Goal: Complete application form

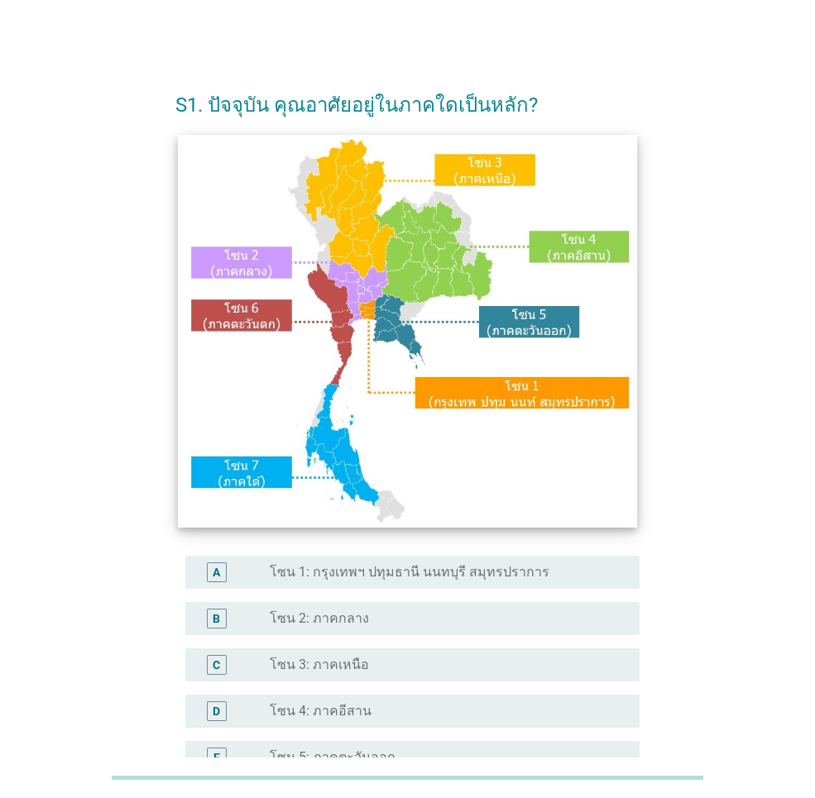
scroll to position [281, 0]
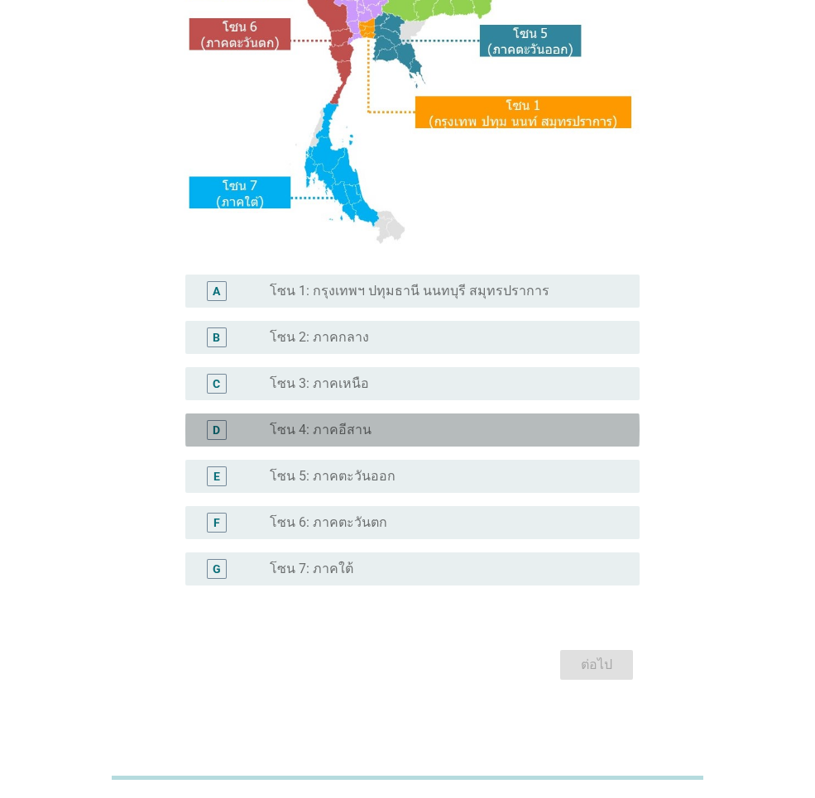
click at [374, 435] on div "radio_button_unchecked โซน 4: ภาคอีสาน" at bounding box center [441, 430] width 343 height 17
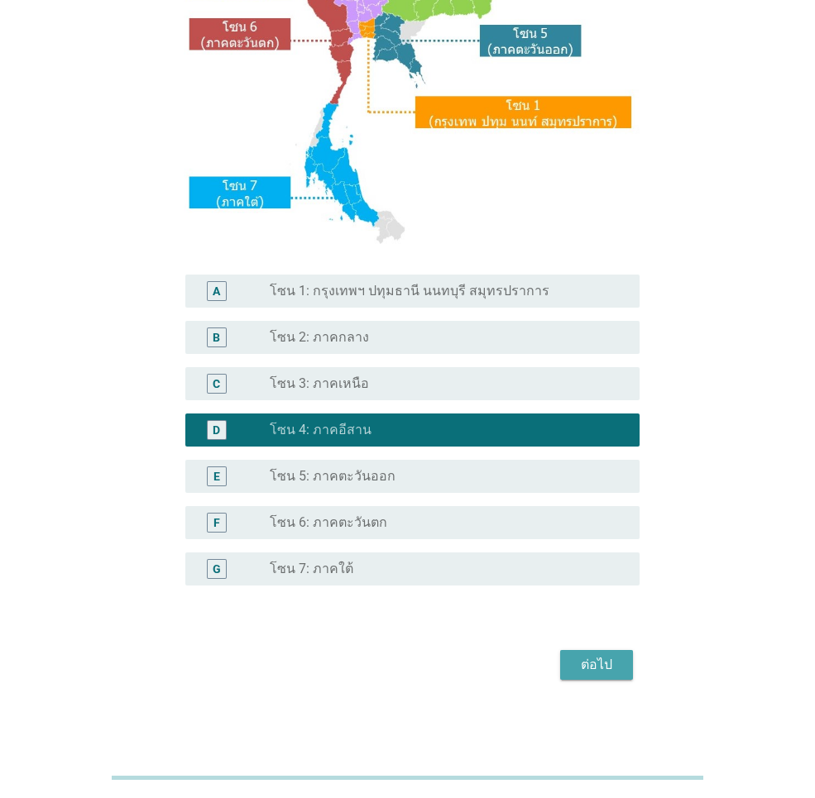
click at [593, 667] on div "ต่อไป" at bounding box center [596, 665] width 46 height 20
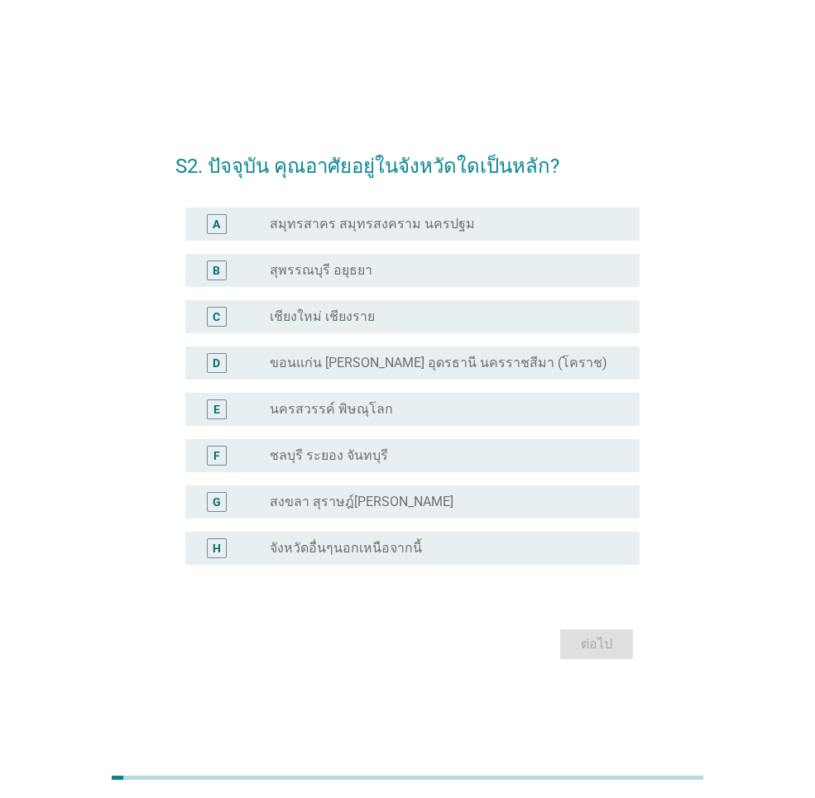
click at [432, 374] on div "D radio_button_unchecked ขอนแก่น [PERSON_NAME] อุดรธานี นครราชสีมา (โคราช)" at bounding box center [412, 363] width 454 height 33
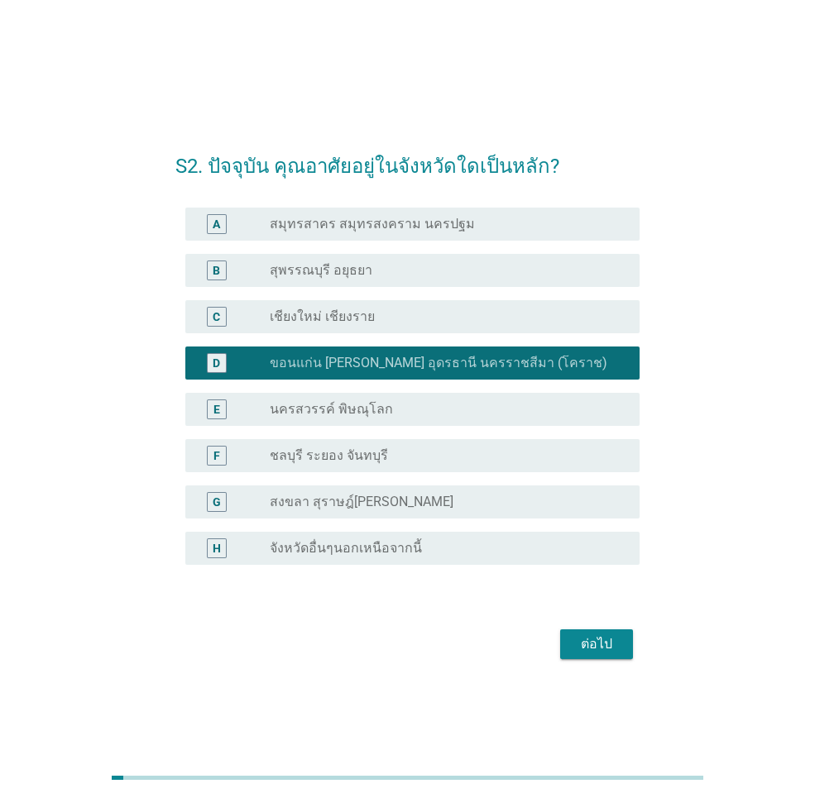
click at [602, 644] on div "ต่อไป" at bounding box center [596, 644] width 46 height 20
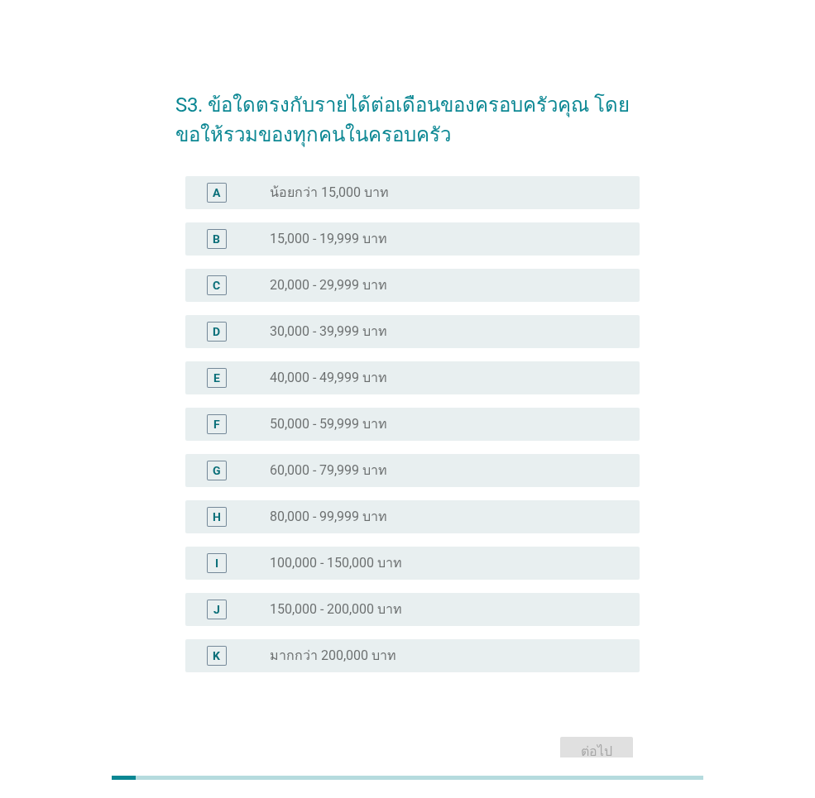
click at [406, 428] on div "radio_button_unchecked 50,000 - 59,999 บาท" at bounding box center [441, 424] width 343 height 17
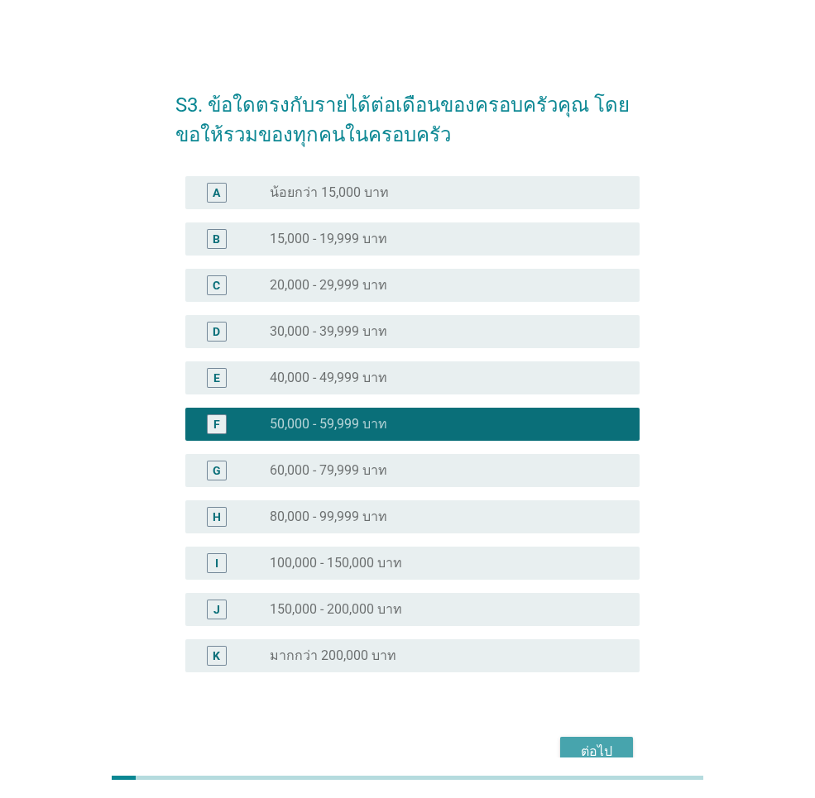
click at [578, 749] on div "ต่อไป" at bounding box center [596, 752] width 46 height 20
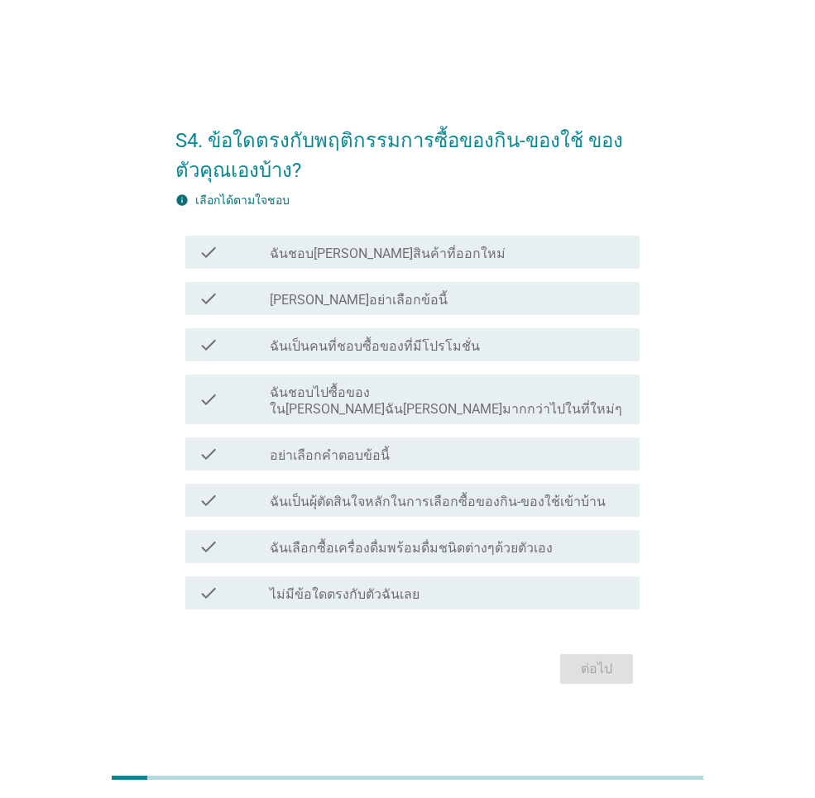
click at [404, 262] on label "ฉันชอบ[PERSON_NAME]สินค้าที่ออกใหม่" at bounding box center [388, 254] width 236 height 17
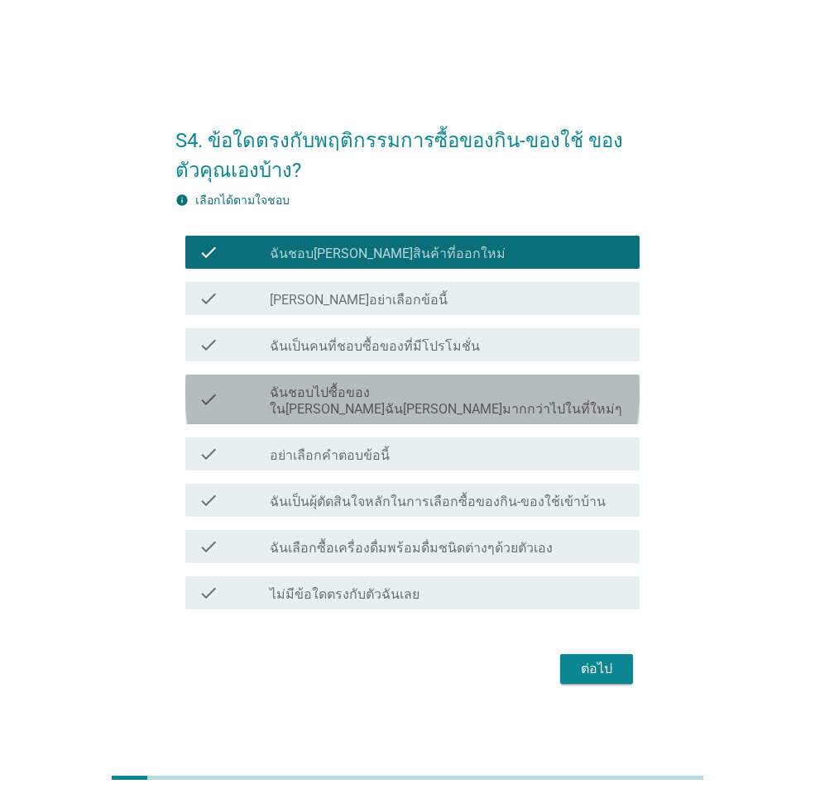
click at [419, 400] on label "ฉันชอบไปซื้อของใน[PERSON_NAME]ฉัน[PERSON_NAME]มากกว่าไปในที่ใหม่ๆ" at bounding box center [448, 401] width 356 height 33
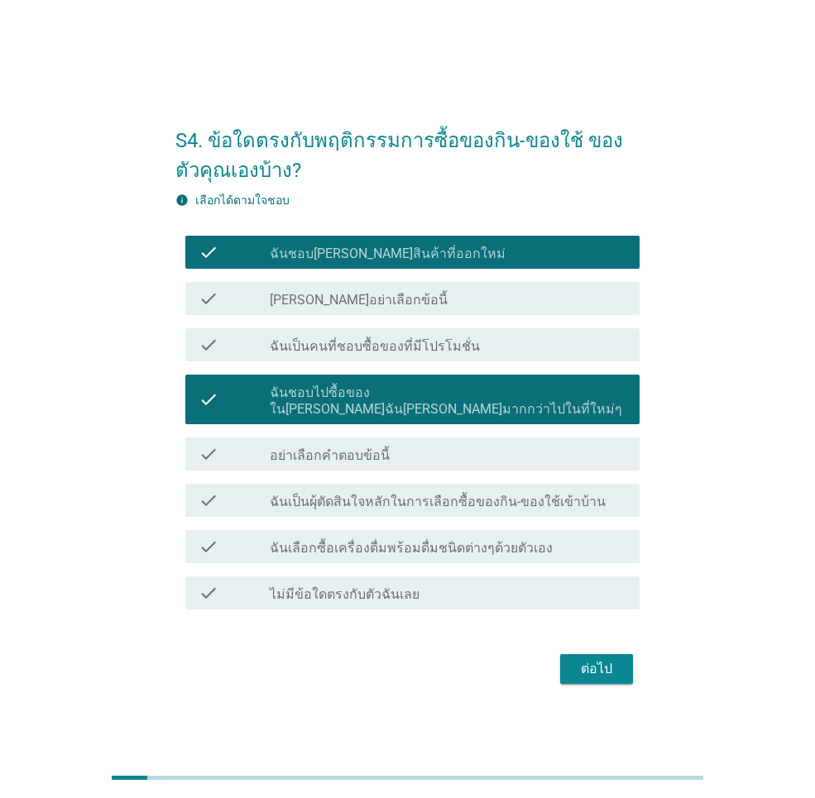
click at [395, 494] on label "ฉันเป็นผุ้ตัดสินใจหลักในการเลือกซื้อของกิน-ของใช้เข้าบ้าน" at bounding box center [438, 502] width 336 height 17
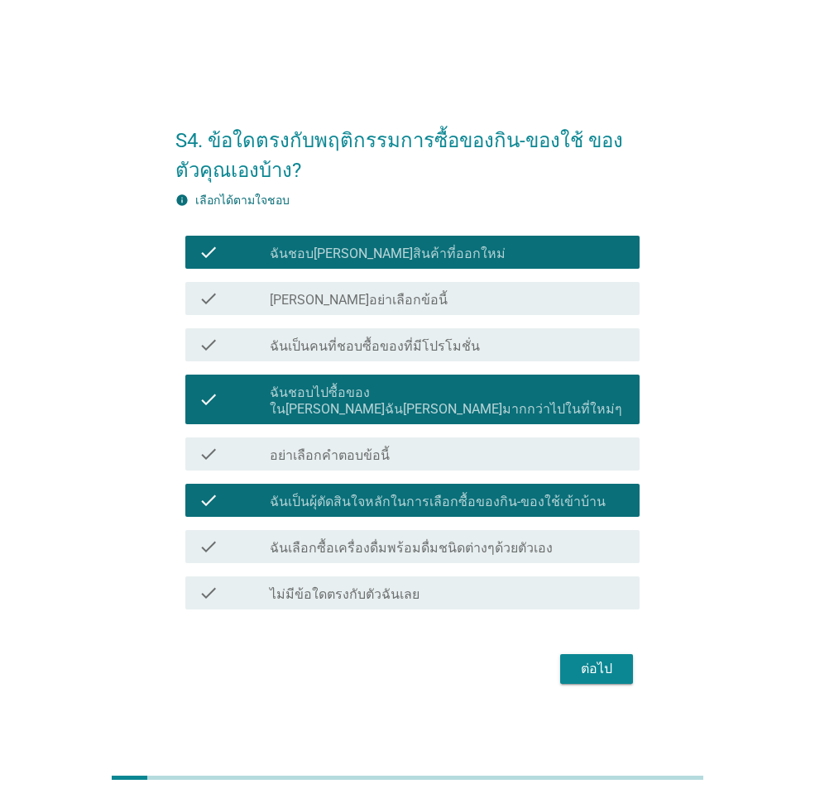
click at [452, 540] on label "ฉันเลือกซื้อเครื่องดื่มพร้อมดื่มชนิดต่างๆด้วยตัวเอง" at bounding box center [411, 548] width 283 height 17
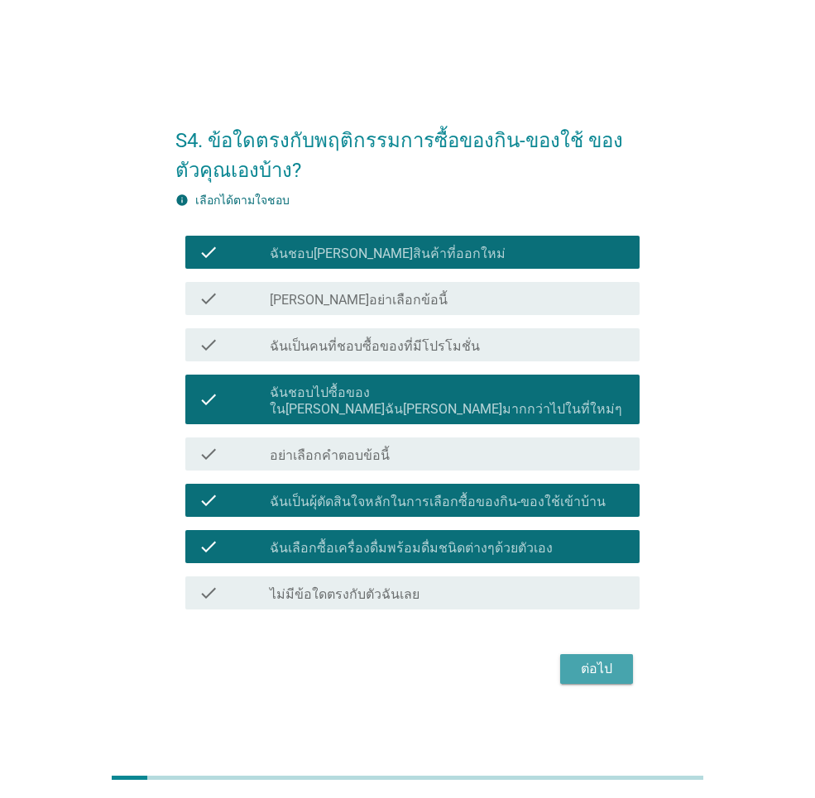
click at [604, 659] on div "ต่อไป" at bounding box center [596, 669] width 46 height 20
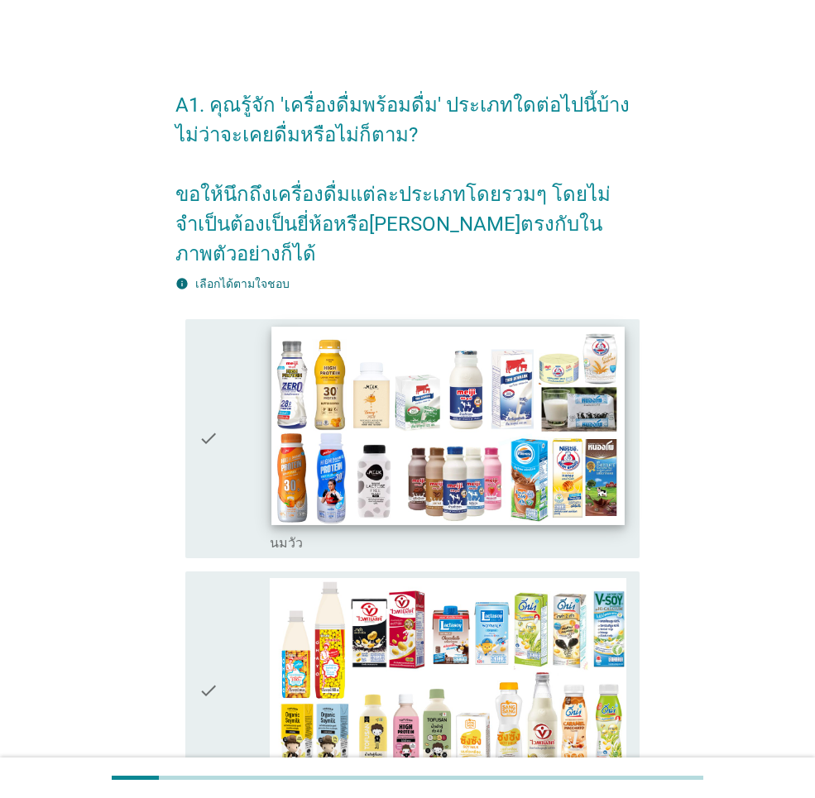
scroll to position [165, 0]
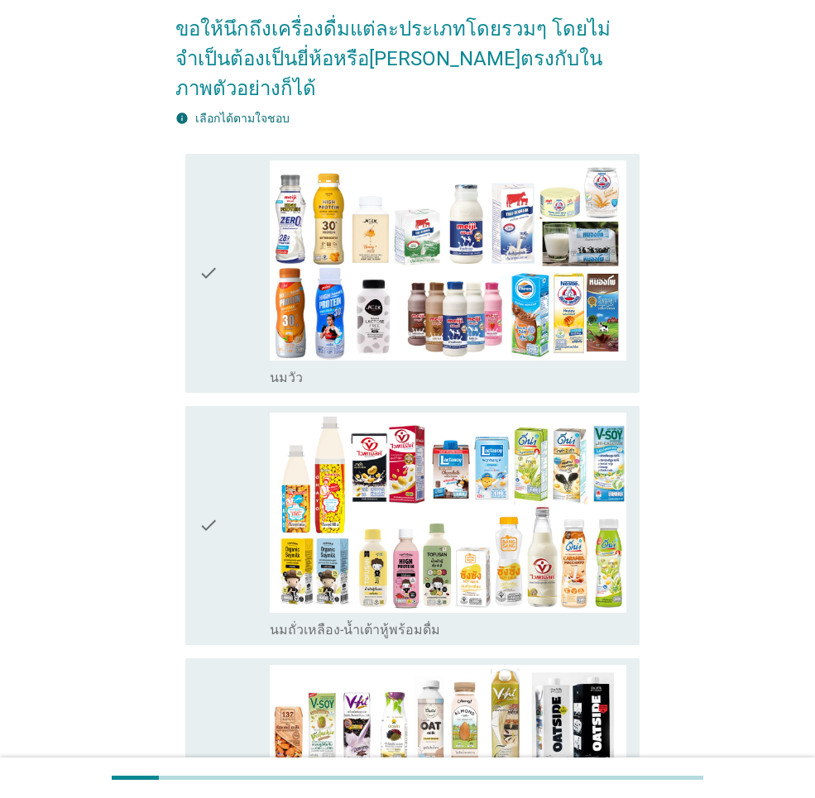
click at [208, 486] on icon "check" at bounding box center [209, 526] width 20 height 226
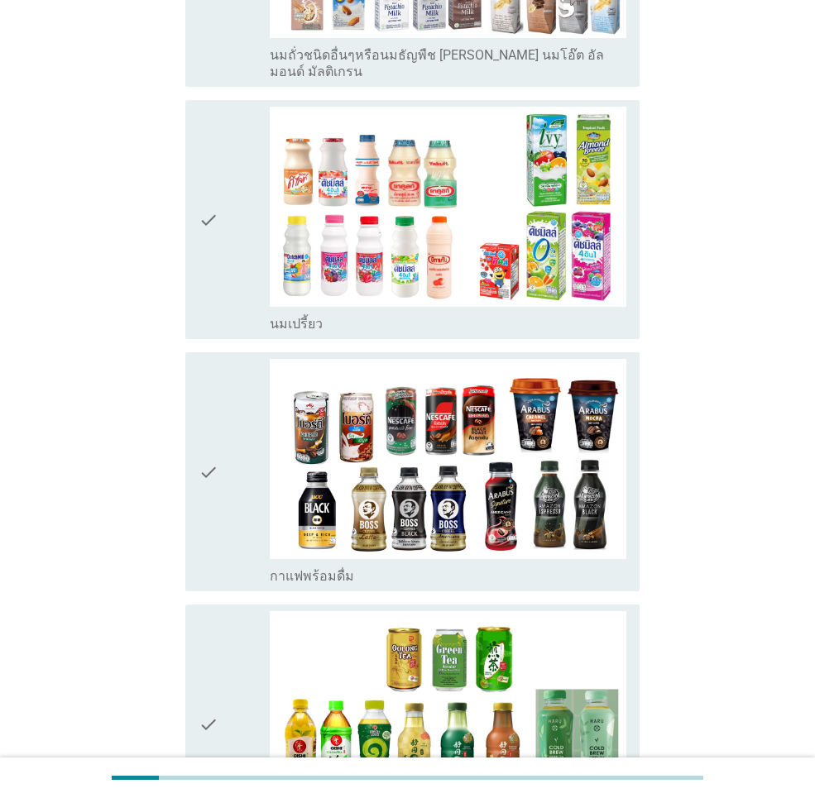
scroll to position [1158, 0]
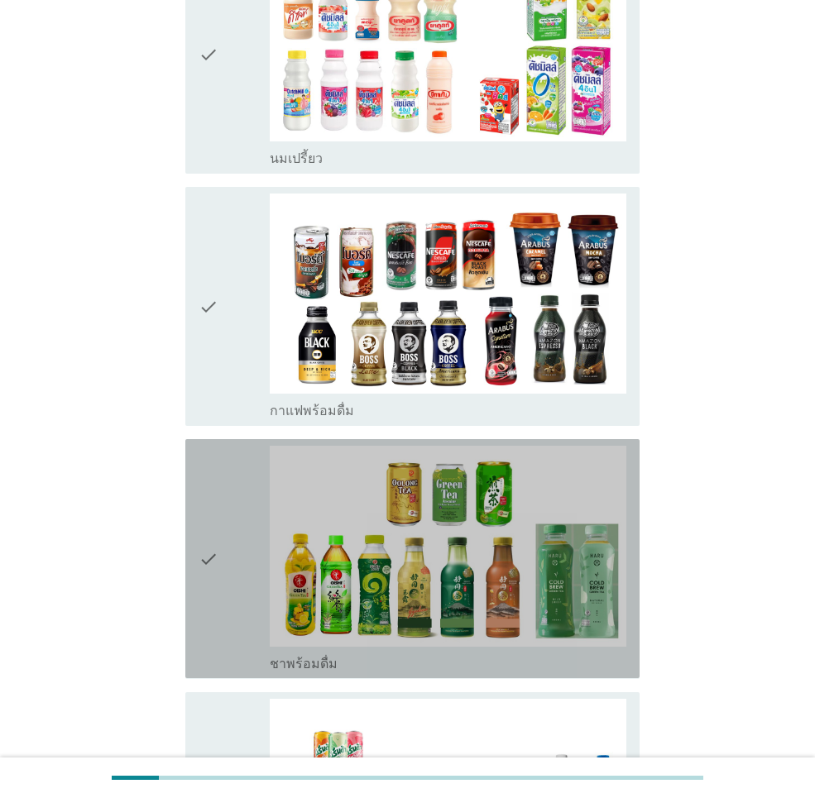
click at [213, 514] on icon "check" at bounding box center [209, 559] width 20 height 226
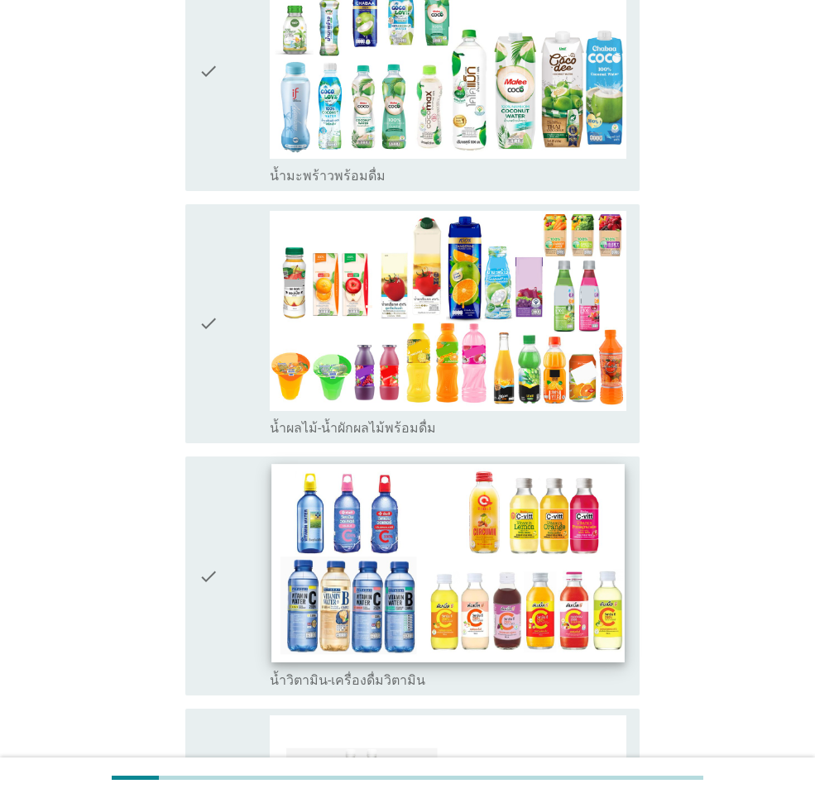
scroll to position [1985, 0]
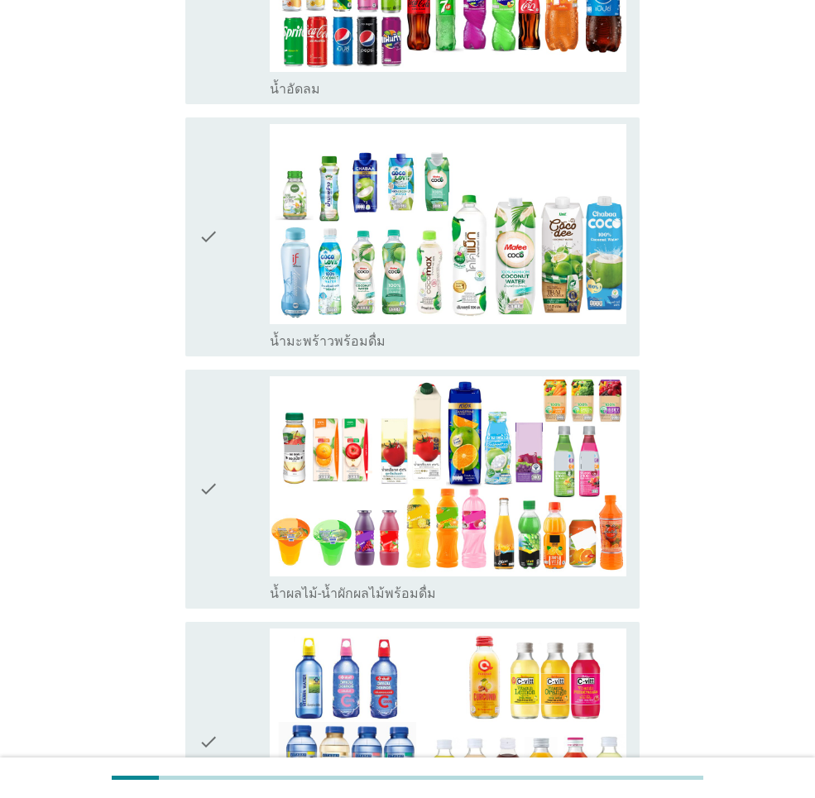
click at [218, 194] on icon "check" at bounding box center [209, 237] width 20 height 226
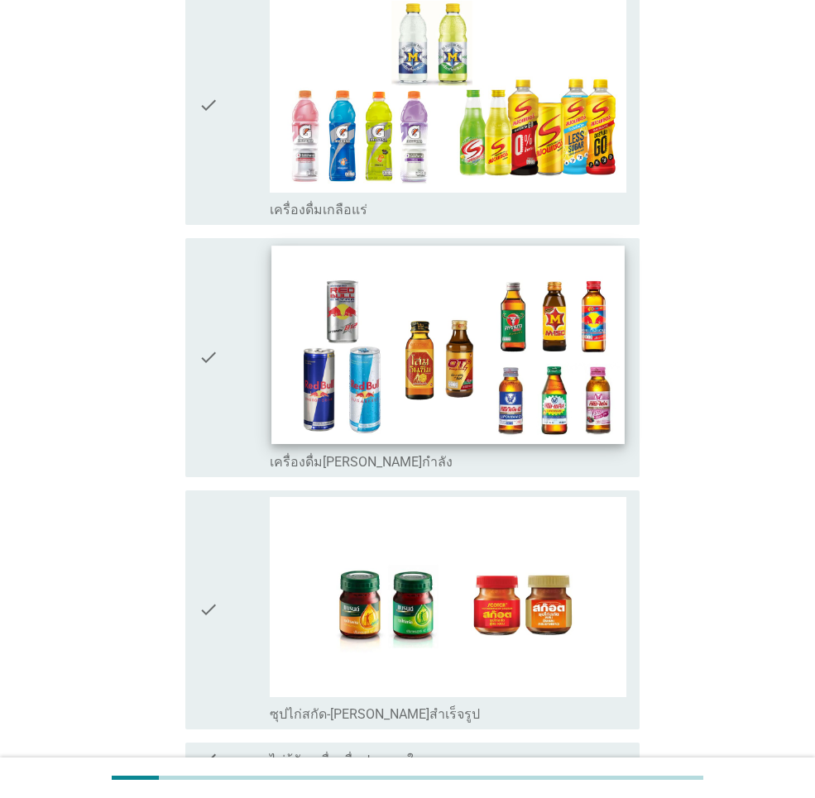
scroll to position [3250, 0]
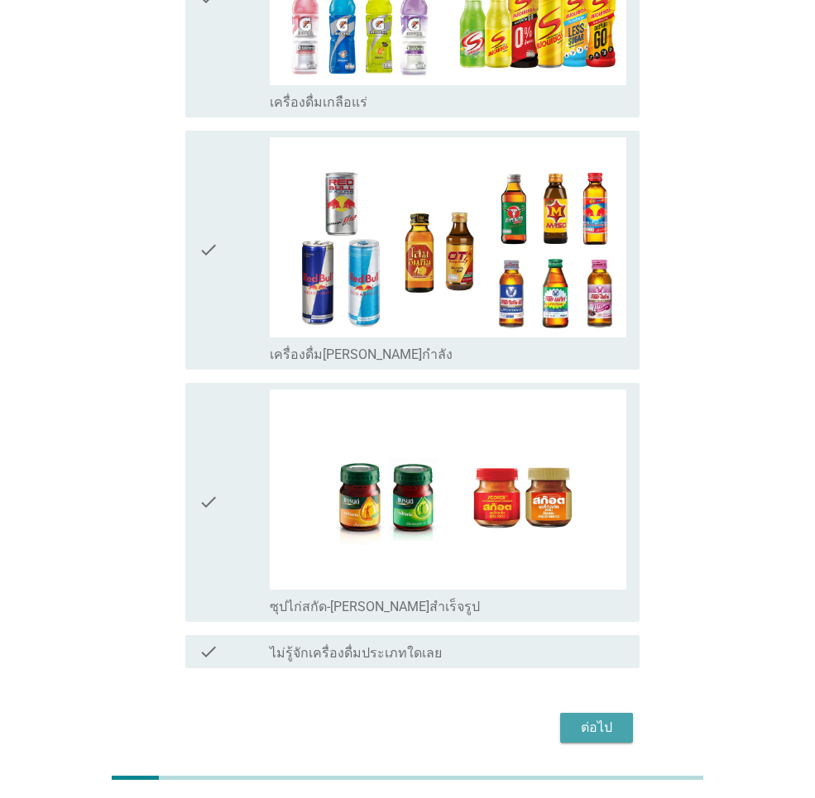
click at [610, 718] on div "ต่อไป" at bounding box center [596, 728] width 46 height 20
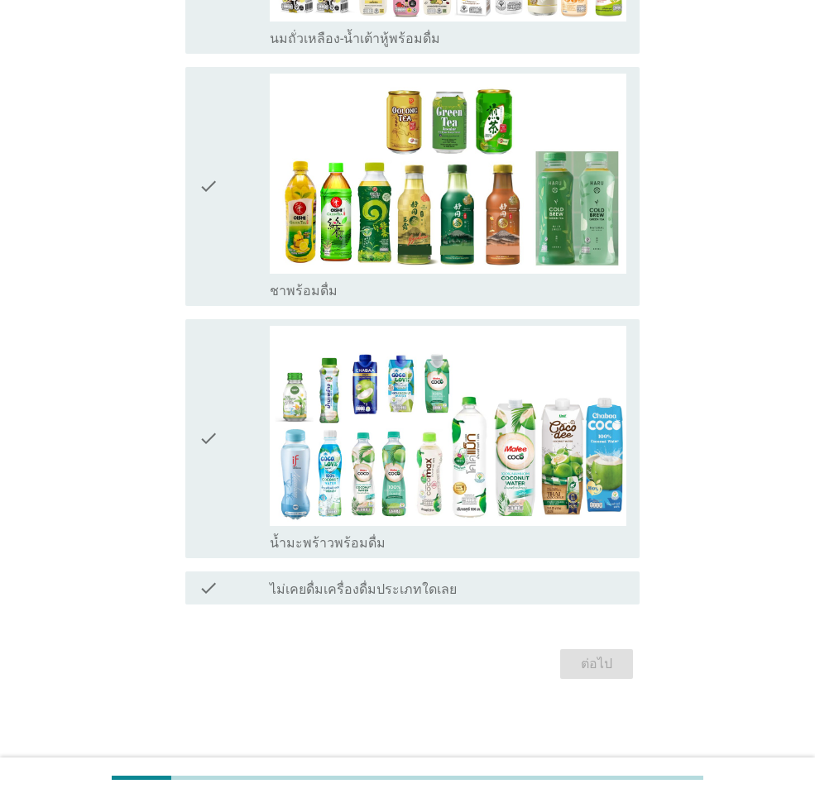
scroll to position [0, 0]
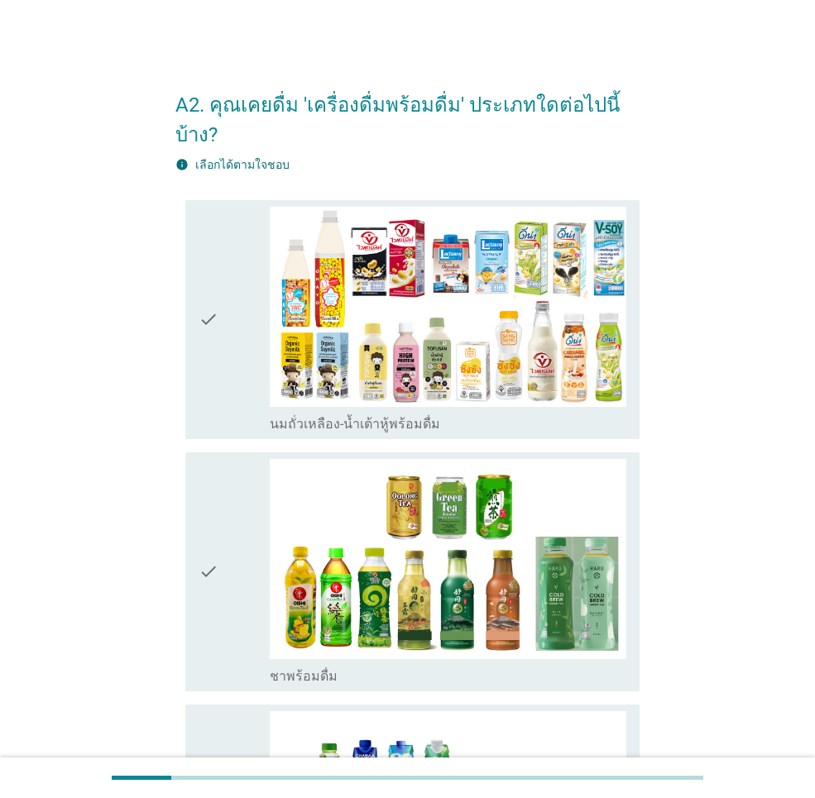
drag, startPoint x: 218, startPoint y: 337, endPoint x: 222, endPoint y: 358, distance: 21.1
click at [218, 337] on icon "check" at bounding box center [209, 320] width 20 height 226
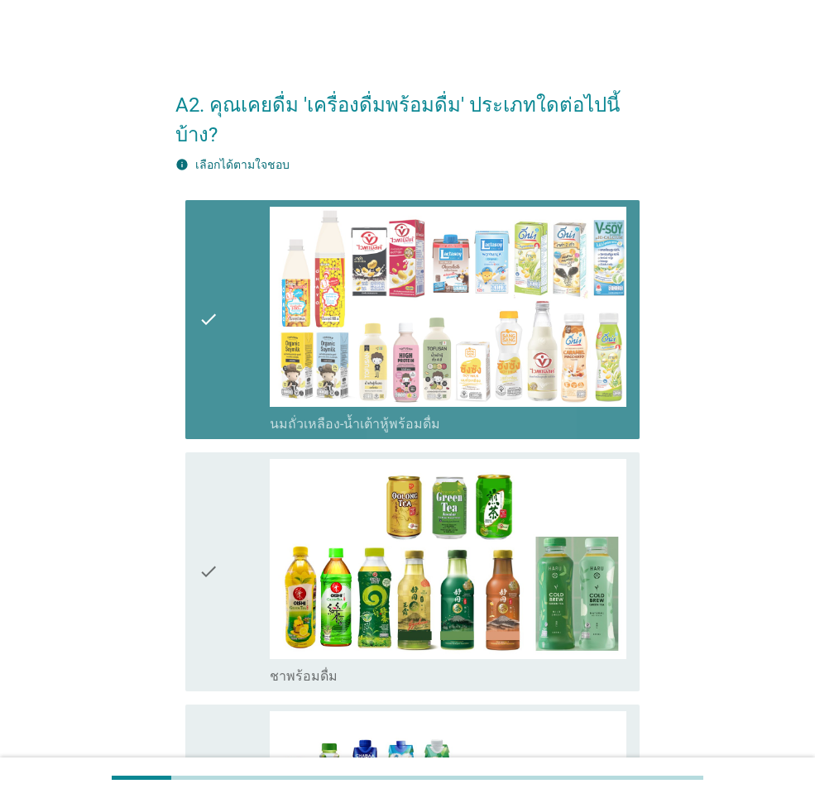
click at [210, 482] on icon "check" at bounding box center [209, 572] width 20 height 226
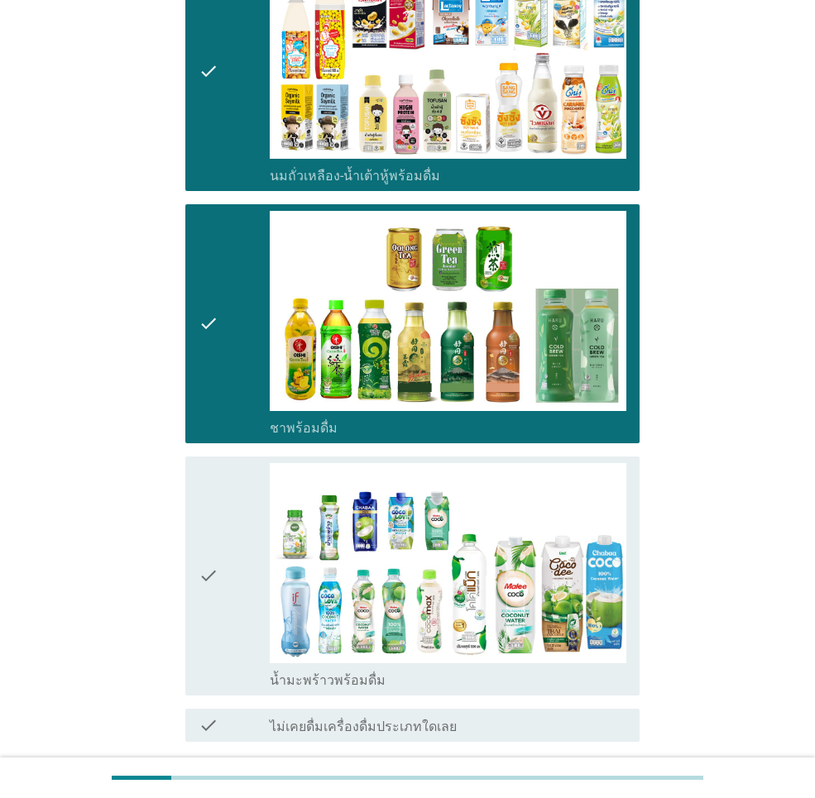
click at [225, 536] on div "check" at bounding box center [234, 576] width 71 height 226
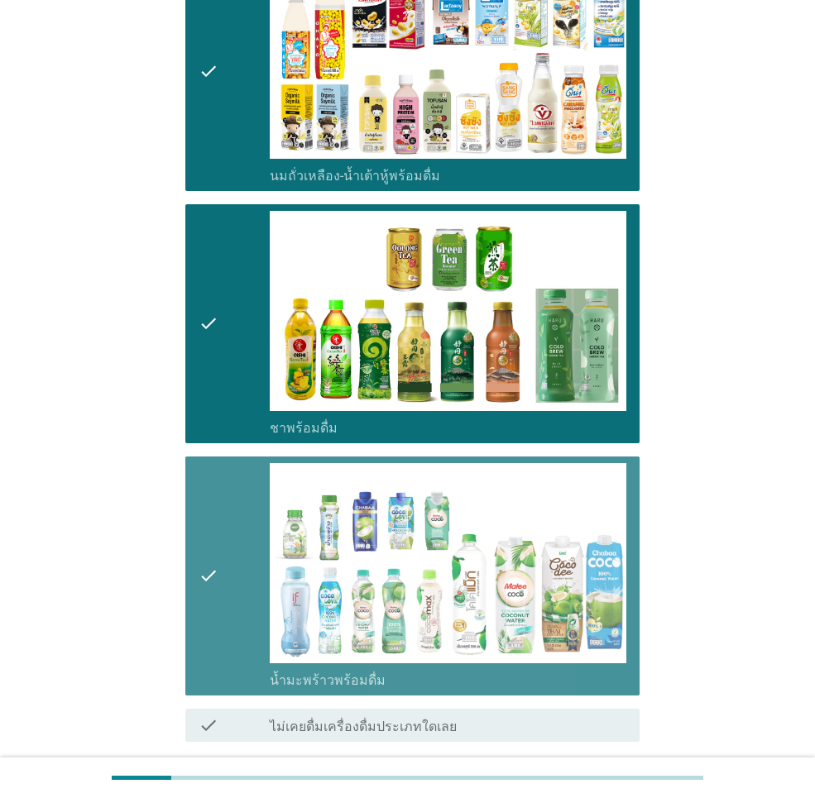
scroll to position [356, 0]
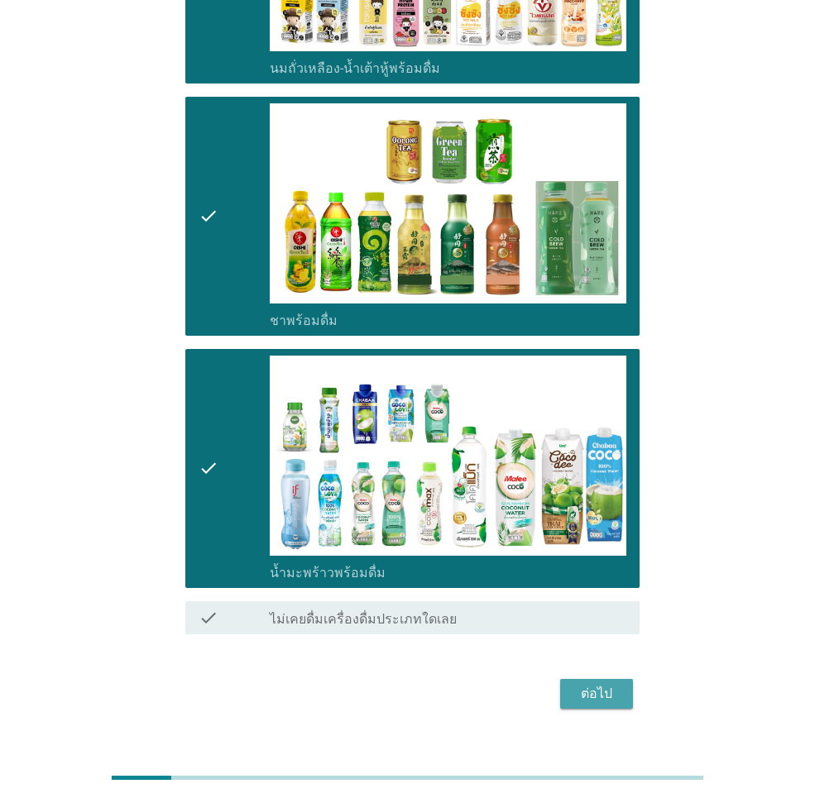
click at [582, 679] on button "ต่อไป" at bounding box center [596, 694] width 73 height 30
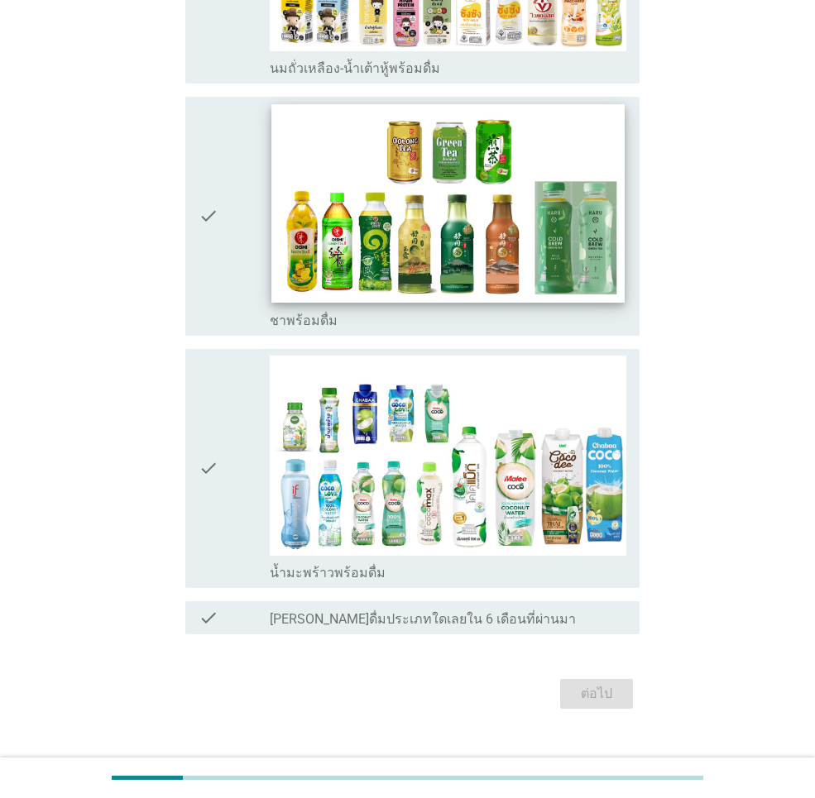
scroll to position [0, 0]
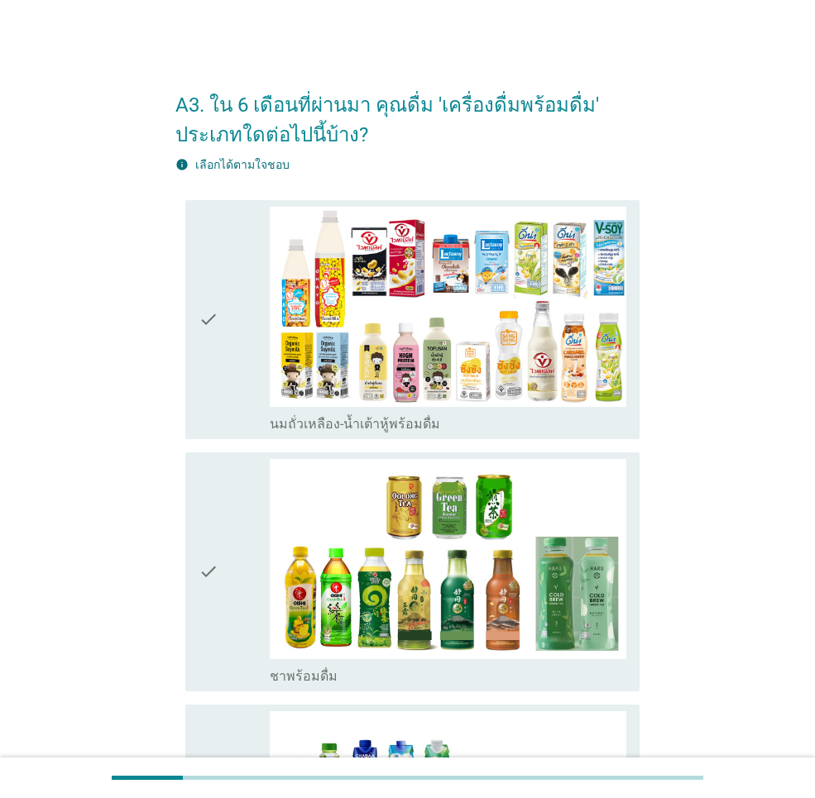
click at [213, 323] on icon "check" at bounding box center [209, 320] width 20 height 226
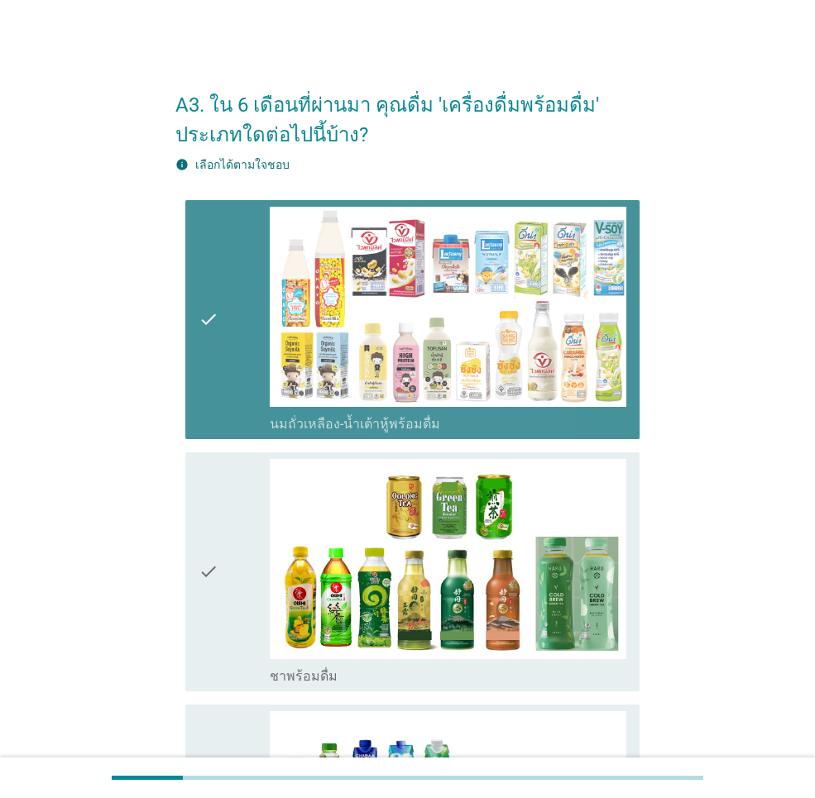
click at [221, 503] on div "check" at bounding box center [234, 572] width 71 height 226
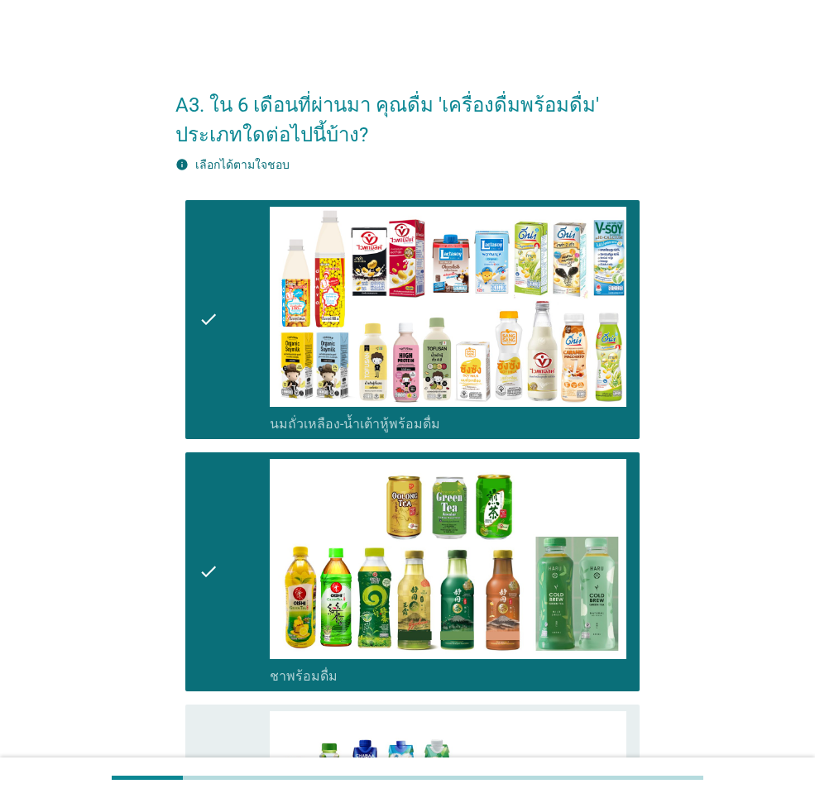
scroll to position [331, 0]
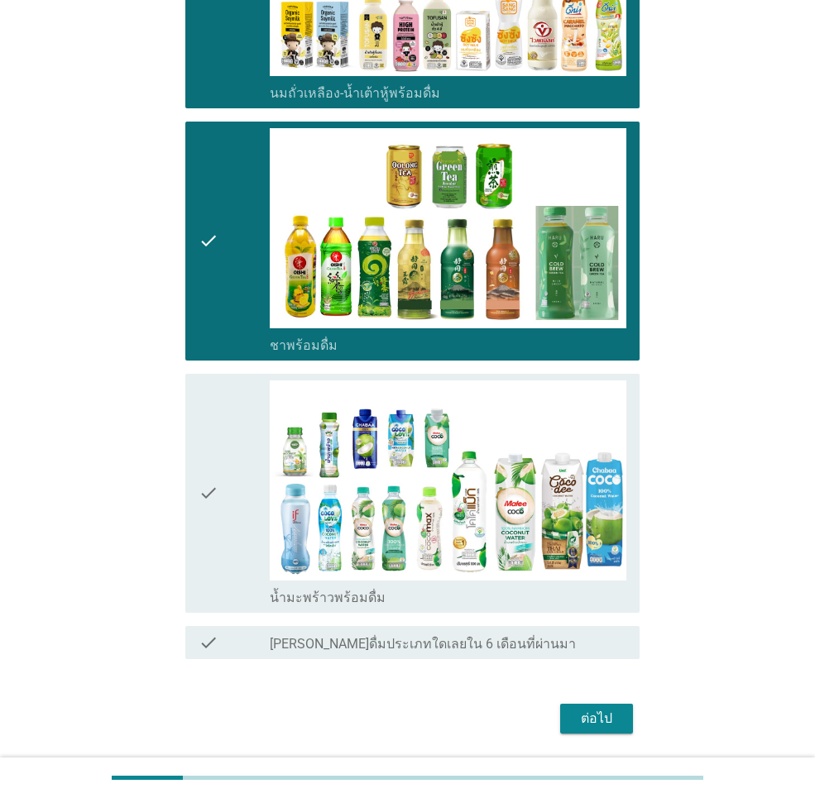
click at [227, 519] on div "check" at bounding box center [234, 493] width 71 height 226
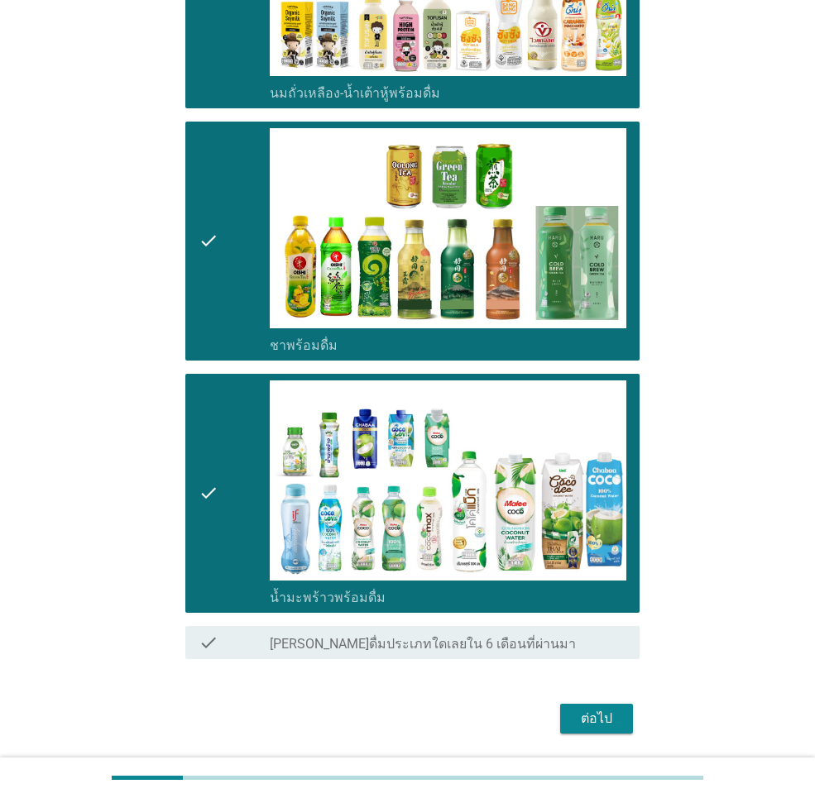
click at [589, 714] on div "ต่อไป" at bounding box center [596, 719] width 46 height 20
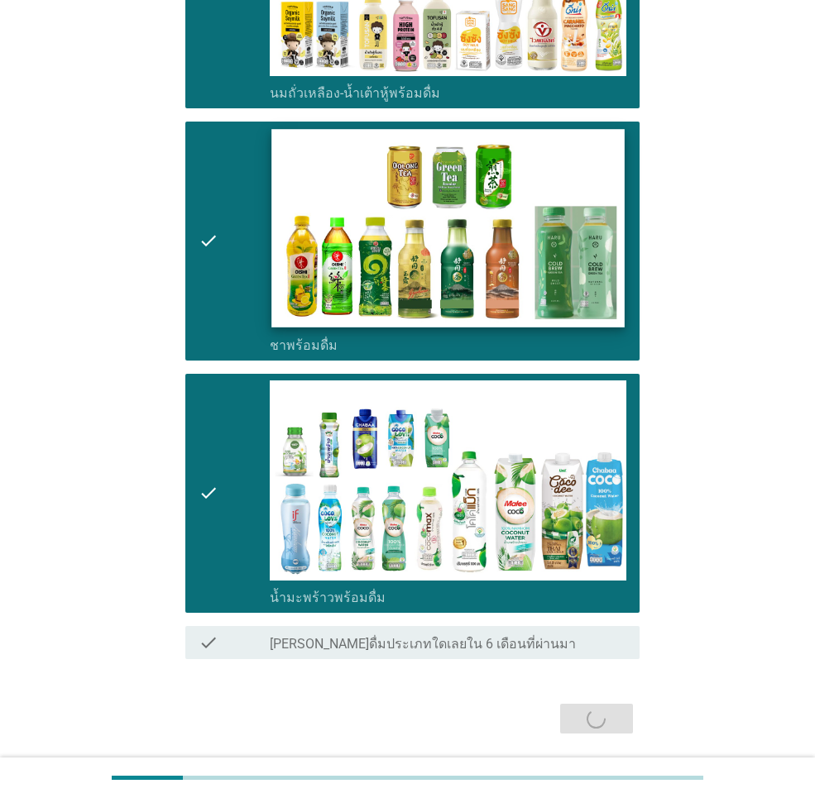
scroll to position [0, 0]
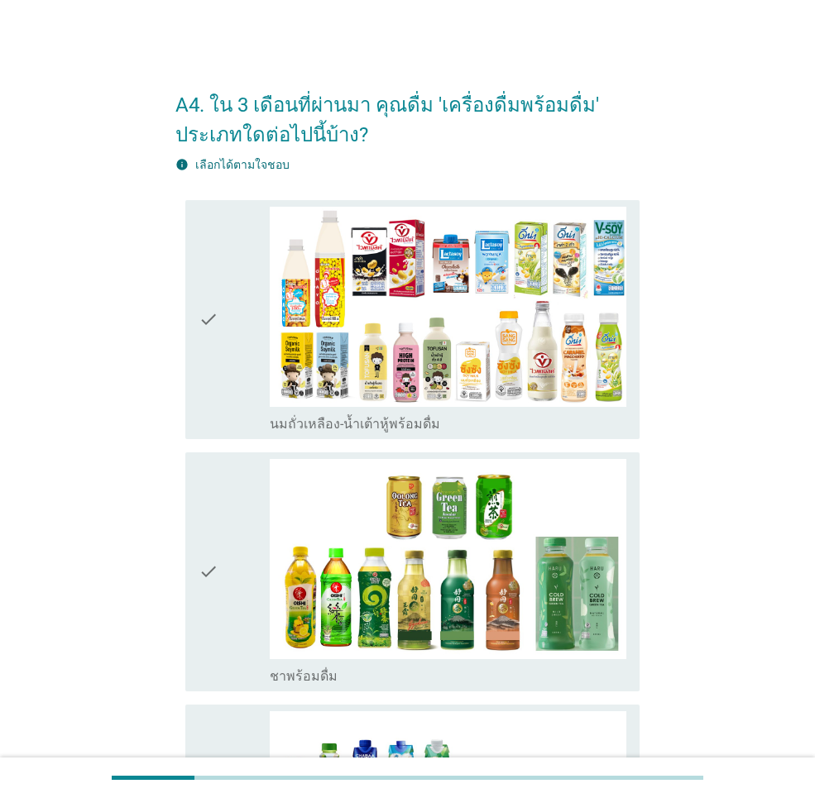
click at [232, 350] on div "check" at bounding box center [234, 320] width 71 height 226
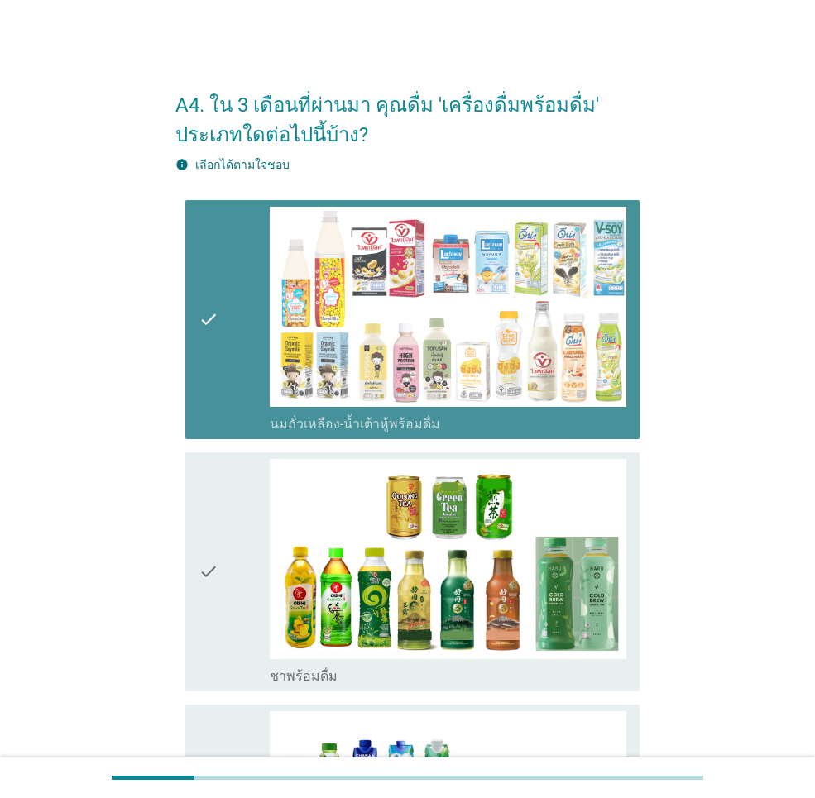
click at [258, 505] on div "check" at bounding box center [234, 572] width 71 height 226
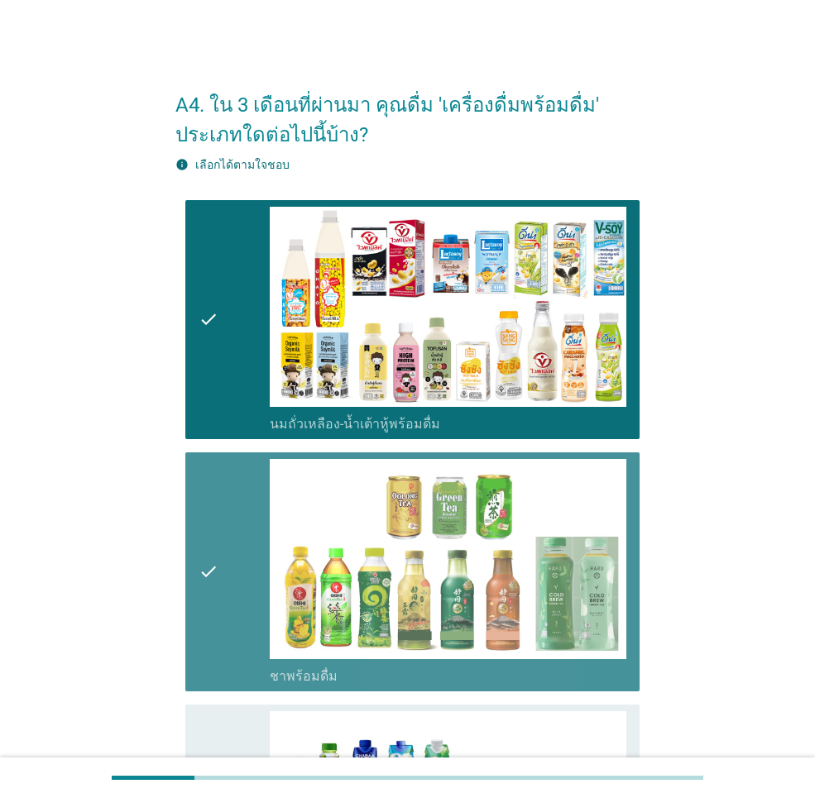
scroll to position [385, 0]
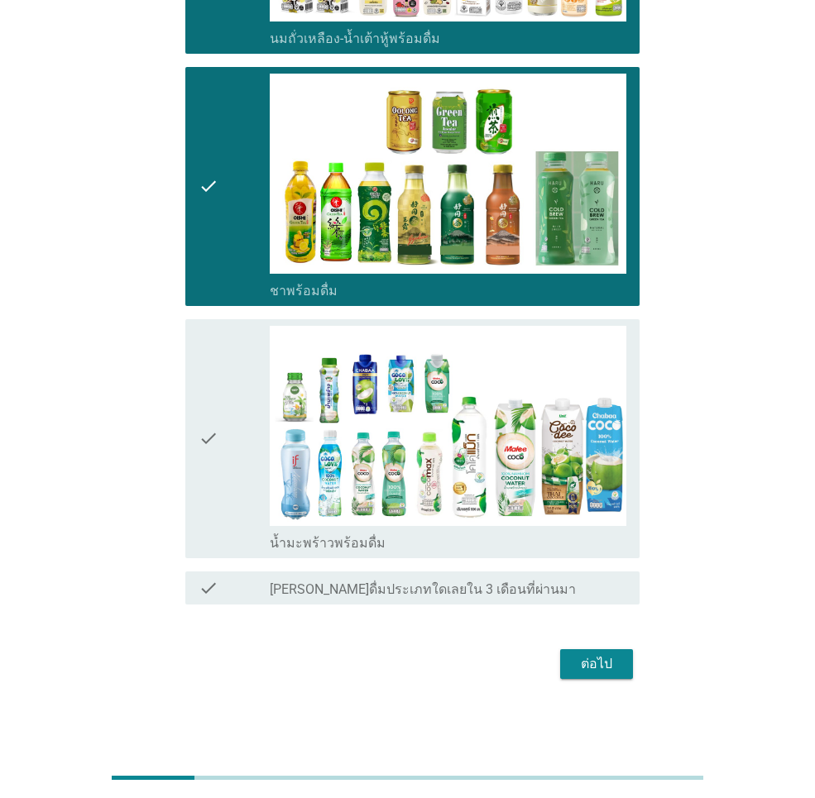
click at [221, 466] on div "check" at bounding box center [234, 439] width 71 height 226
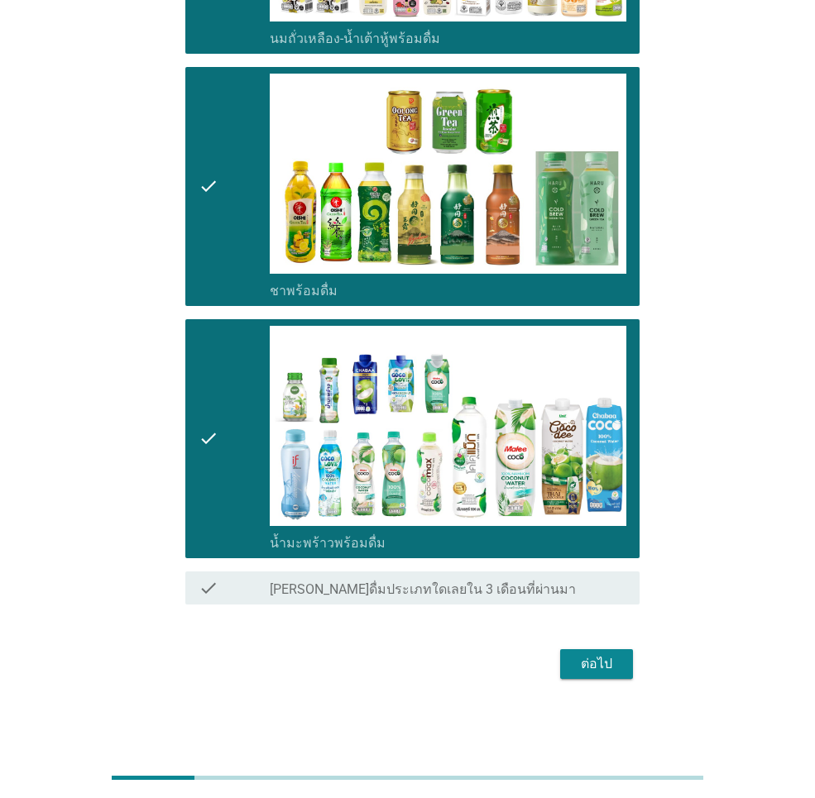
click at [598, 660] on div "ต่อไป" at bounding box center [596, 664] width 46 height 20
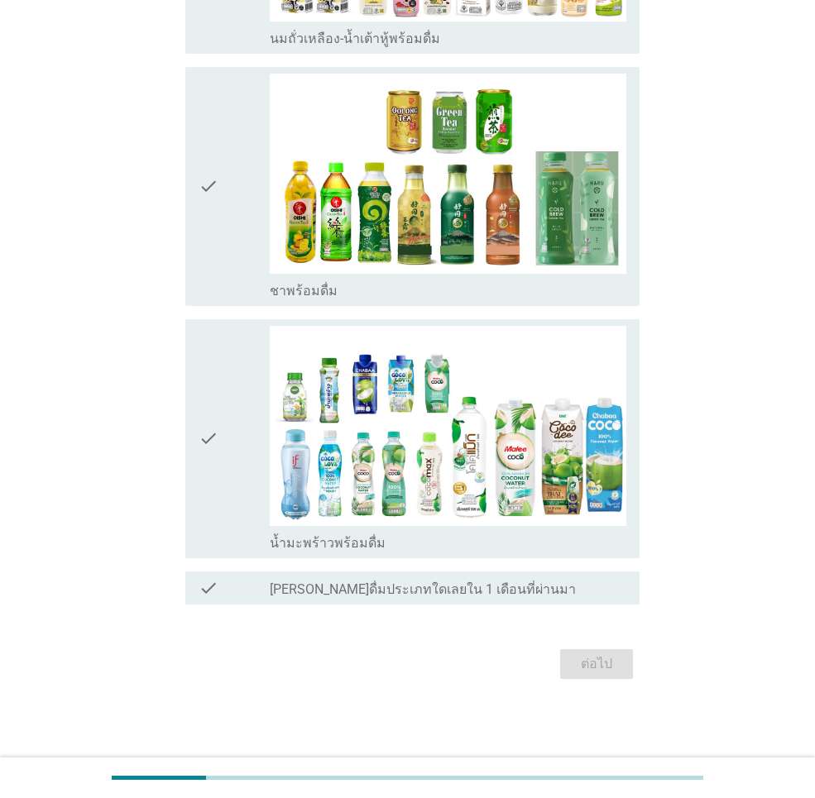
scroll to position [0, 0]
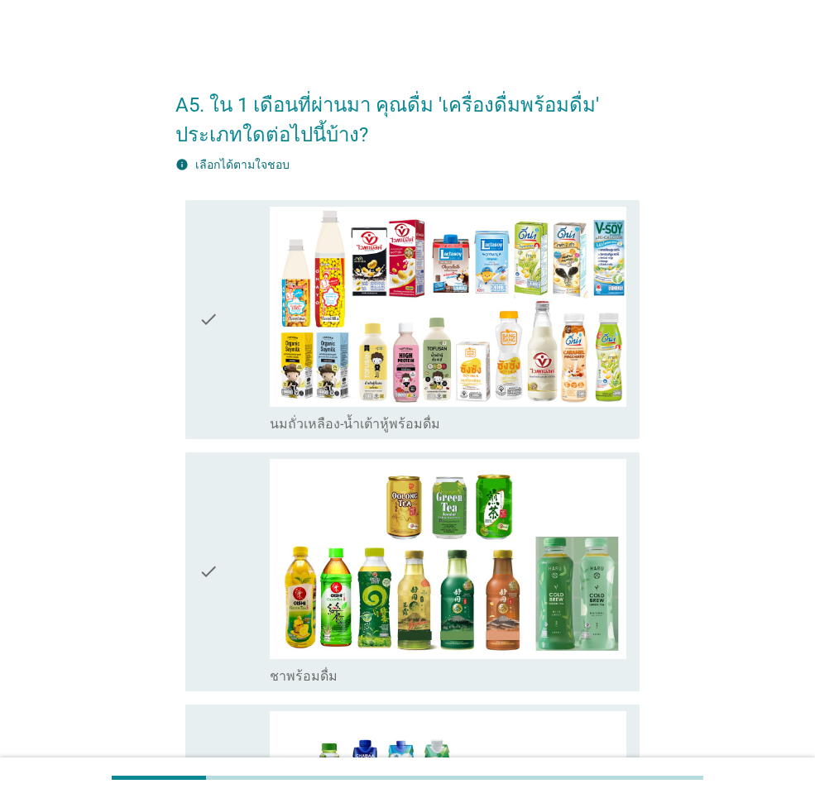
click at [194, 371] on div "check check_box_outline_blank นมถั่วเหลือง-น้ำเต้าหู้พร้อมดื่ม" at bounding box center [412, 319] width 454 height 239
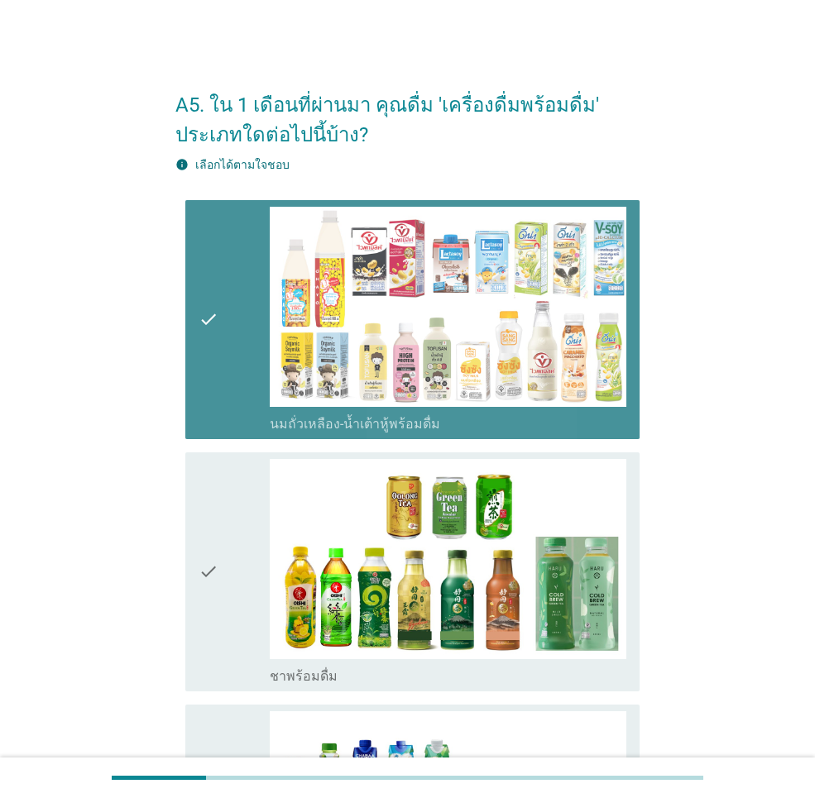
click at [239, 514] on div "check" at bounding box center [234, 572] width 71 height 226
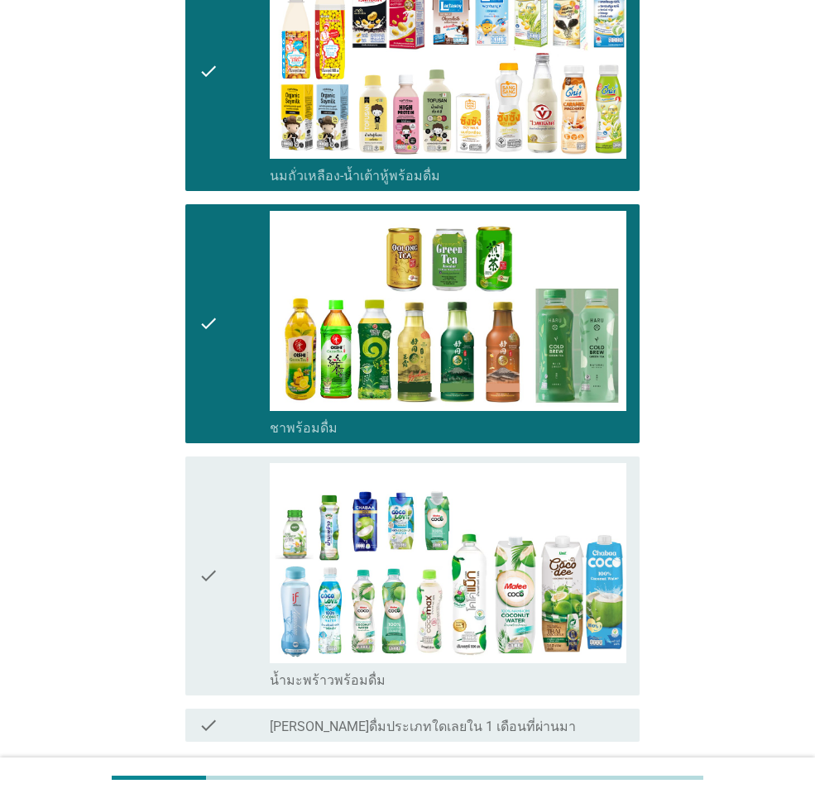
click at [240, 533] on div "check" at bounding box center [234, 576] width 71 height 226
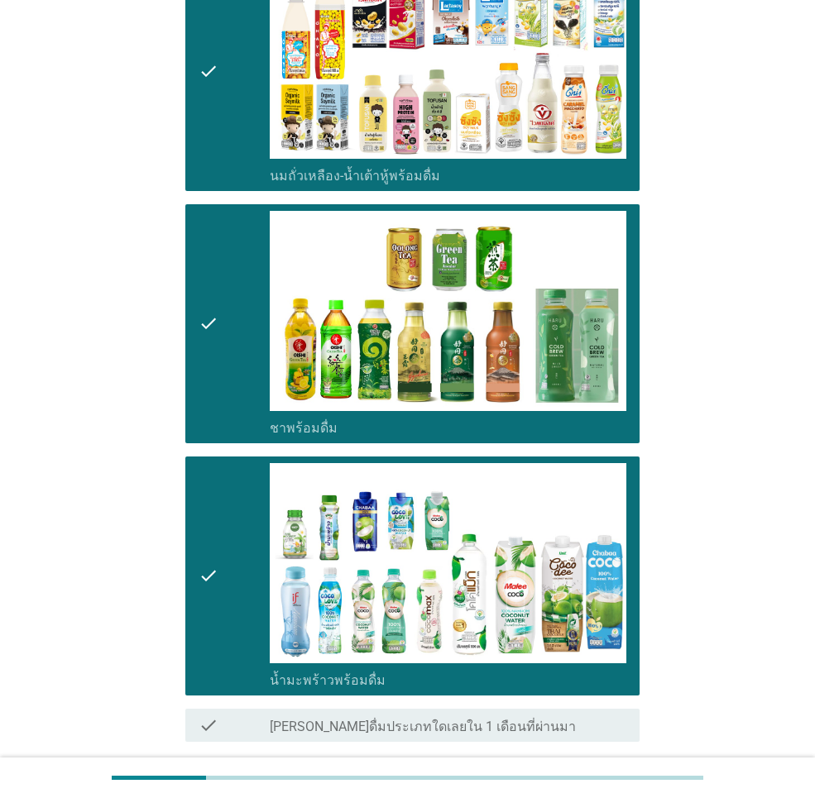
scroll to position [385, 0]
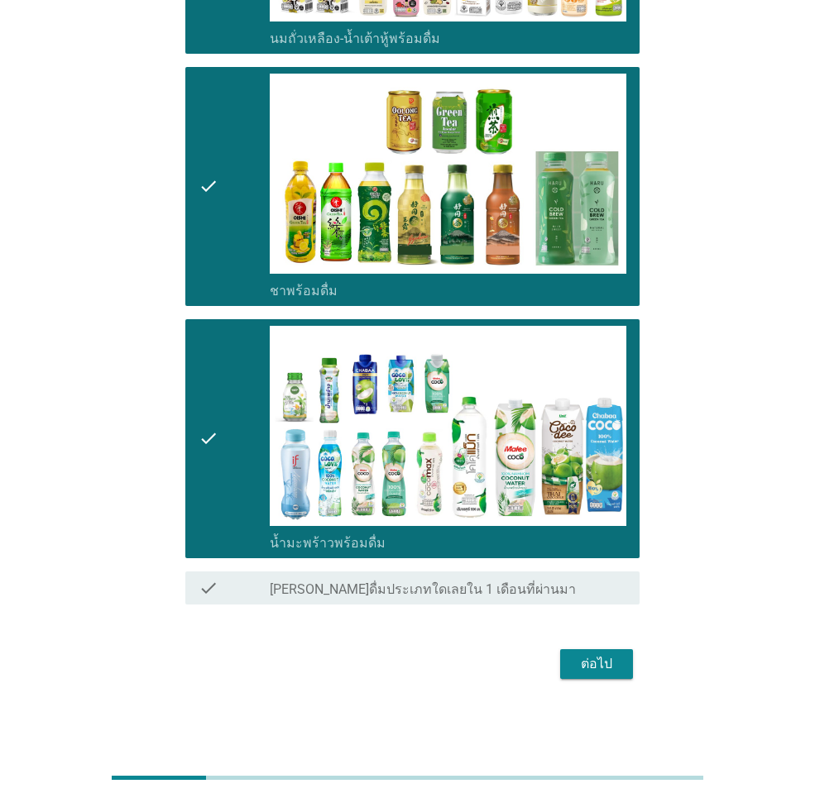
click at [598, 666] on div "ต่อไป" at bounding box center [596, 664] width 46 height 20
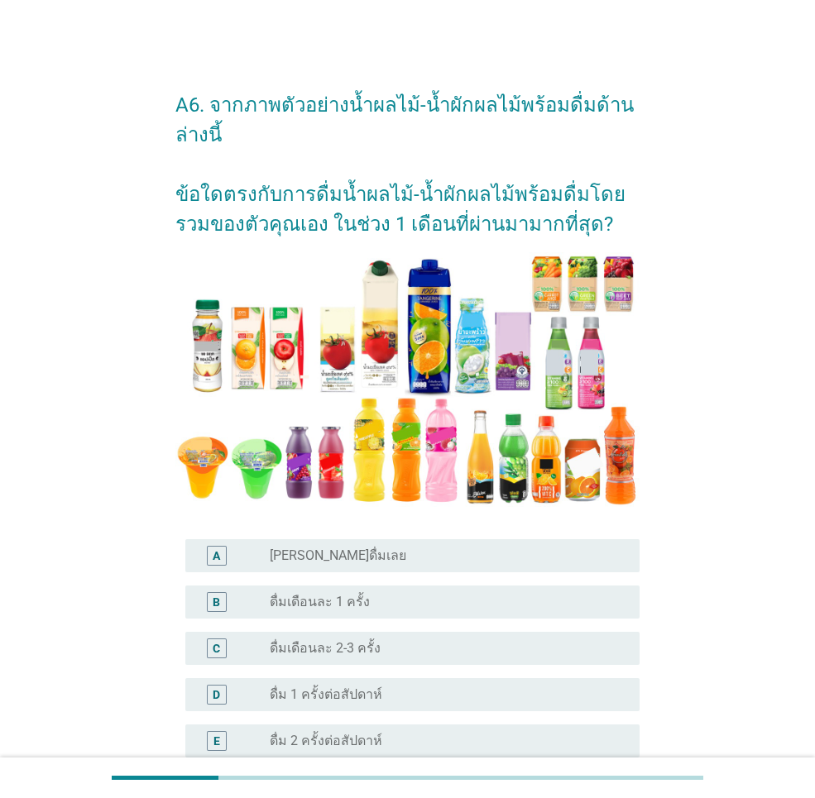
scroll to position [248, 0]
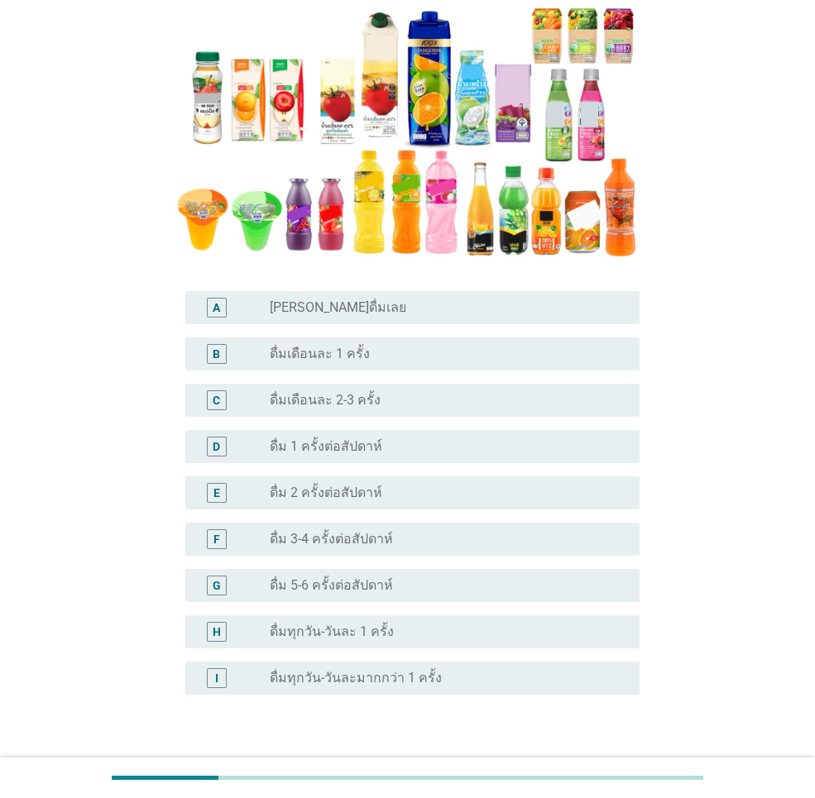
click at [395, 309] on div "radio_button_unchecked [PERSON_NAME]ดื่มเลย" at bounding box center [441, 307] width 343 height 17
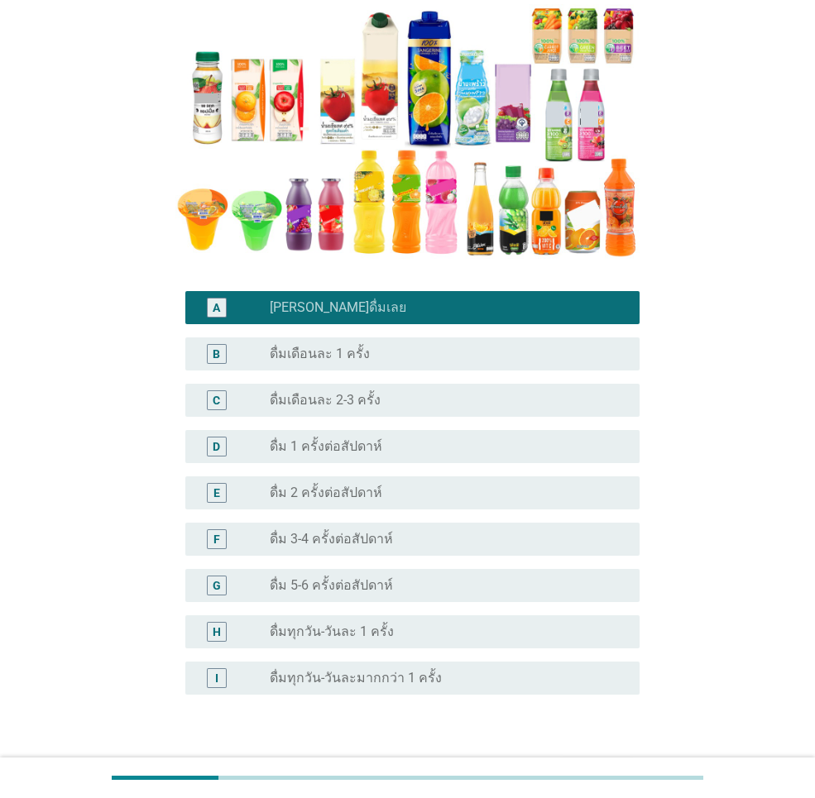
scroll to position [331, 0]
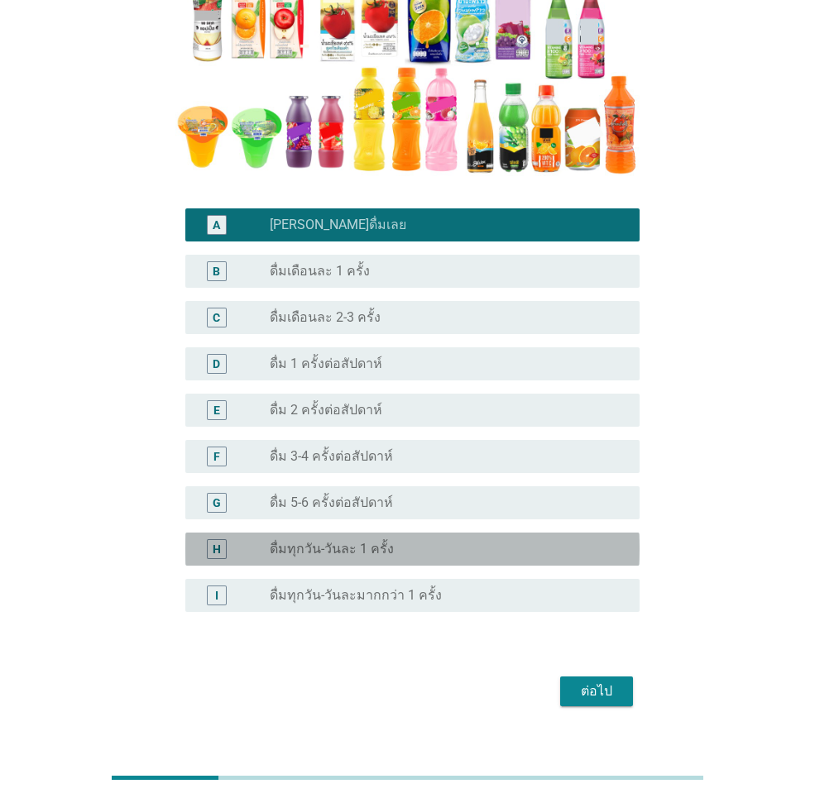
click at [405, 549] on div "radio_button_unchecked ดื่มทุกวัน-วันละ 1 ครั้ง" at bounding box center [441, 549] width 343 height 17
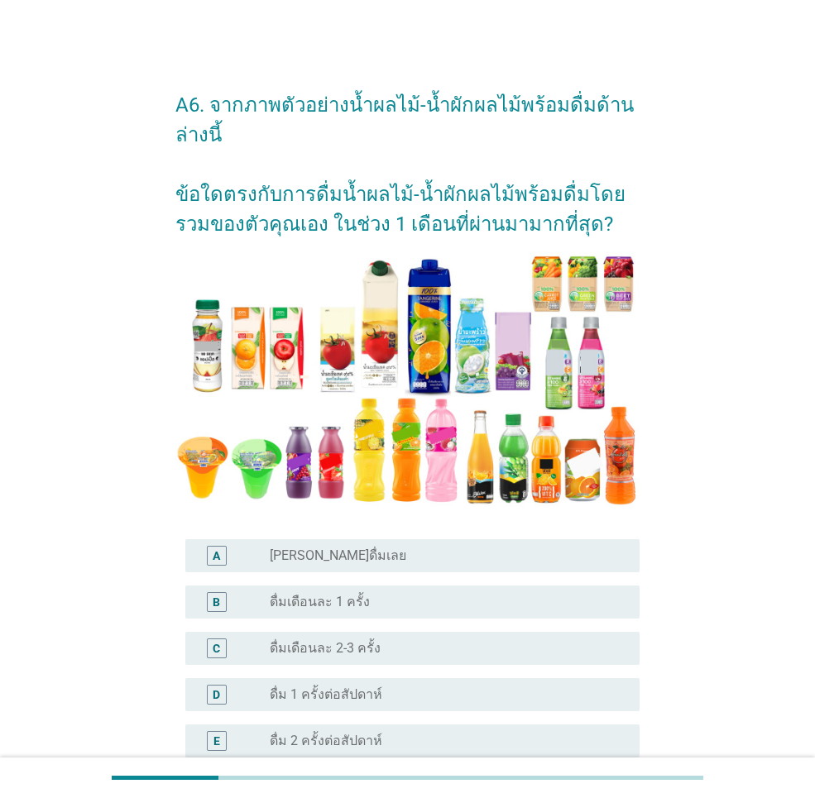
scroll to position [357, 0]
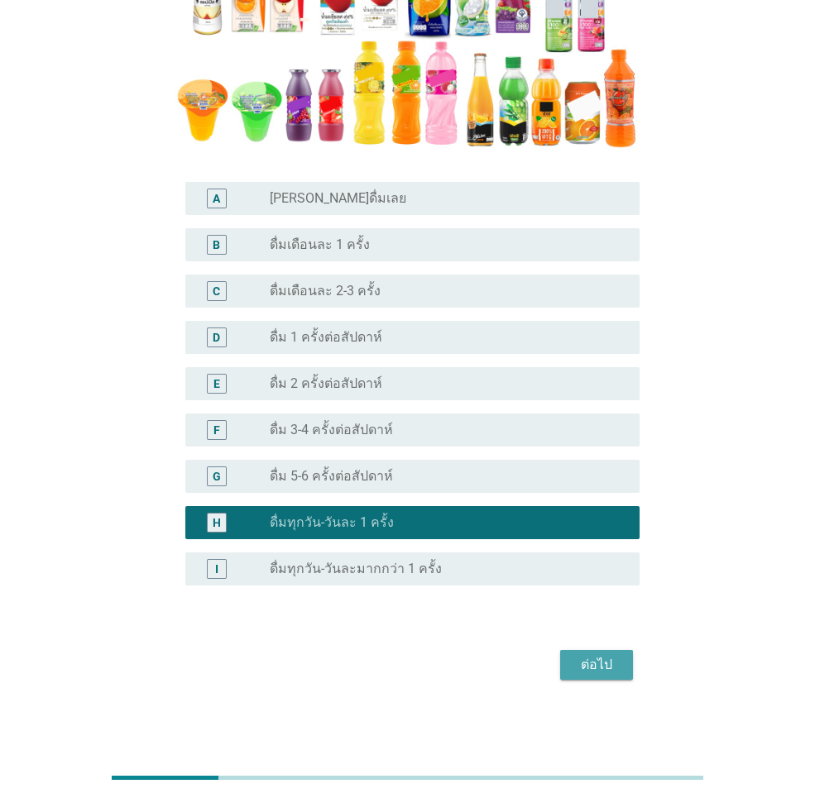
click at [619, 659] on div "ต่อไป" at bounding box center [596, 665] width 46 height 20
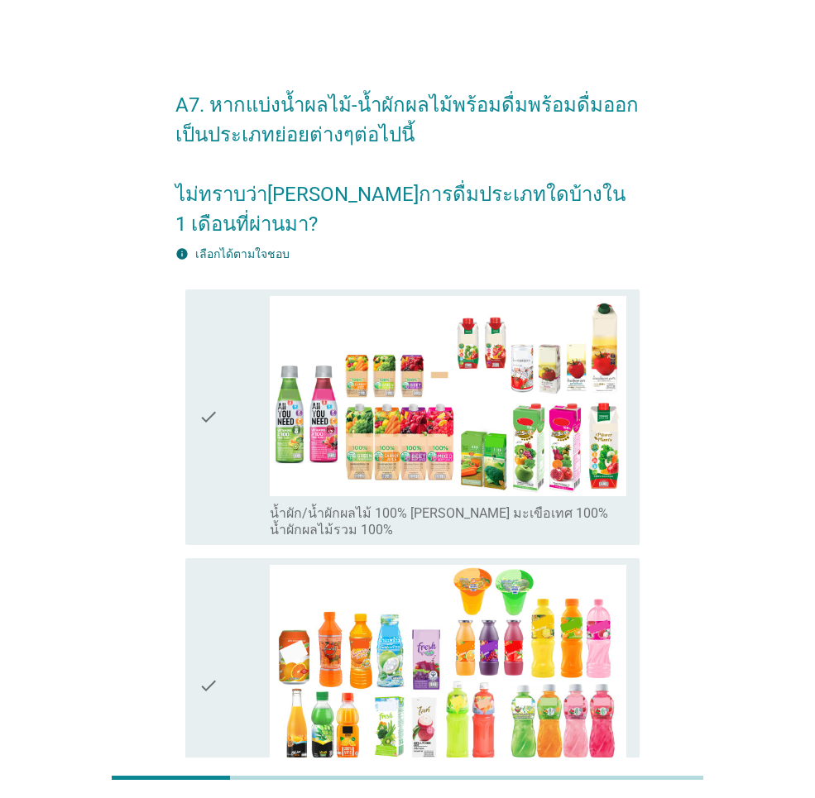
click at [212, 380] on icon "check" at bounding box center [209, 417] width 20 height 242
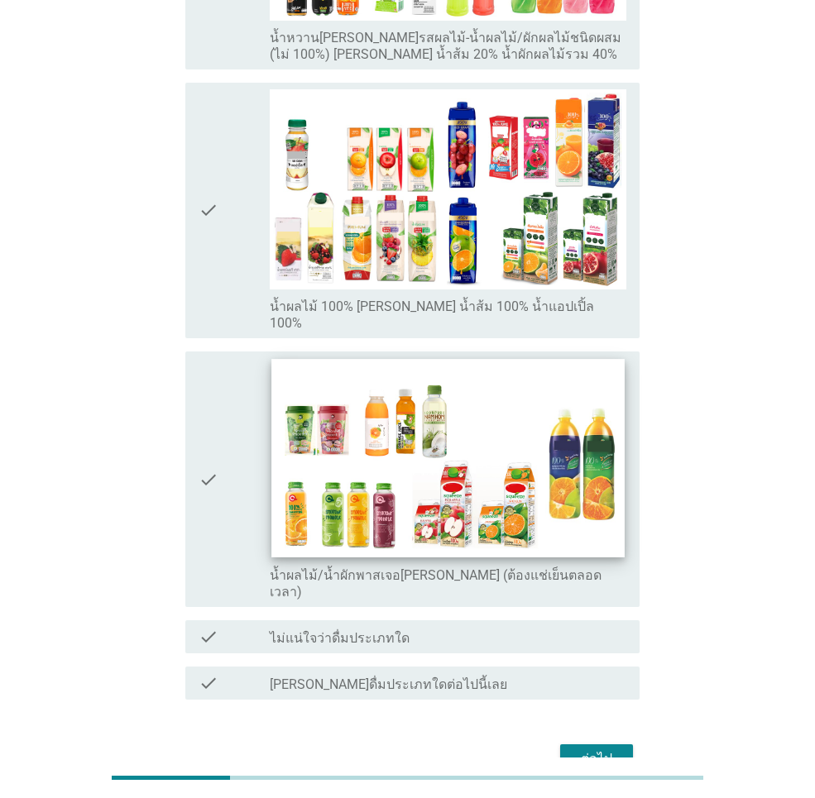
scroll to position [777, 0]
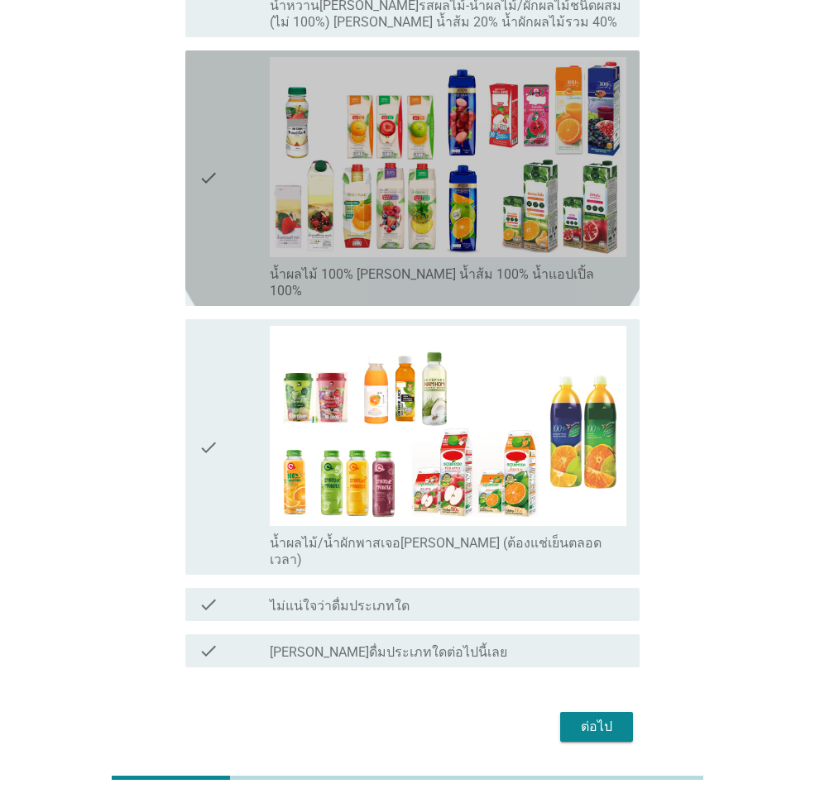
click at [240, 206] on div "check" at bounding box center [234, 178] width 71 height 242
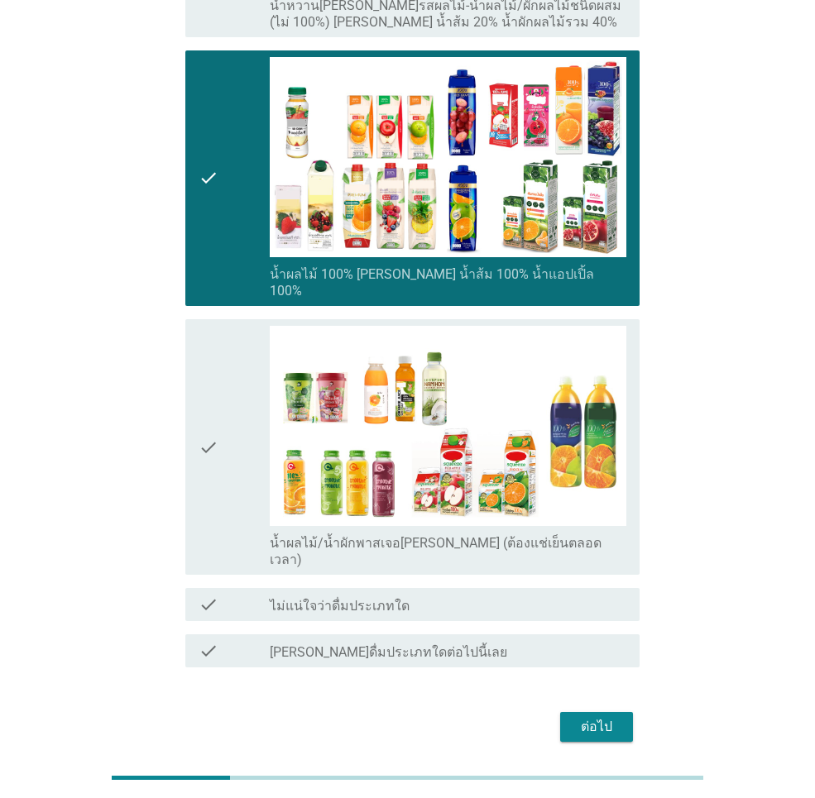
click at [595, 717] on div "ต่อไป" at bounding box center [596, 727] width 46 height 20
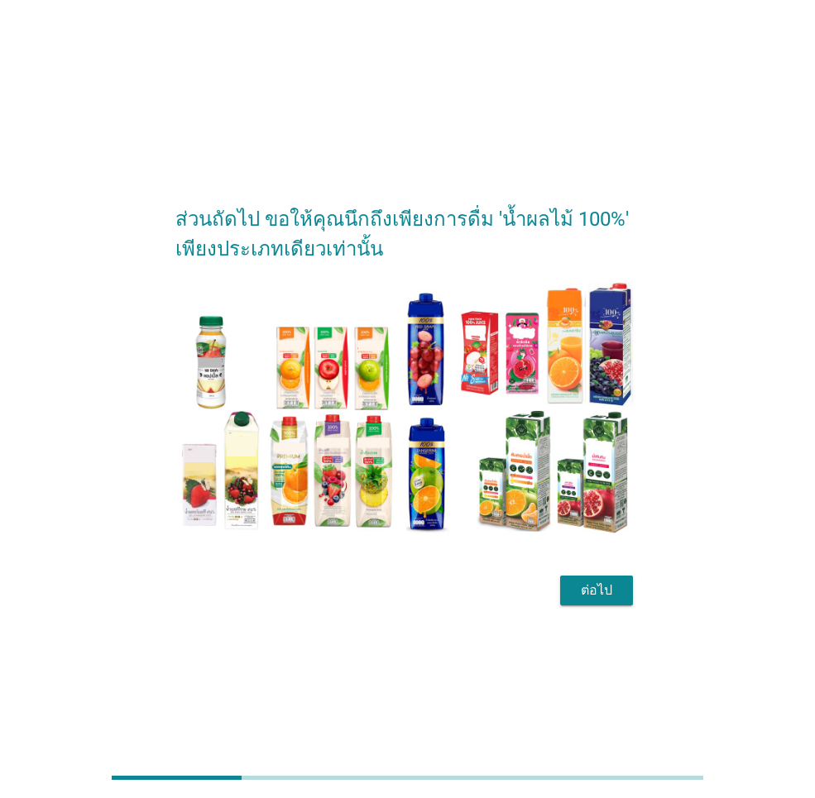
scroll to position [41, 0]
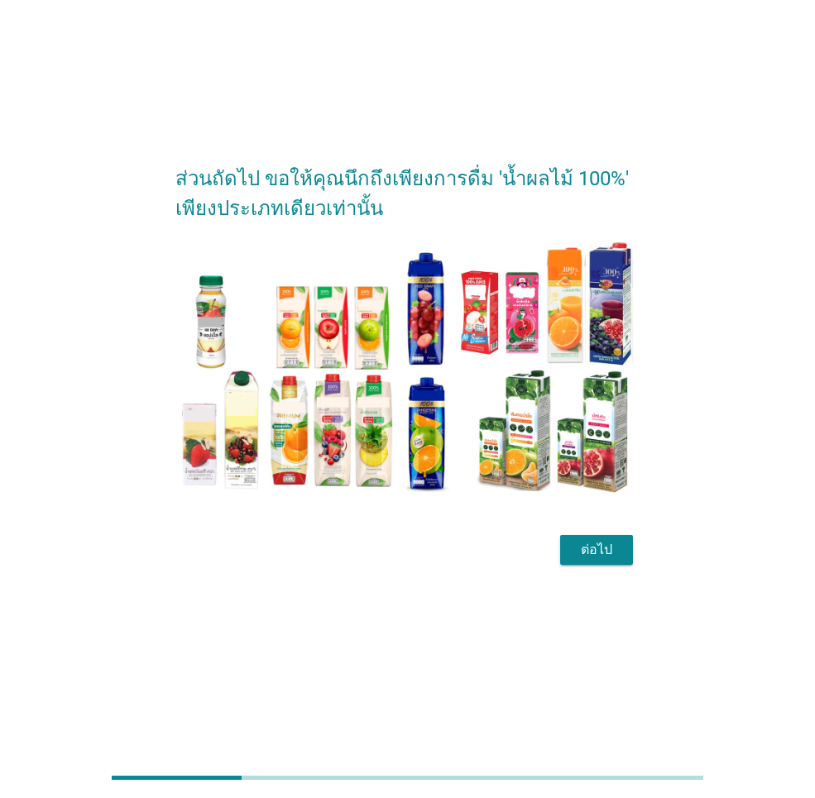
click at [594, 552] on div "ต่อไป" at bounding box center [596, 550] width 46 height 20
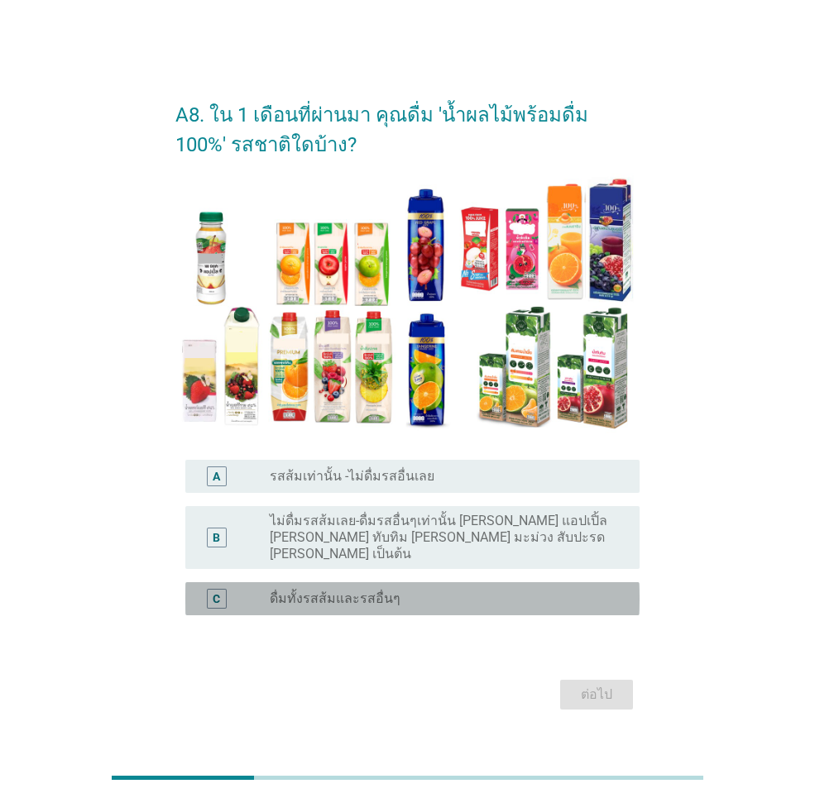
click at [356, 592] on label "ดื่มทั้งรสส้มและรสอื่นๆ" at bounding box center [335, 599] width 131 height 17
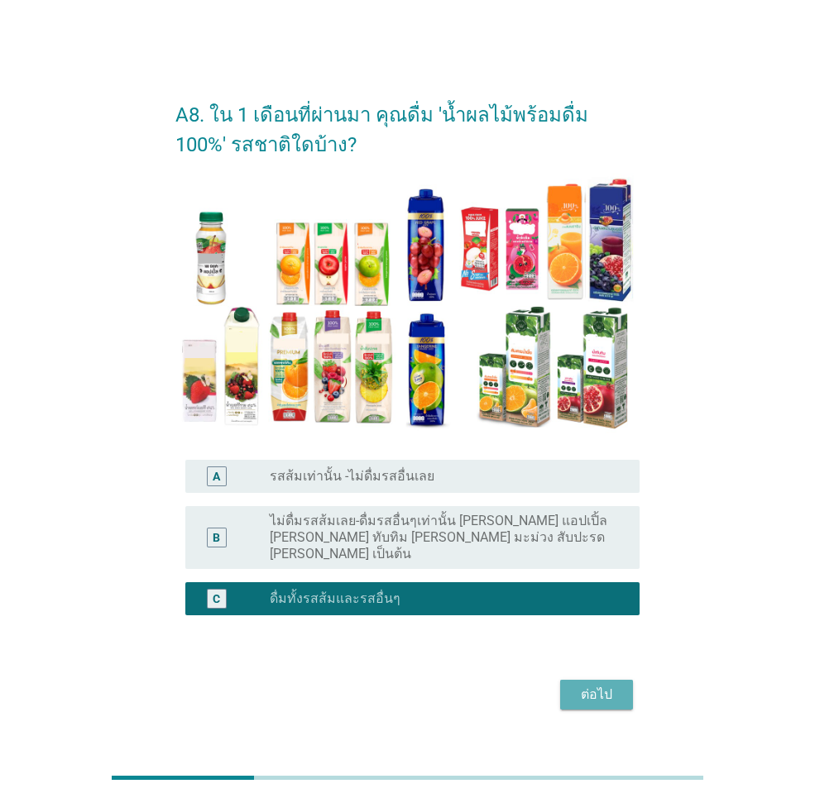
click at [586, 685] on div "ต่อไป" at bounding box center [596, 695] width 46 height 20
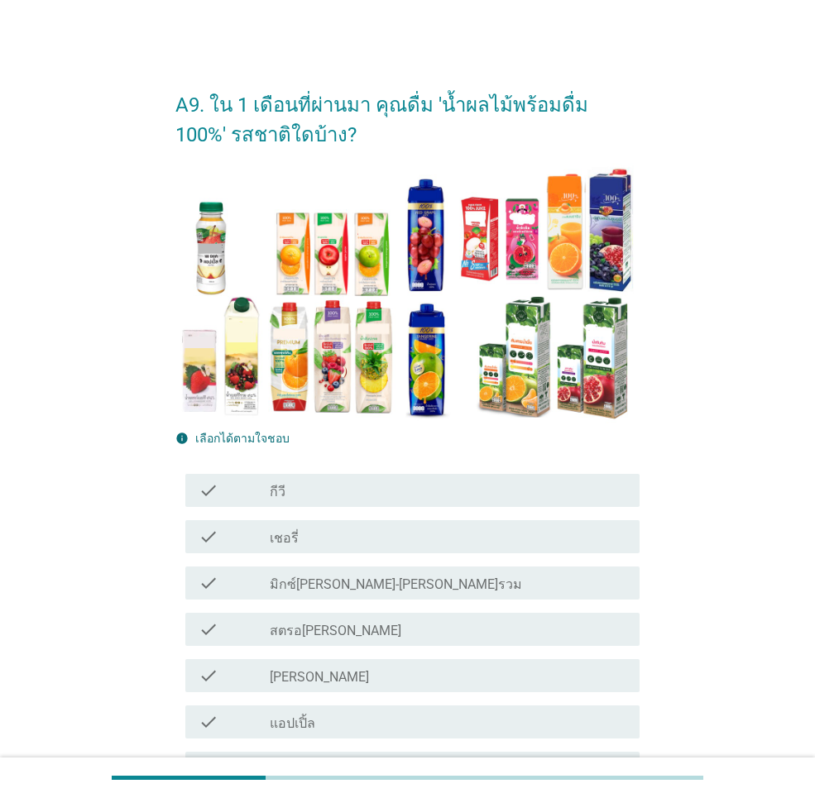
click at [379, 582] on div "check_box_outline_blank มิกซ์[PERSON_NAME]-[PERSON_NAME]รวม" at bounding box center [448, 583] width 356 height 20
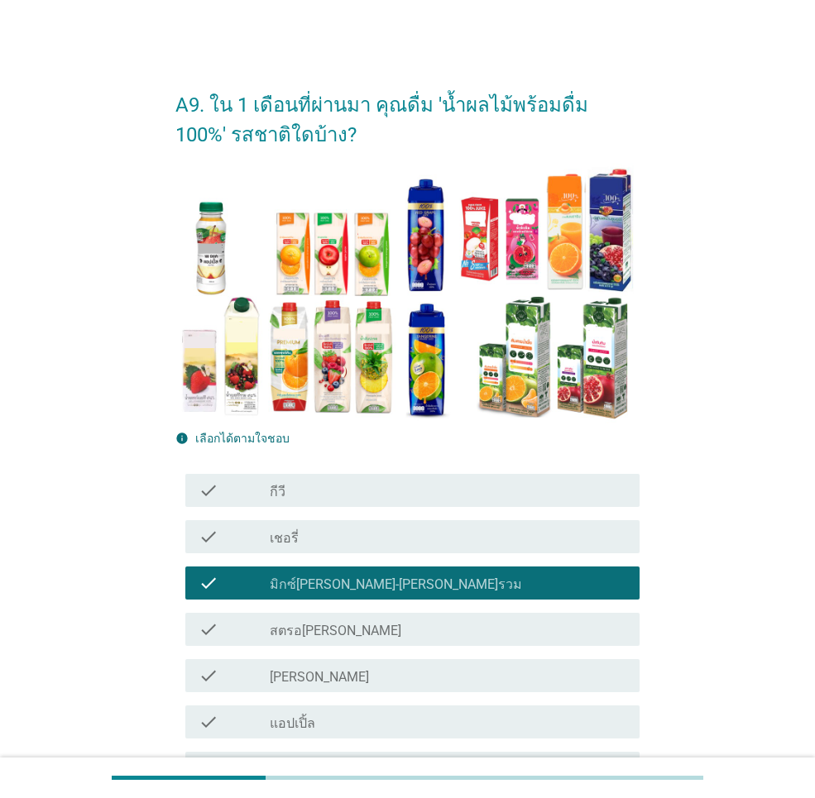
scroll to position [165, 0]
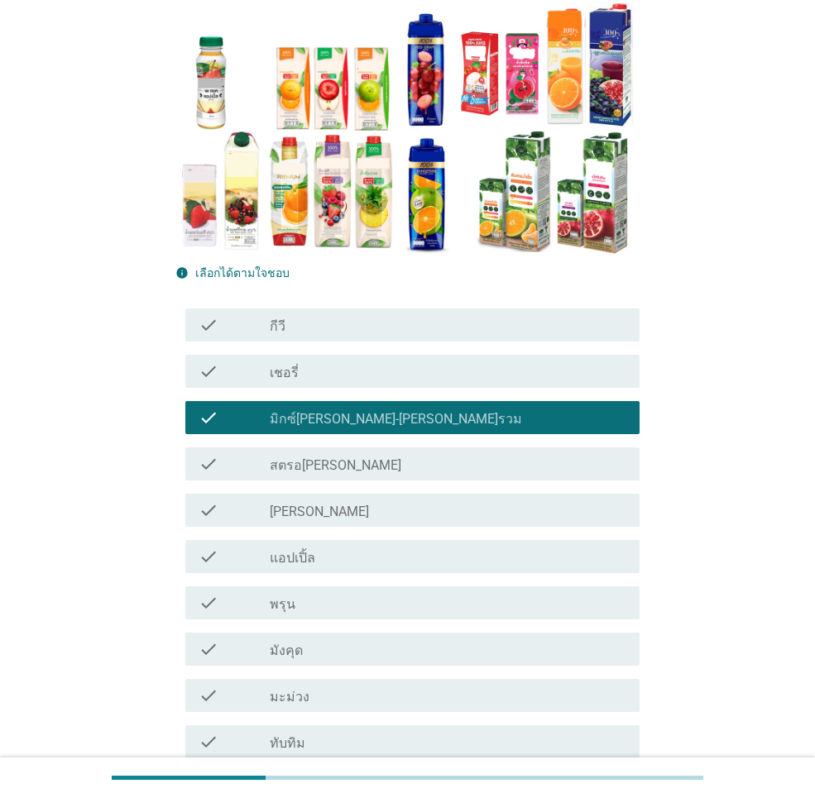
click at [391, 567] on div "check check_box_outline_blank แอปเปิ้ล" at bounding box center [412, 556] width 454 height 33
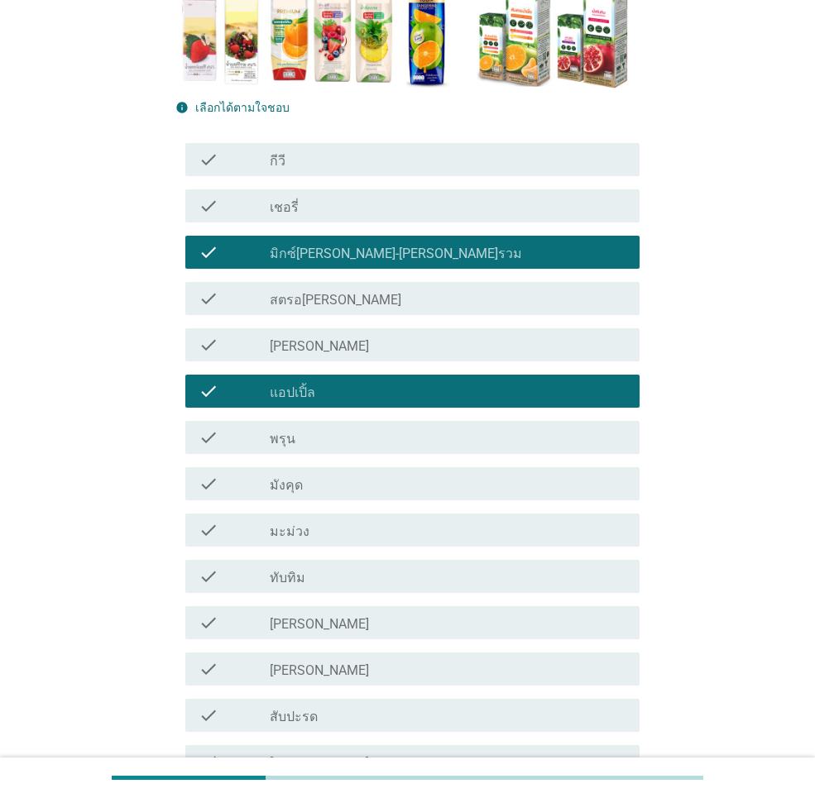
scroll to position [496, 0]
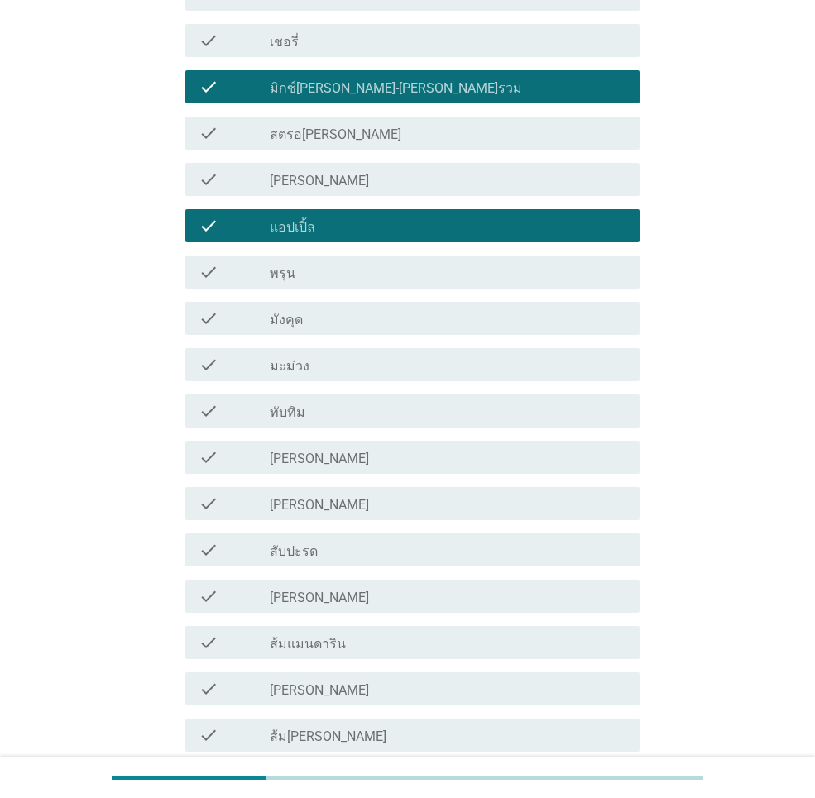
click at [402, 588] on div "check_box_outline_blank [PERSON_NAME]" at bounding box center [448, 596] width 356 height 20
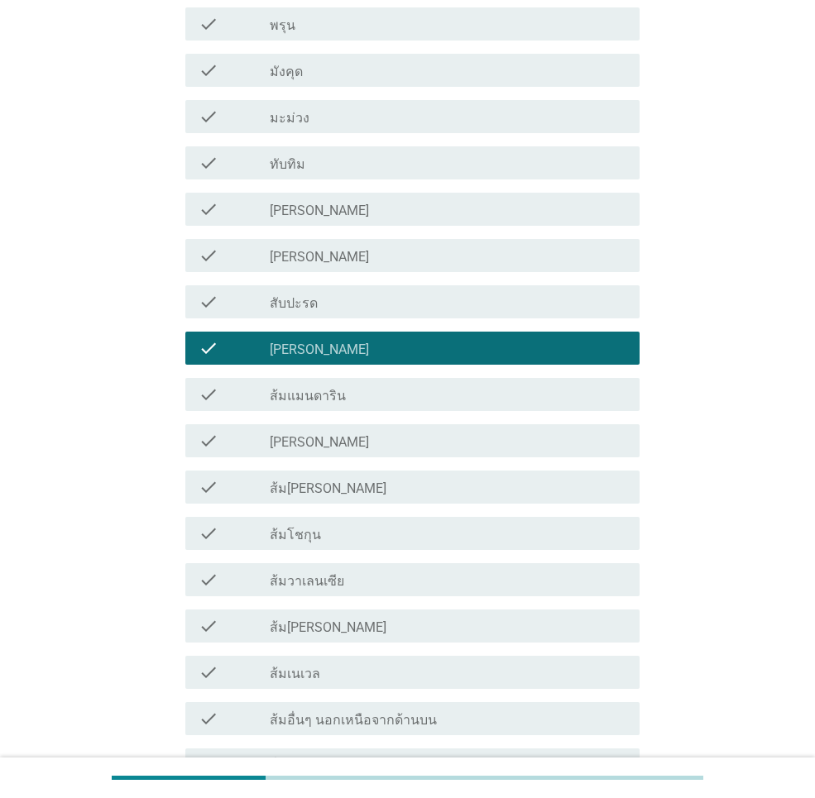
scroll to position [910, 0]
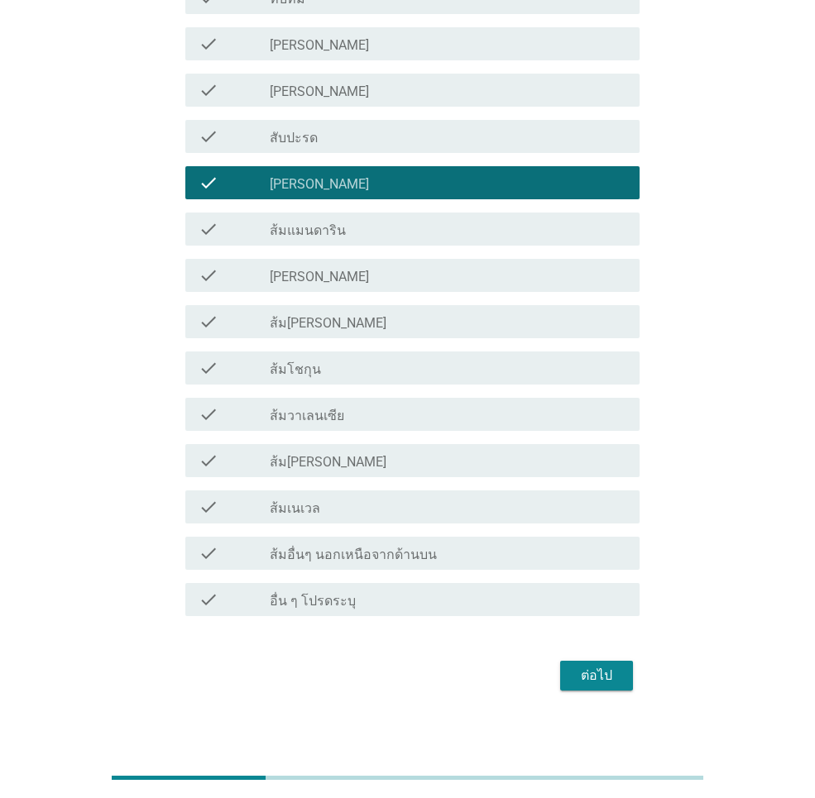
click at [372, 281] on div "check_box_outline_blank [PERSON_NAME]" at bounding box center [448, 275] width 356 height 20
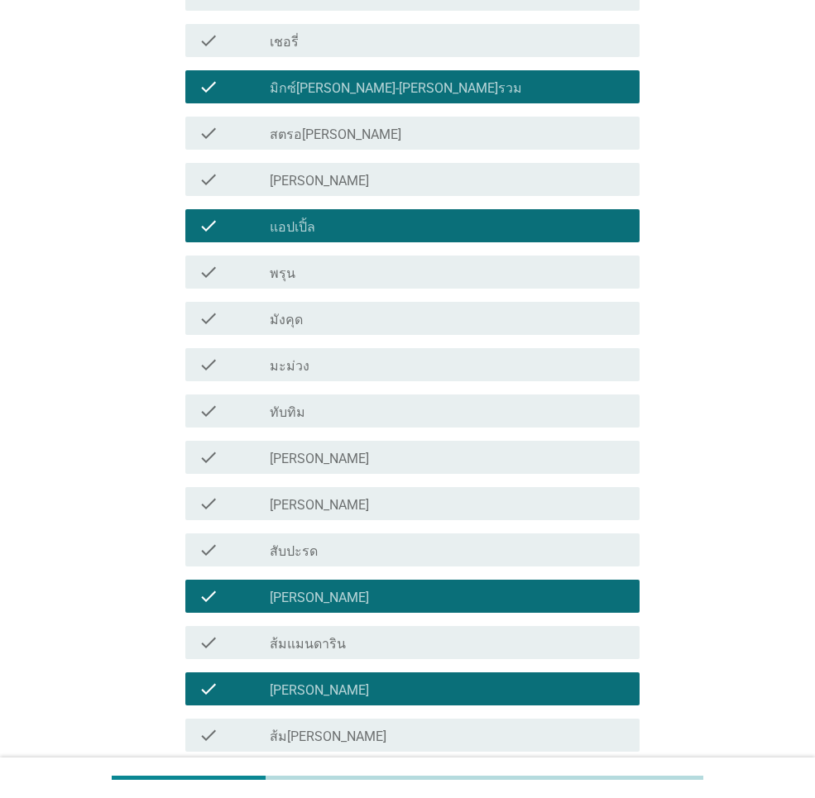
scroll to position [662, 0]
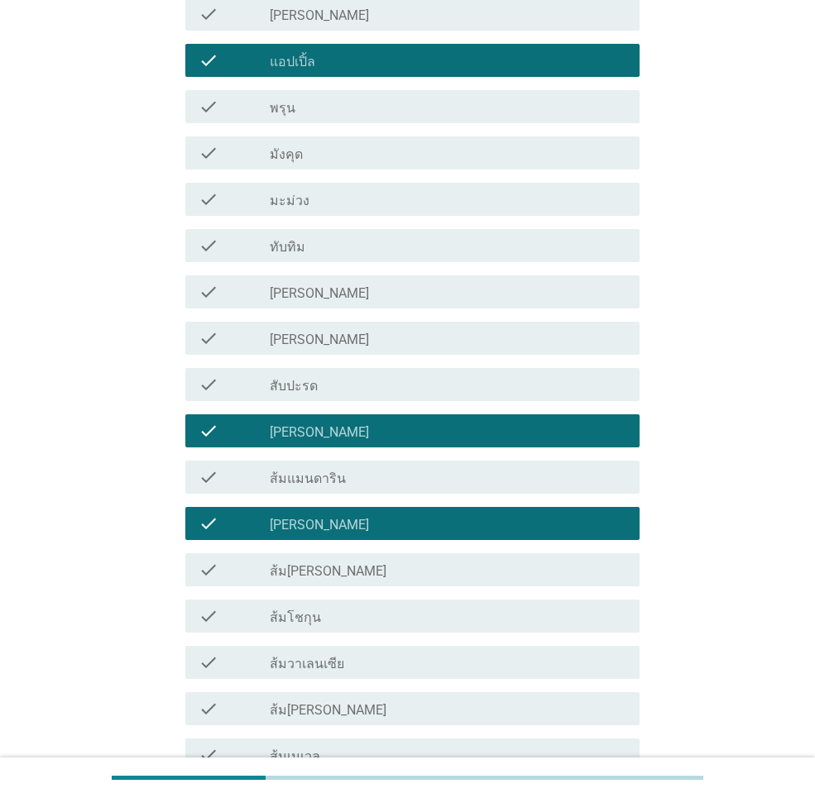
drag, startPoint x: 347, startPoint y: 528, endPoint x: 344, endPoint y: 517, distance: 11.2
click at [347, 528] on div "check_box_outline_blank [PERSON_NAME]" at bounding box center [448, 524] width 356 height 20
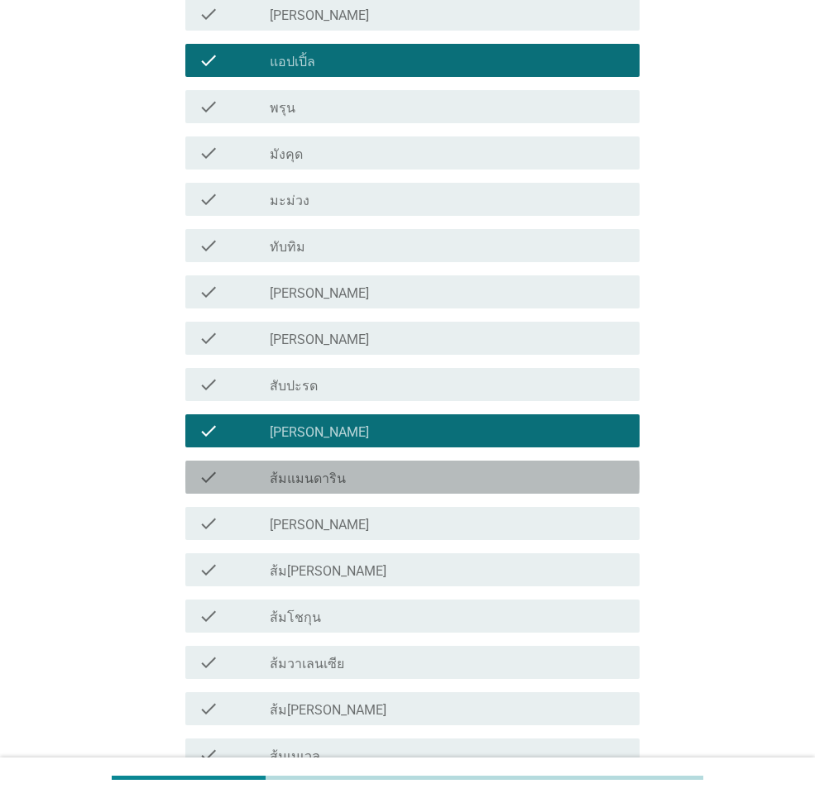
click at [323, 484] on label "ส้มแมนดาริน" at bounding box center [308, 479] width 76 height 17
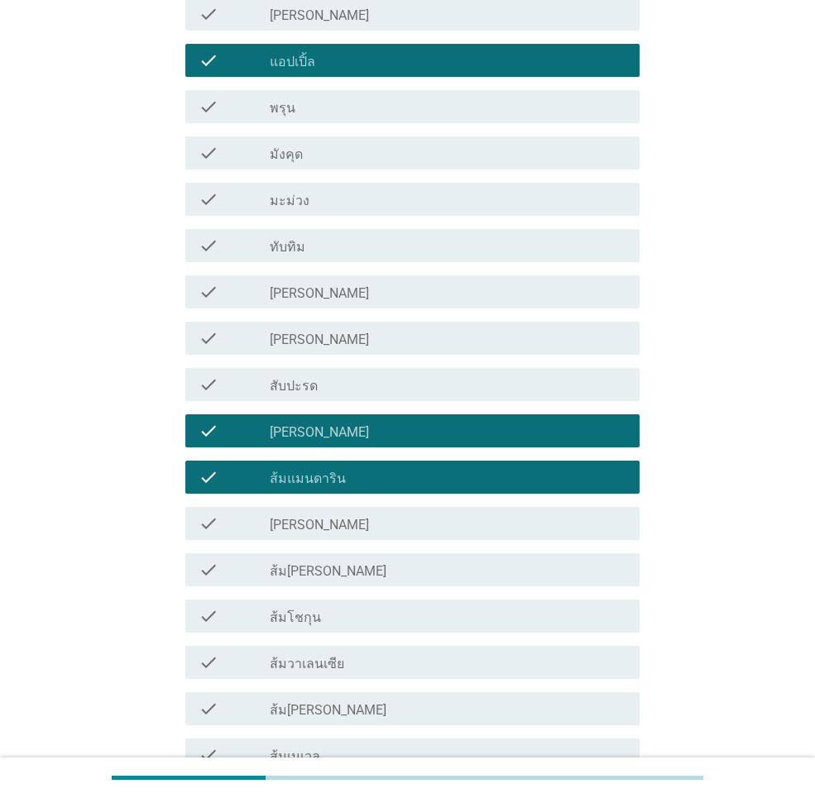
scroll to position [910, 0]
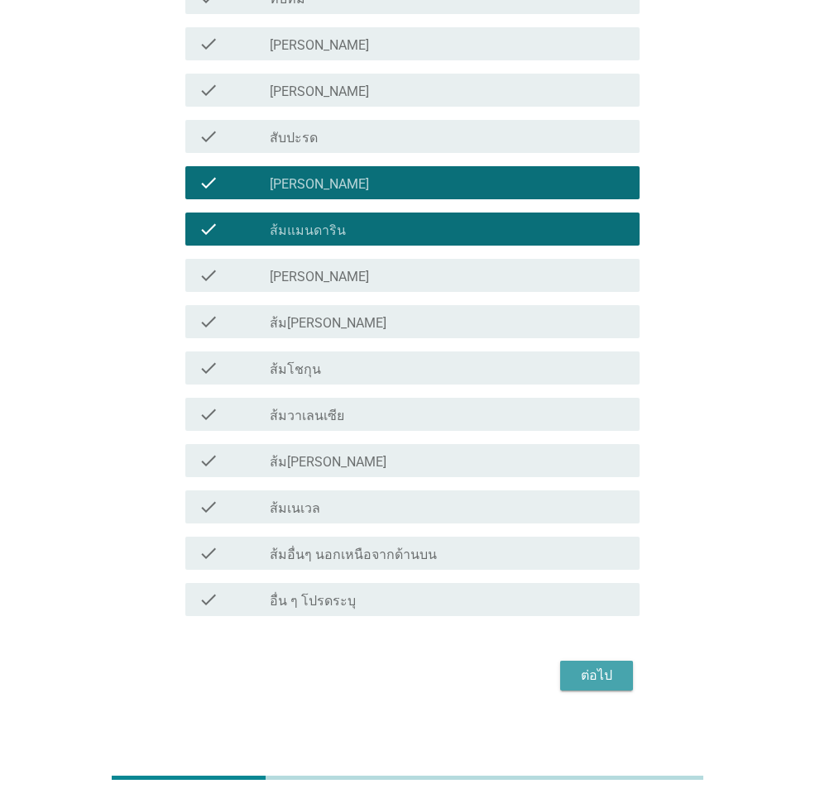
click at [593, 663] on button "ต่อไป" at bounding box center [596, 676] width 73 height 30
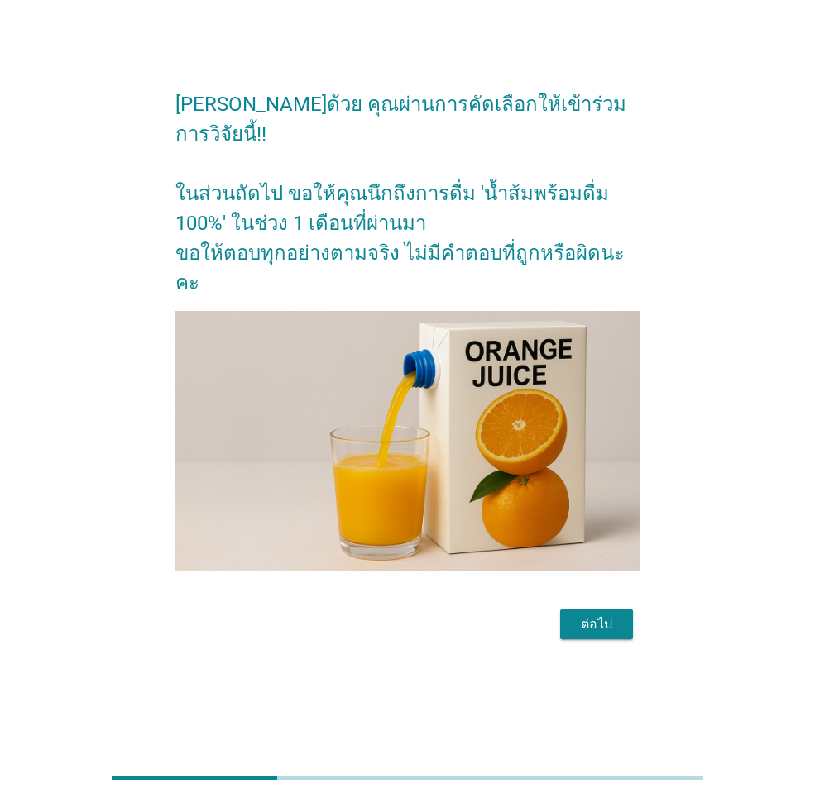
scroll to position [0, 0]
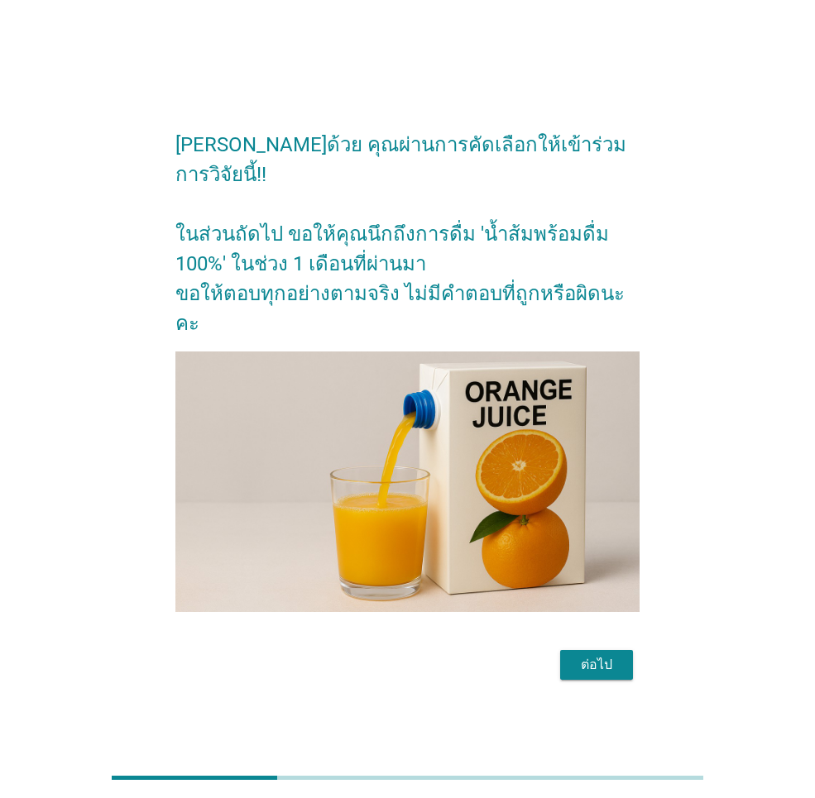
click at [610, 655] on div "ต่อไป" at bounding box center [596, 665] width 46 height 20
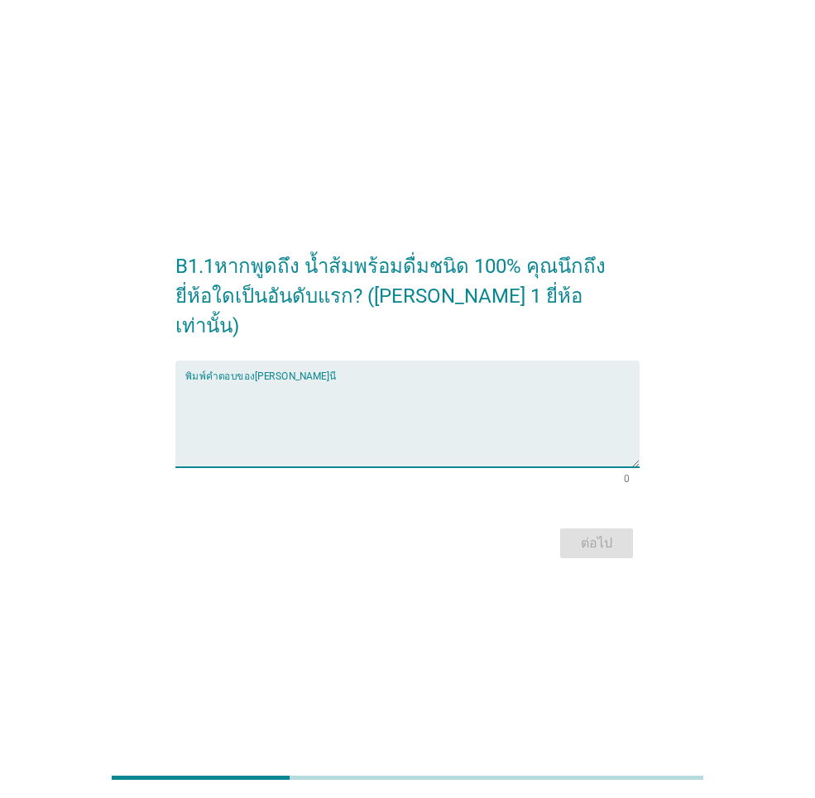
click at [388, 380] on textarea "พิมพ์คำตอบของคุณ ที่นี่" at bounding box center [412, 423] width 454 height 87
type textarea "[PERSON_NAME]"
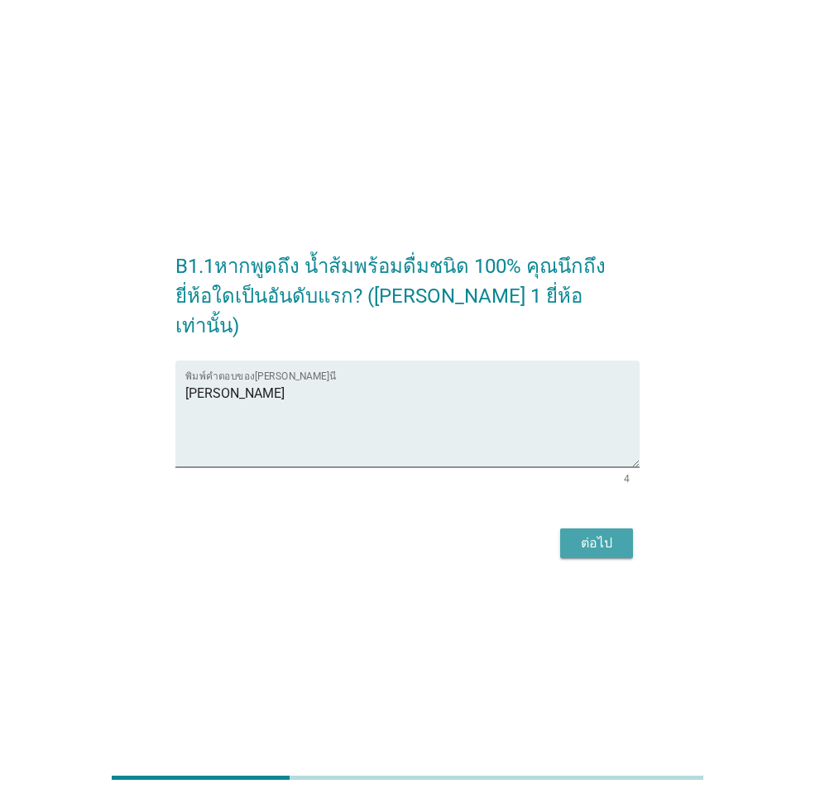
click at [605, 533] on div "ต่อไป" at bounding box center [596, 543] width 46 height 20
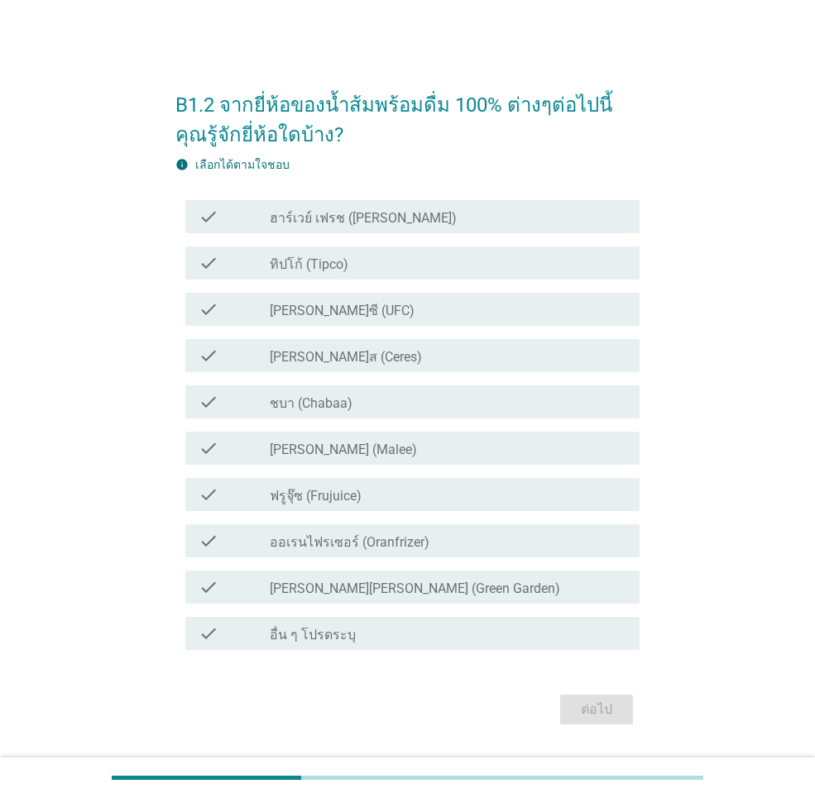
click at [368, 454] on div "check_box_outline_blank [PERSON_NAME] (Malee)" at bounding box center [448, 448] width 356 height 20
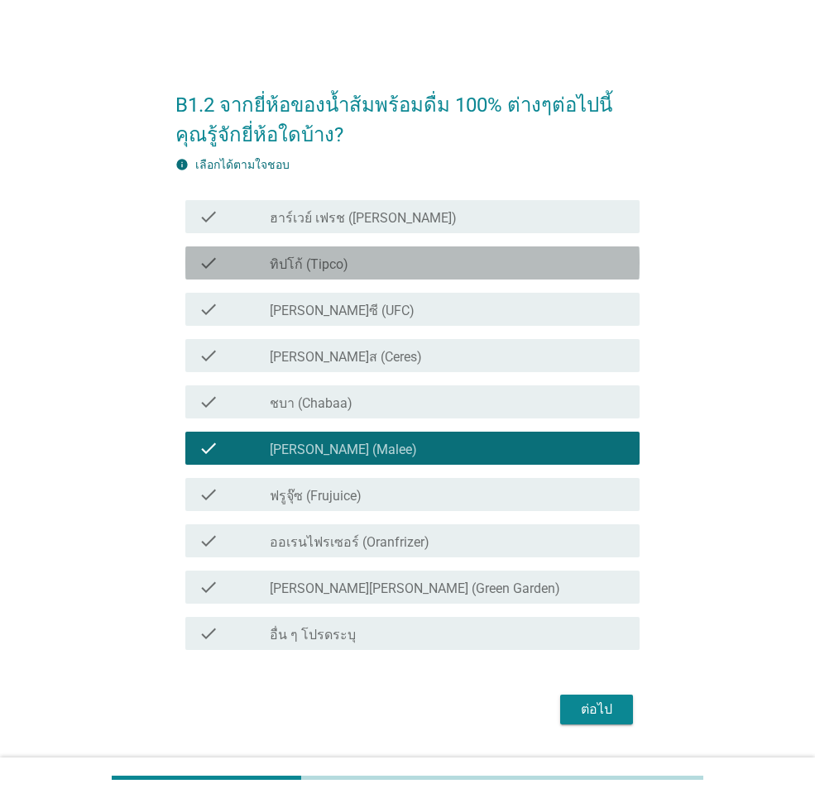
click at [351, 270] on div "check_box_outline_blank ทิปโก้ (Tipco)" at bounding box center [448, 263] width 356 height 20
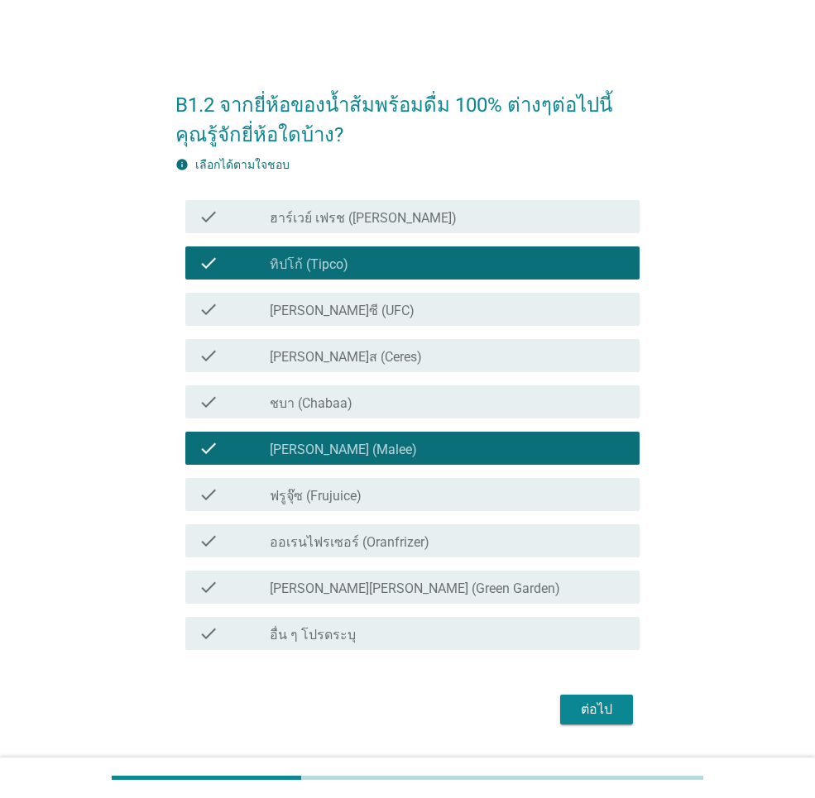
click at [338, 402] on label "ชบา (Chabaa)" at bounding box center [311, 403] width 83 height 17
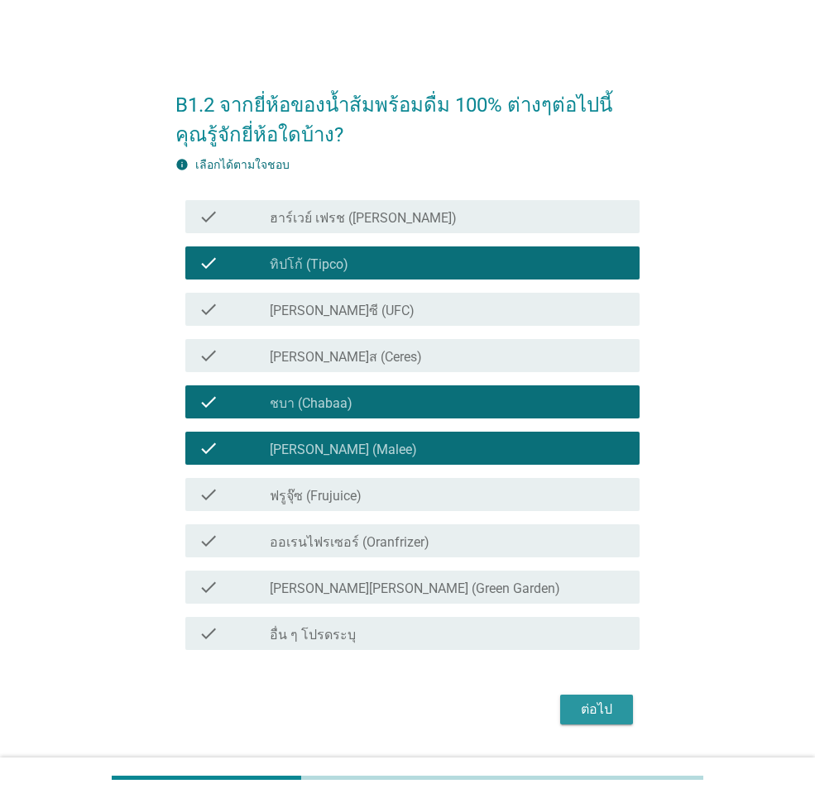
click at [610, 715] on div "ต่อไป" at bounding box center [596, 710] width 46 height 20
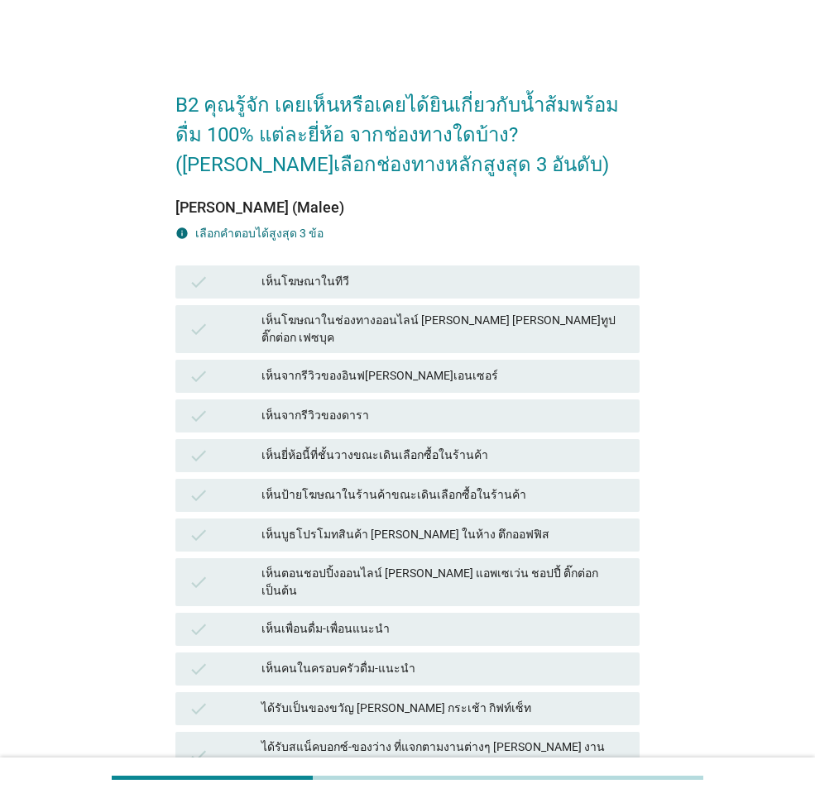
click at [349, 278] on div "เห็นโฆษณาในทีวี" at bounding box center [443, 282] width 365 height 20
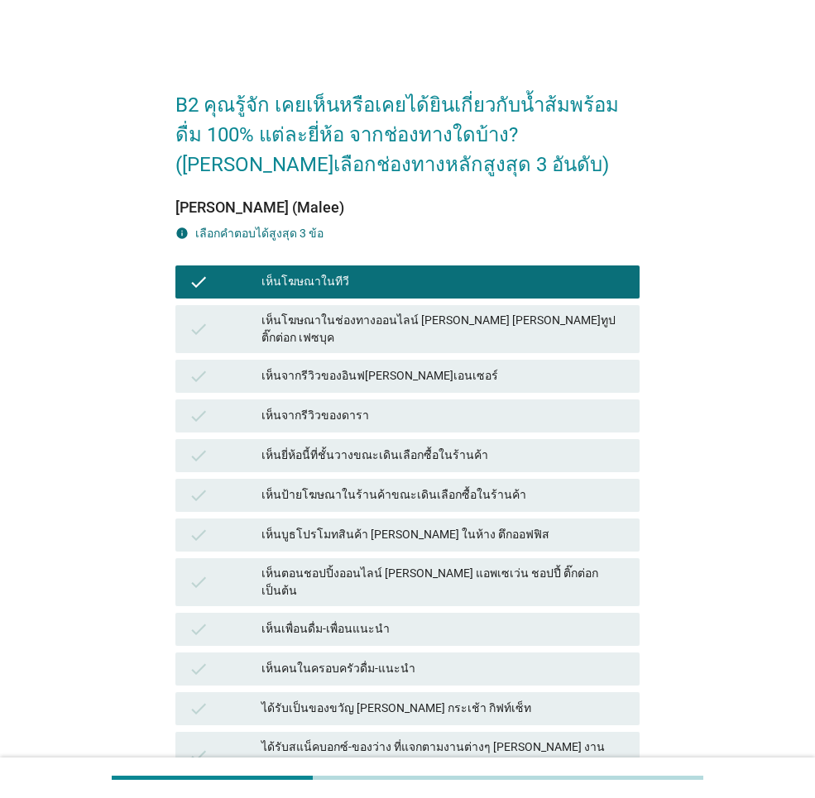
scroll to position [83, 0]
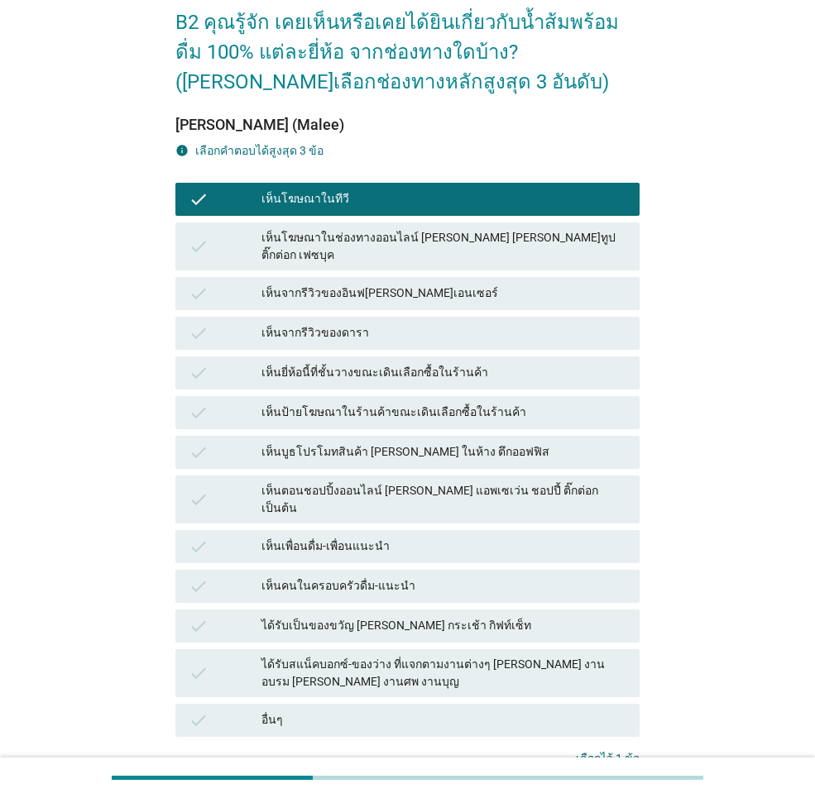
click at [405, 576] on div "เห็นคนในครอบครัวดื่ม-แนะนำ" at bounding box center [443, 586] width 365 height 20
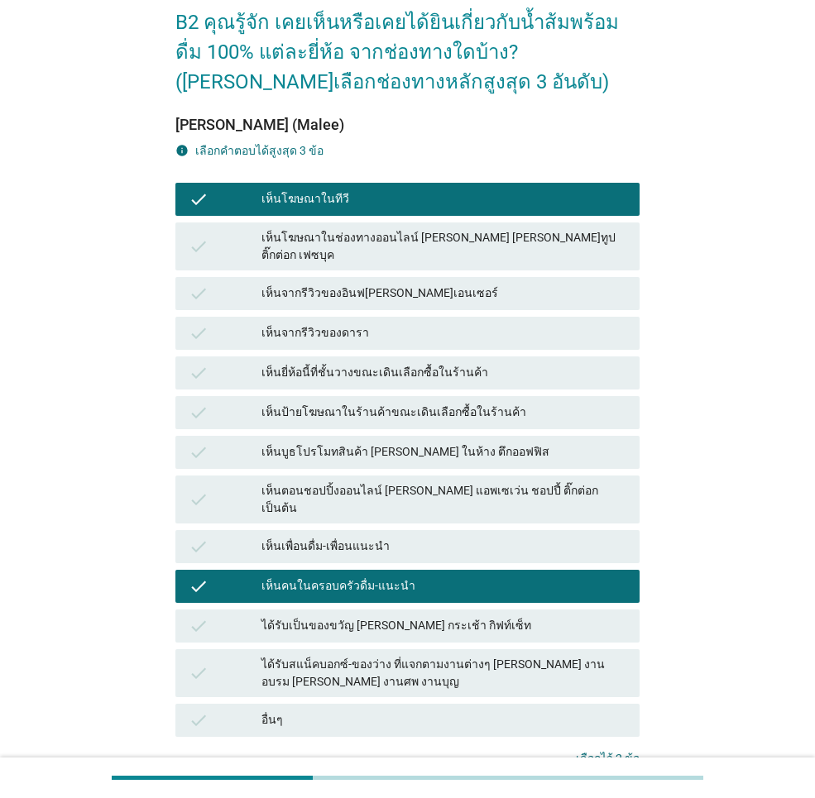
click at [375, 363] on div "เห็นยี่ห้อนี้ที่ชั้นวางขณะเดินเลือกซื้อในร้านค้า" at bounding box center [443, 373] width 365 height 20
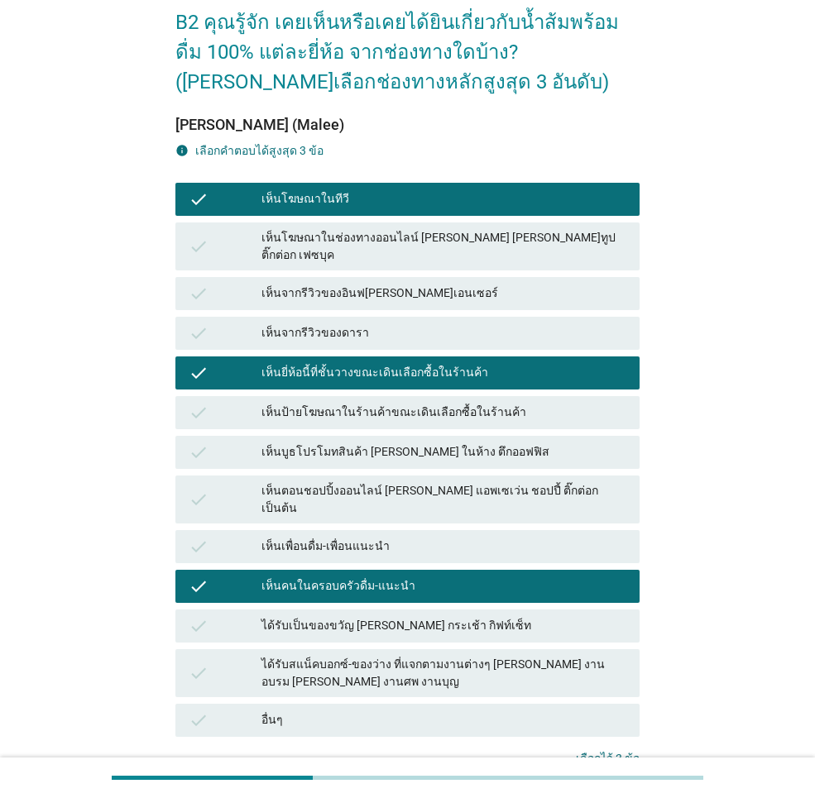
scroll to position [195, 0]
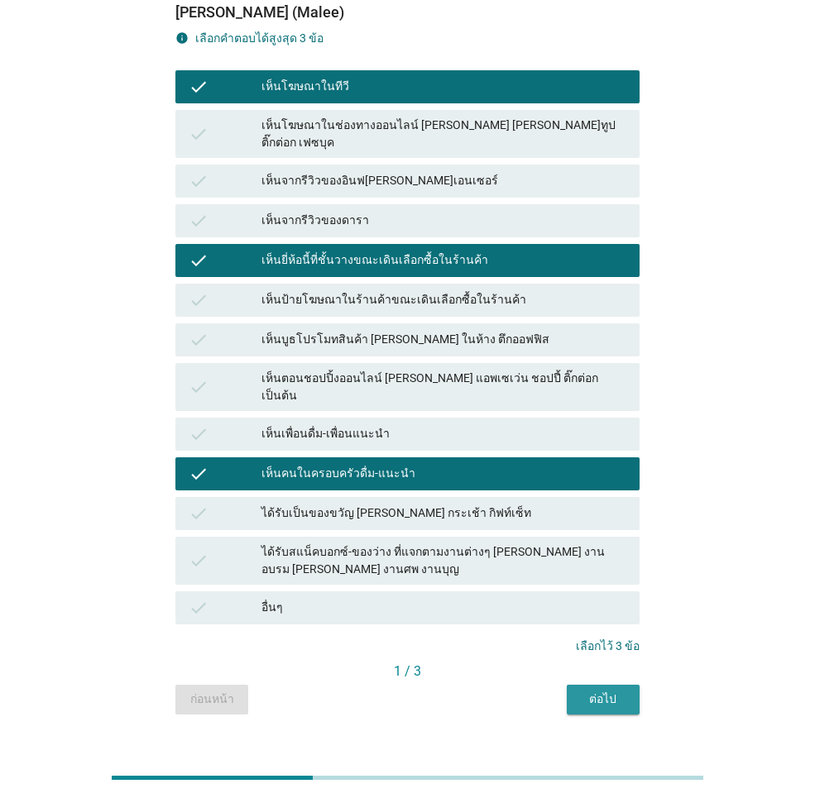
click at [591, 691] on div "ต่อไป" at bounding box center [603, 699] width 46 height 17
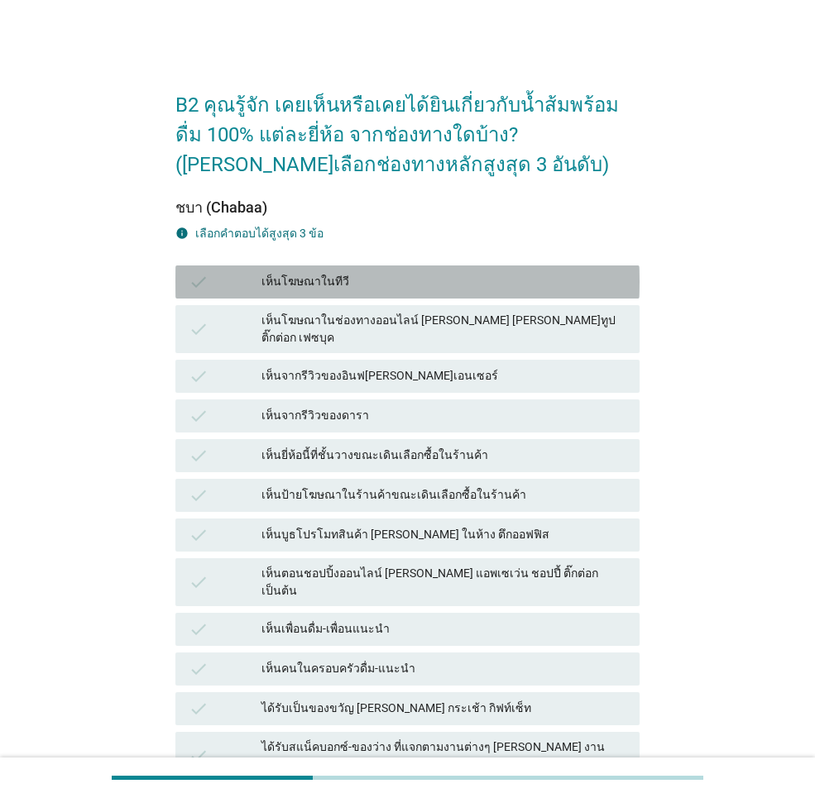
click at [354, 277] on div "เห็นโฆษณาในทีวี" at bounding box center [443, 282] width 365 height 20
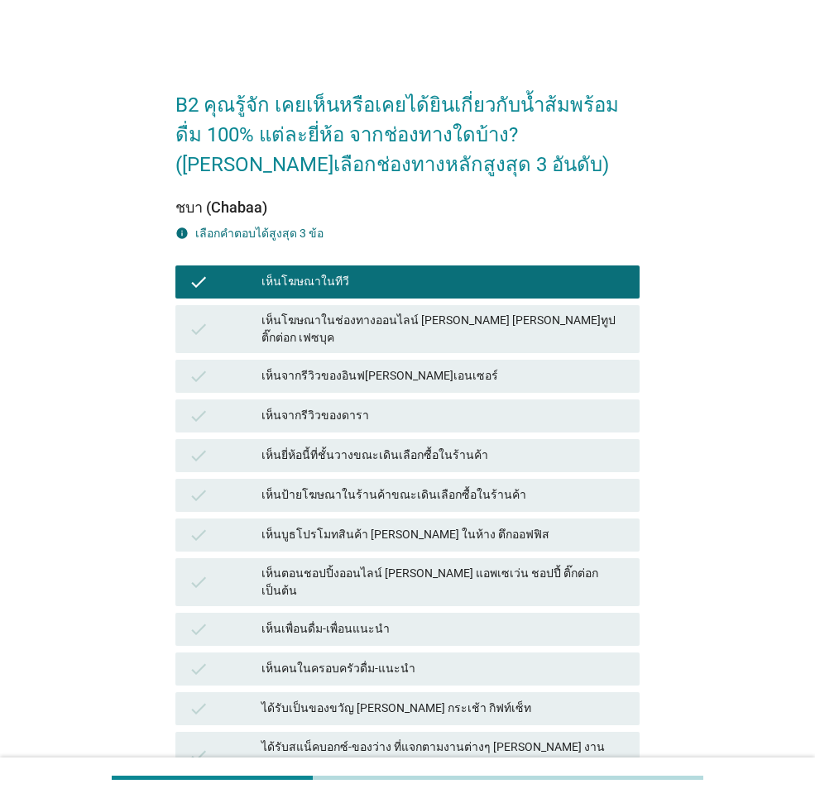
click at [351, 446] on div "เห็นยี่ห้อนี้ที่ชั้นวางขณะเดินเลือกซื้อในร้านค้า" at bounding box center [443, 456] width 365 height 20
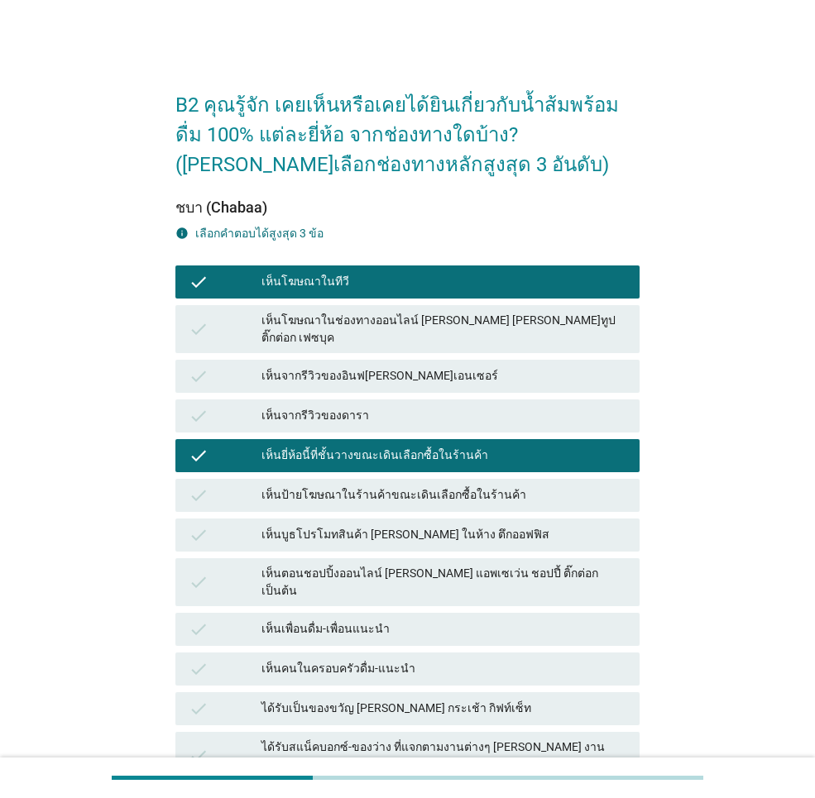
click at [374, 486] on div "เห็นป้ายโฆษณาในร้านค้าขณะเดินเลือกซื้อในร้านค้า" at bounding box center [443, 496] width 365 height 20
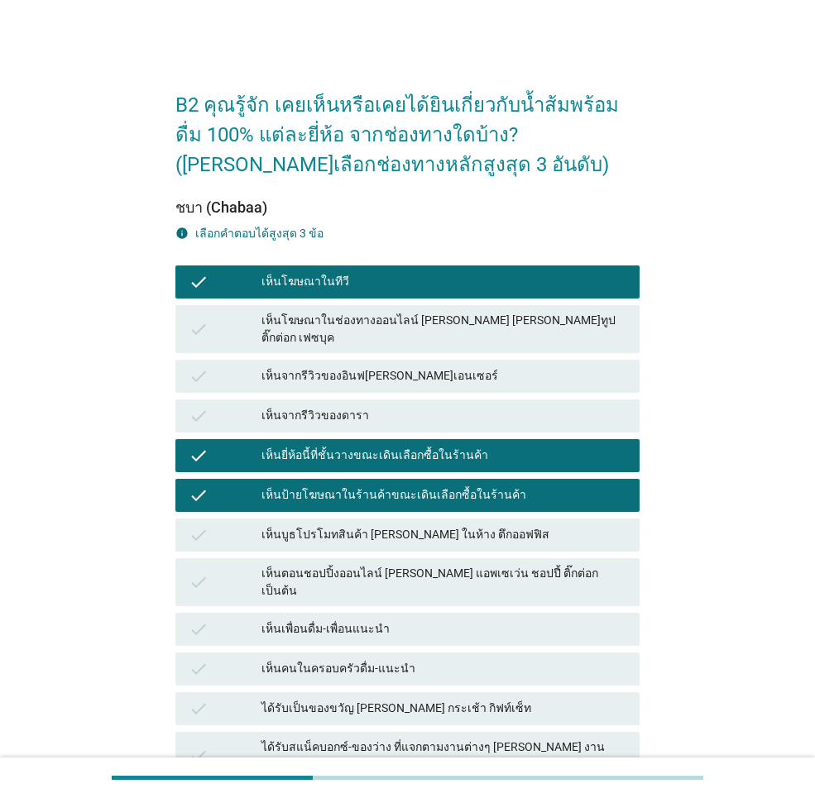
click at [378, 486] on div "เห็นป้ายโฆษณาในร้านค้าขณะเดินเลือกซื้อในร้านค้า" at bounding box center [443, 496] width 365 height 20
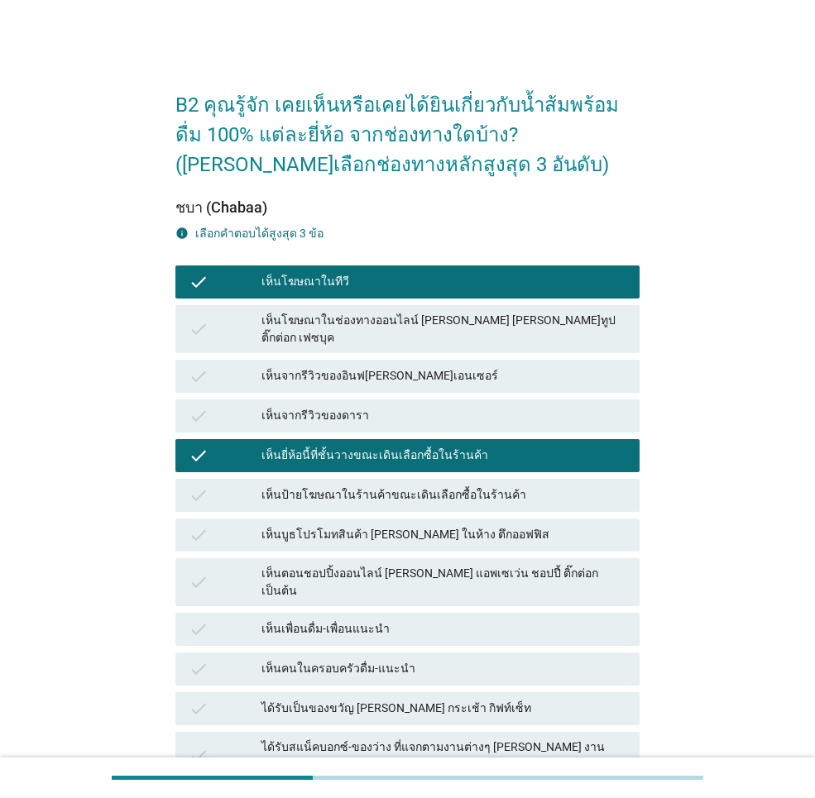
click at [385, 659] on div "เห็นคนในครอบครัวดื่ม-แนะนำ" at bounding box center [443, 669] width 365 height 20
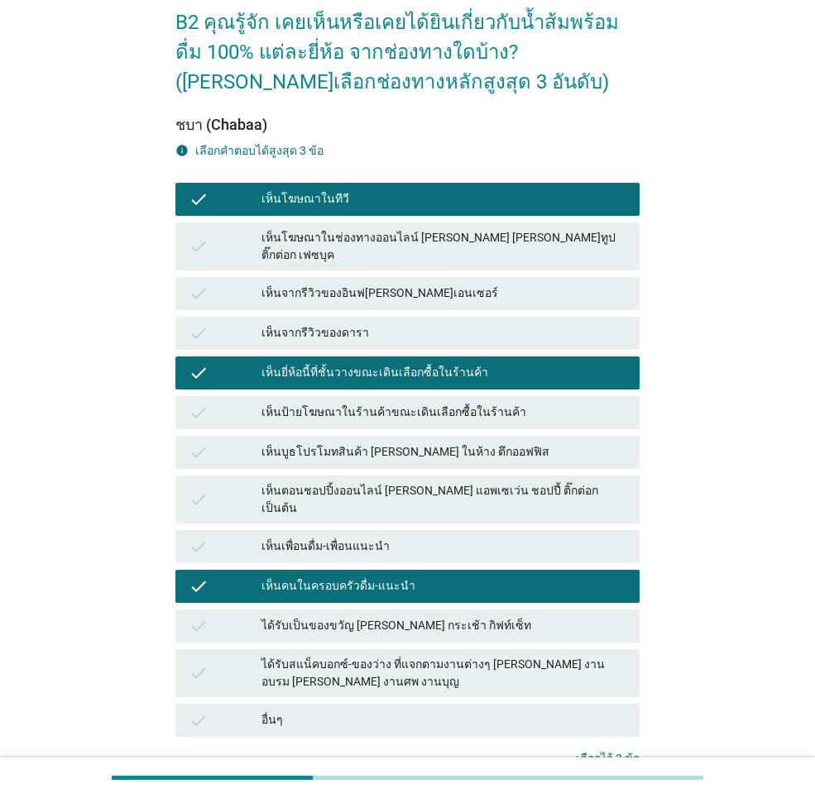
scroll to position [195, 0]
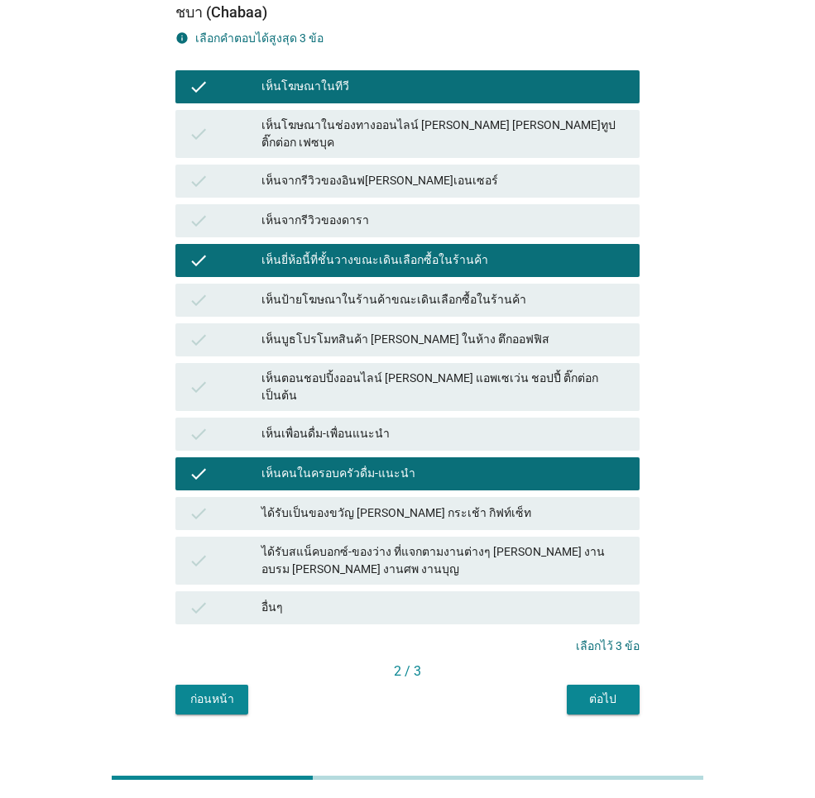
click at [600, 691] on div "ต่อไป" at bounding box center [603, 699] width 46 height 17
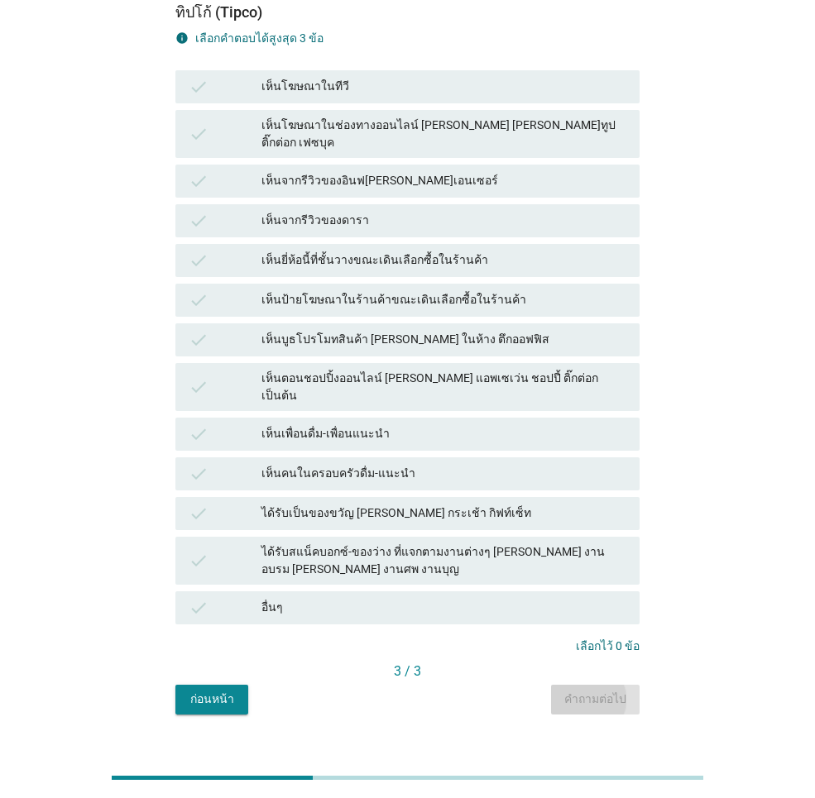
scroll to position [0, 0]
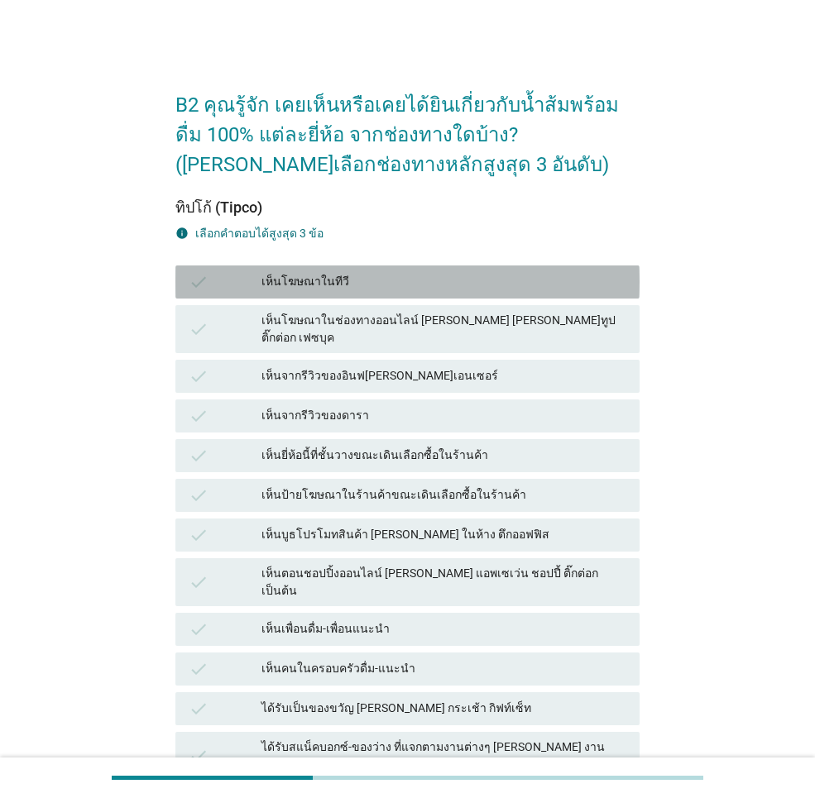
click at [353, 280] on div "เห็นโฆษณาในทีวี" at bounding box center [443, 282] width 365 height 20
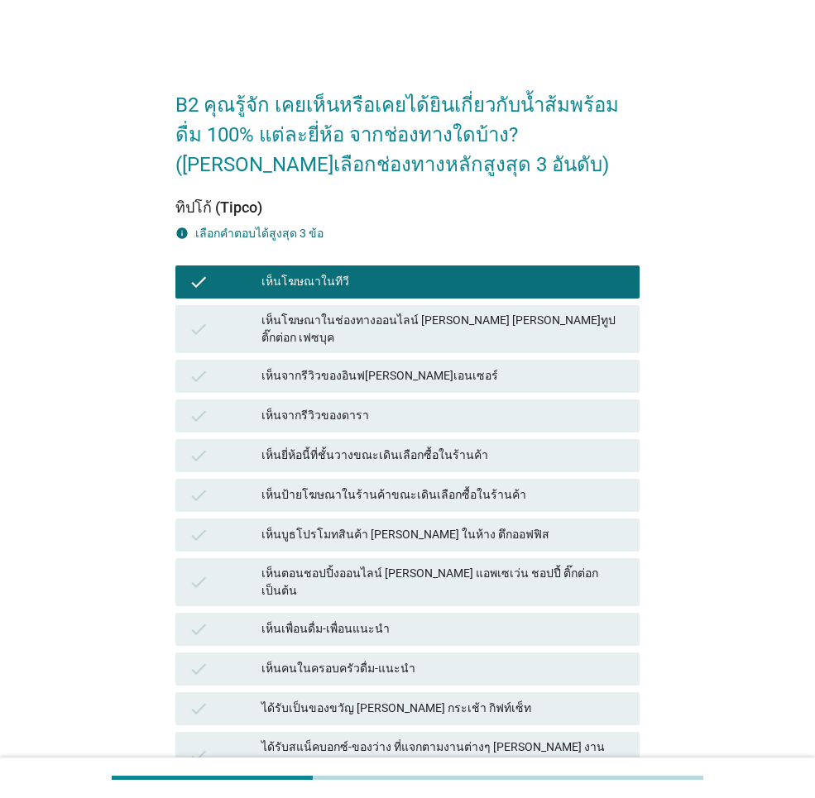
click at [349, 446] on div "เห็นยี่ห้อนี้ที่ชั้นวางขณะเดินเลือกซื้อในร้านค้า" at bounding box center [443, 456] width 365 height 20
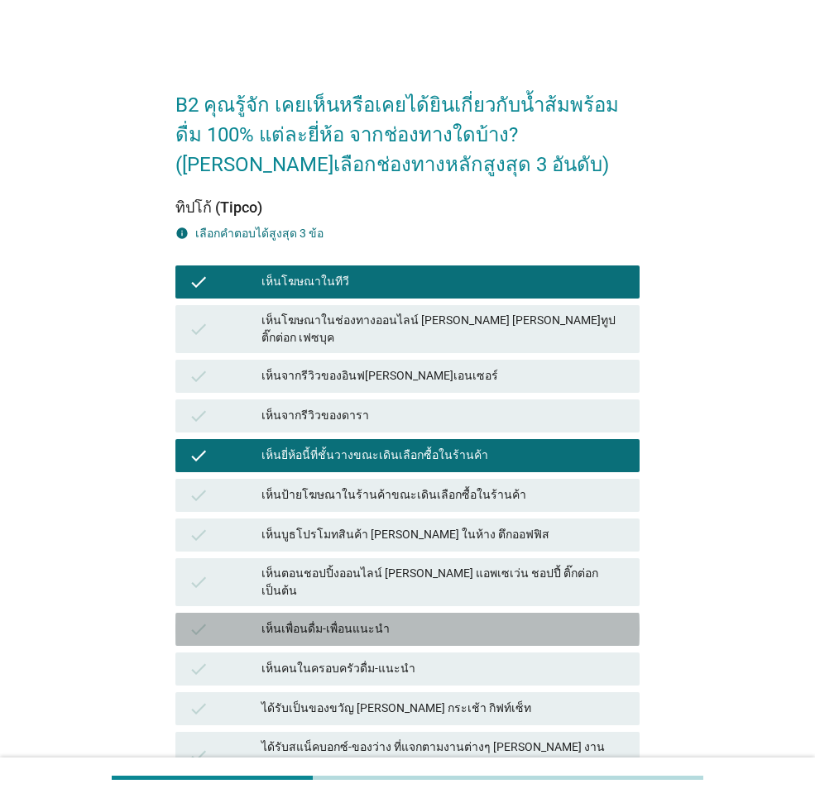
click at [359, 619] on div "เห็นเพื่อนดื่ม-เพื่อนแนะนำ" at bounding box center [443, 629] width 365 height 20
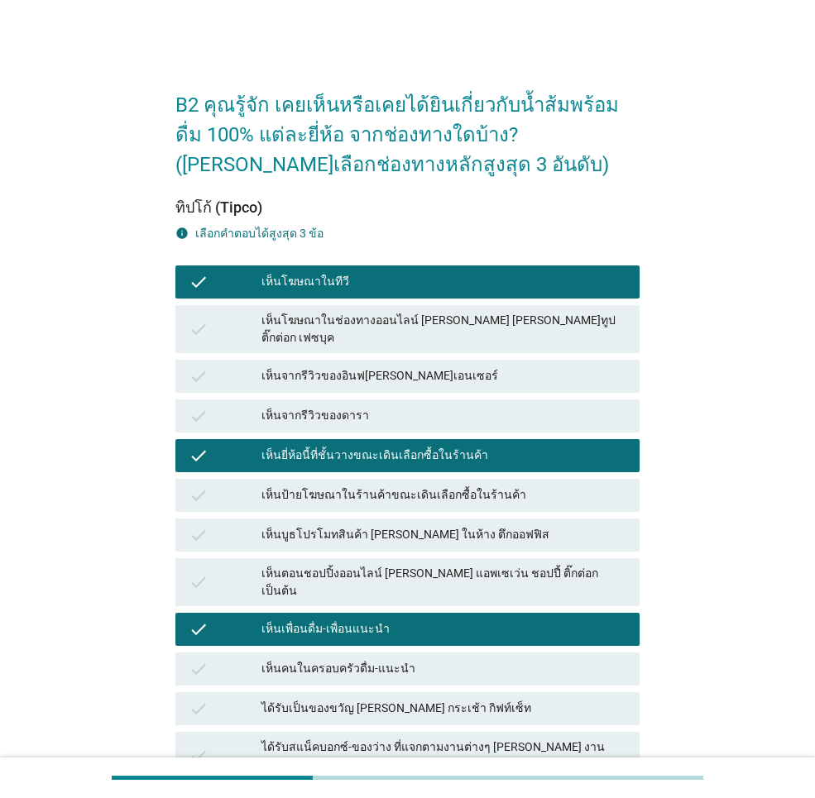
scroll to position [195, 0]
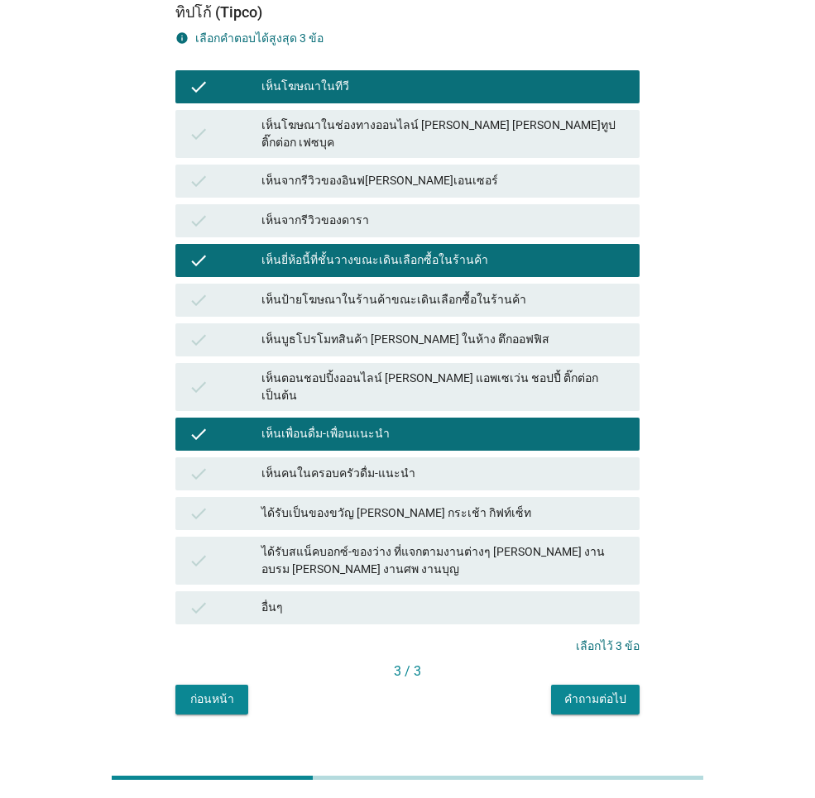
click at [591, 691] on div "คำถามต่อไป" at bounding box center [595, 699] width 62 height 17
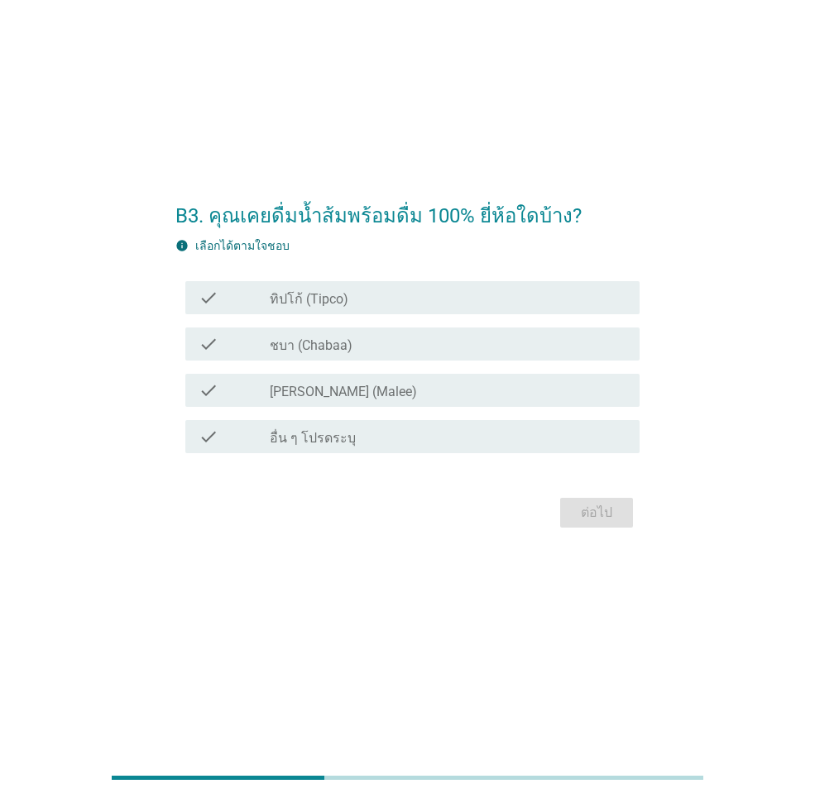
scroll to position [0, 0]
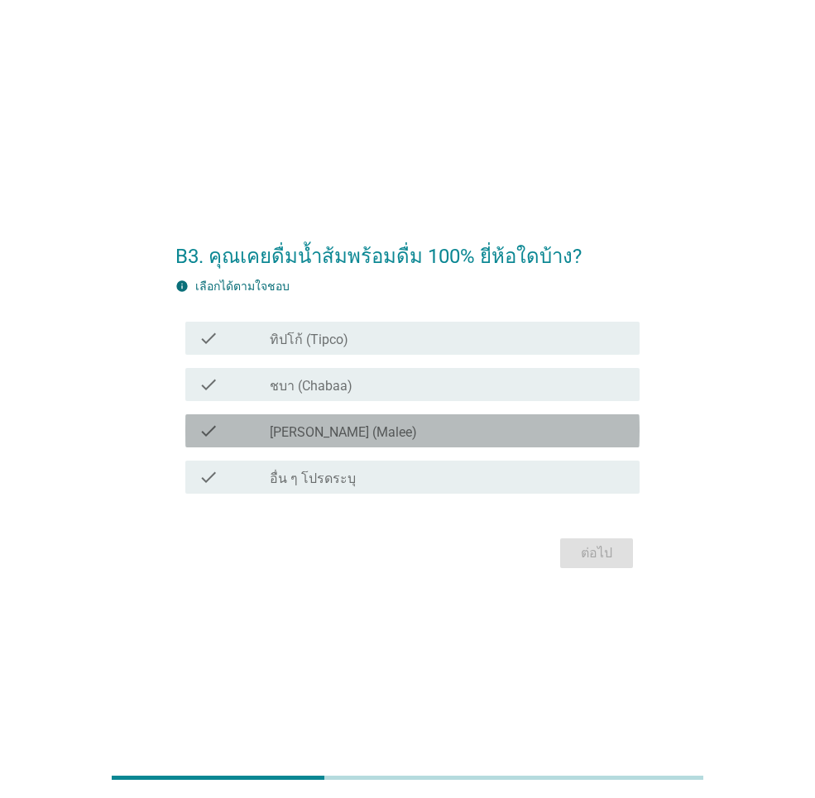
click at [310, 421] on div "check_box_outline_blank [PERSON_NAME] (Malee)" at bounding box center [448, 431] width 356 height 20
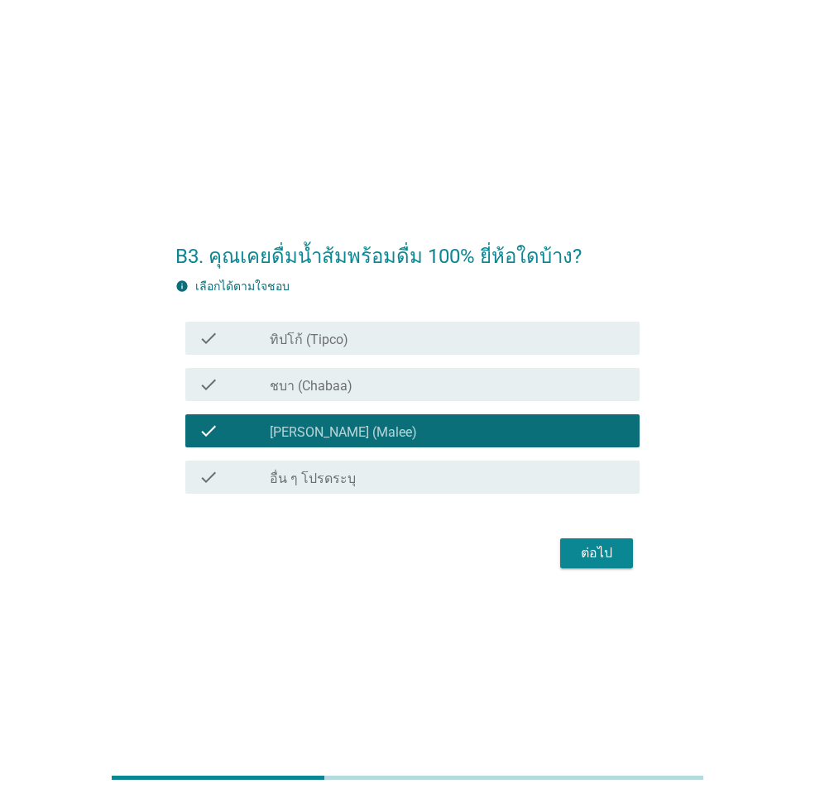
click at [320, 384] on label "ชบา (Chabaa)" at bounding box center [311, 386] width 83 height 17
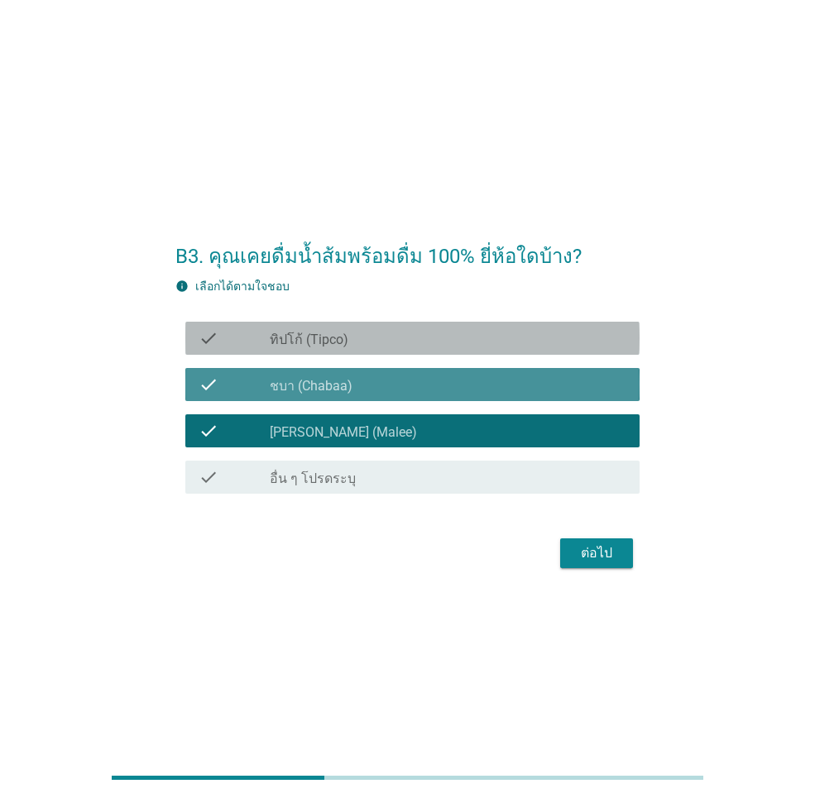
click at [331, 345] on label "ทิปโก้ (Tipco)" at bounding box center [309, 340] width 79 height 17
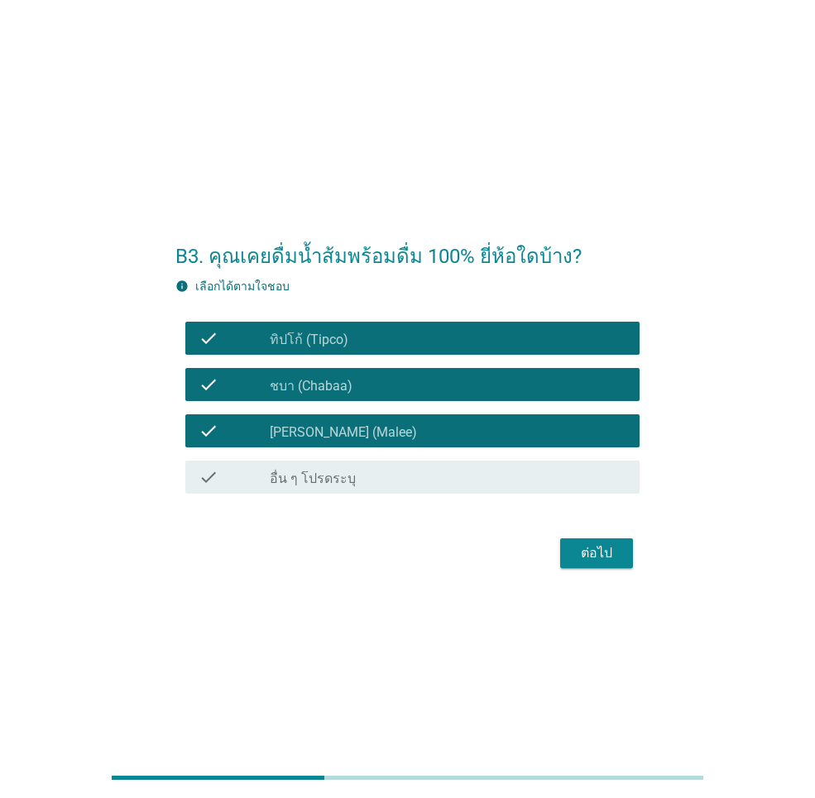
click at [591, 557] on div "ต่อไป" at bounding box center [596, 553] width 46 height 20
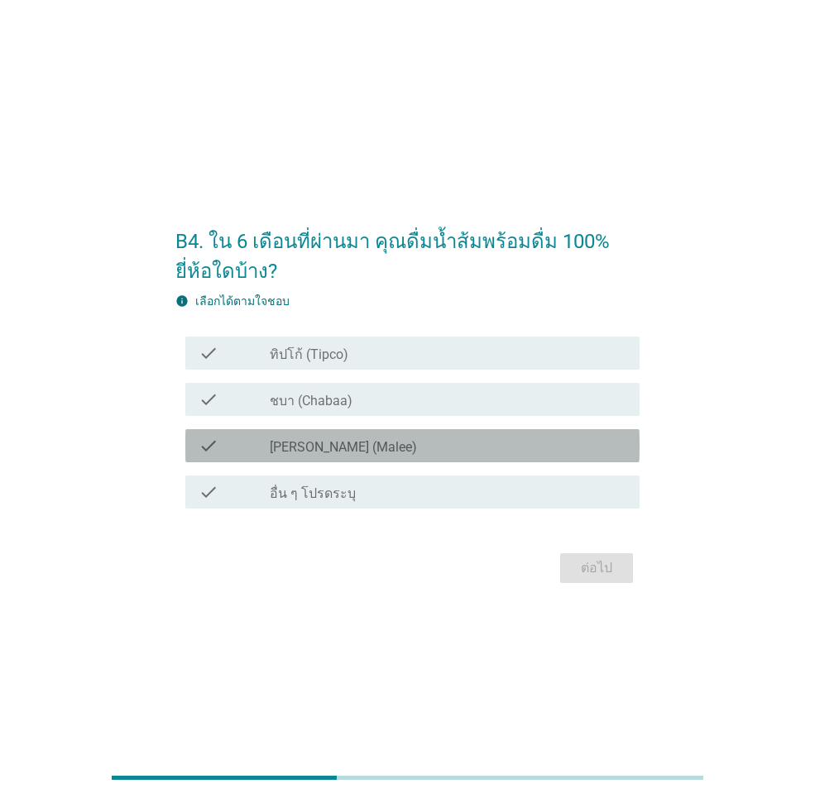
drag, startPoint x: 366, startPoint y: 447, endPoint x: 370, endPoint y: 412, distance: 35.7
click at [366, 447] on div "check_box_outline_blank [PERSON_NAME] (Malee)" at bounding box center [448, 446] width 356 height 20
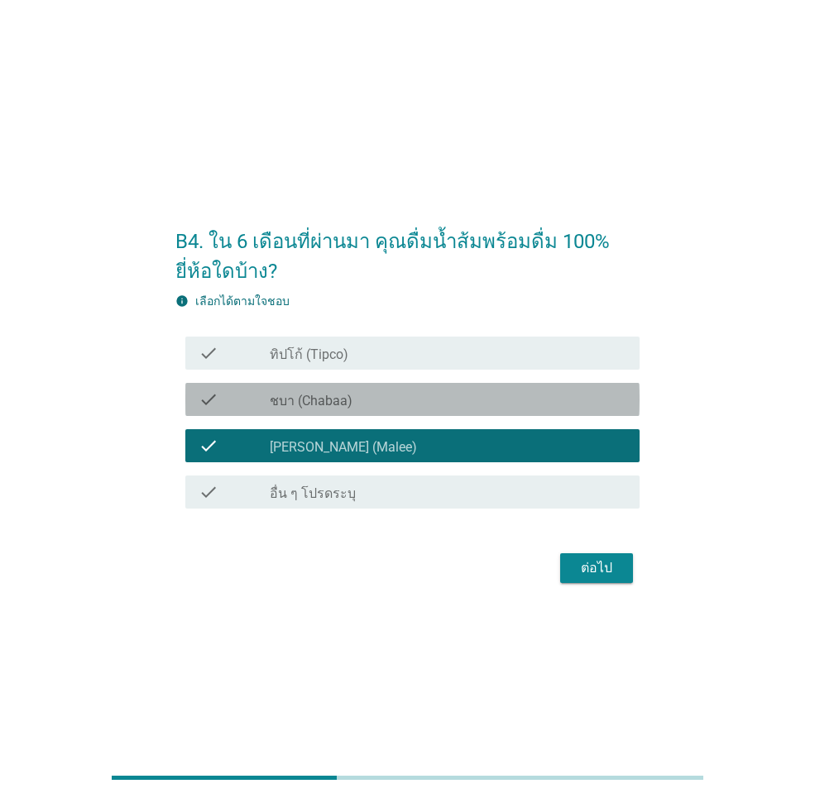
click at [370, 408] on div "check_box ชบา (Chabaa)" at bounding box center [448, 400] width 356 height 20
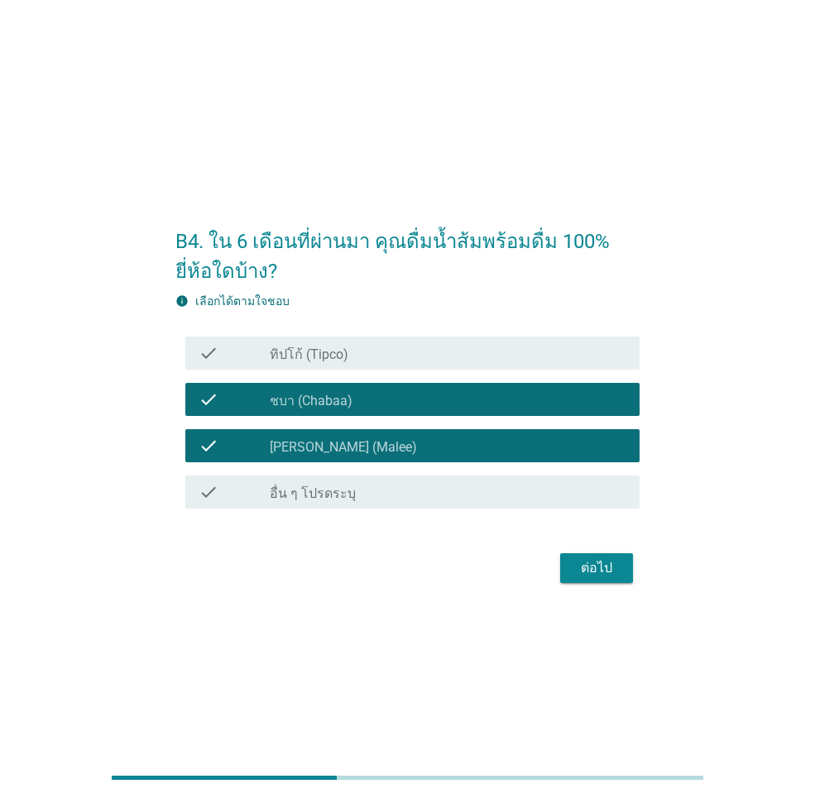
click at [377, 352] on div "check_box ทิปโก้ (Tipco)" at bounding box center [448, 353] width 356 height 20
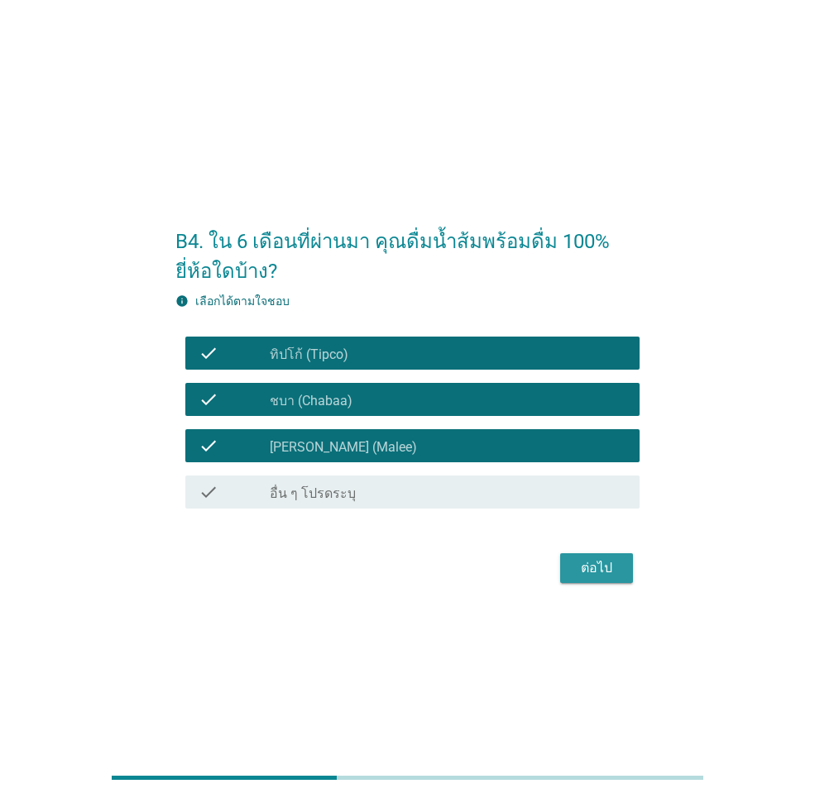
click at [607, 568] on div "ต่อไป" at bounding box center [596, 568] width 46 height 20
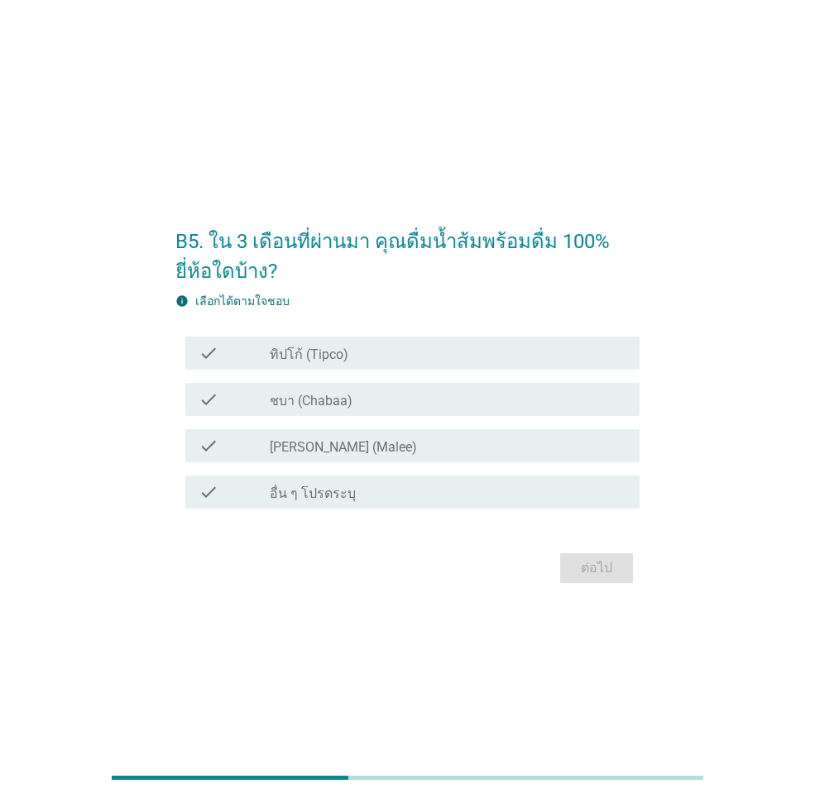
click at [371, 454] on div "check_box_outline_blank [PERSON_NAME] (Malee)" at bounding box center [448, 446] width 356 height 20
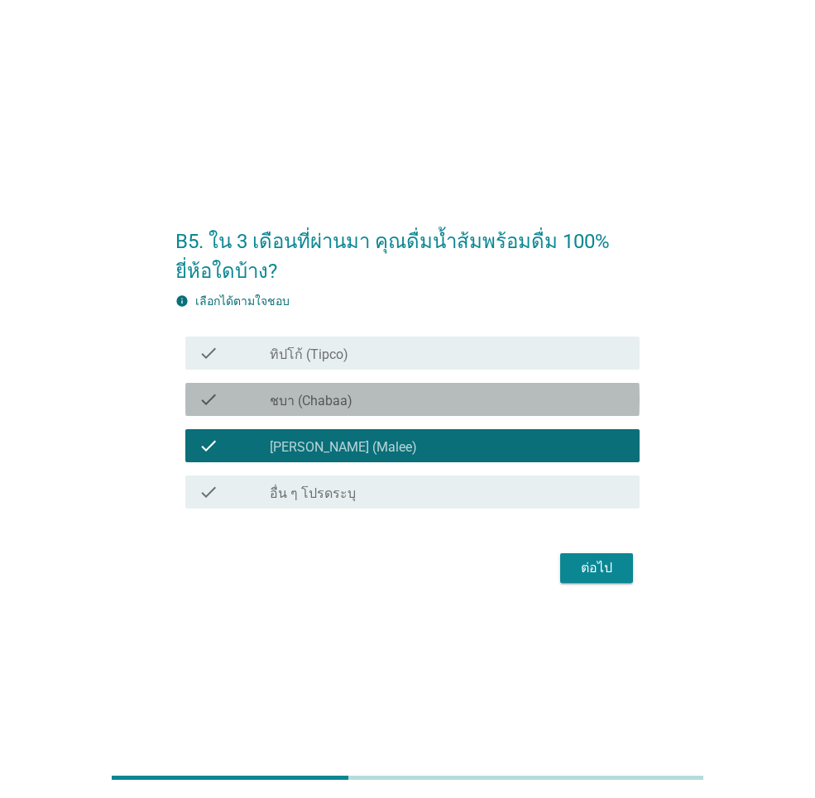
drag, startPoint x: 369, startPoint y: 400, endPoint x: 377, endPoint y: 349, distance: 51.9
click at [369, 399] on div "check_box ชบา (Chabaa)" at bounding box center [448, 400] width 356 height 20
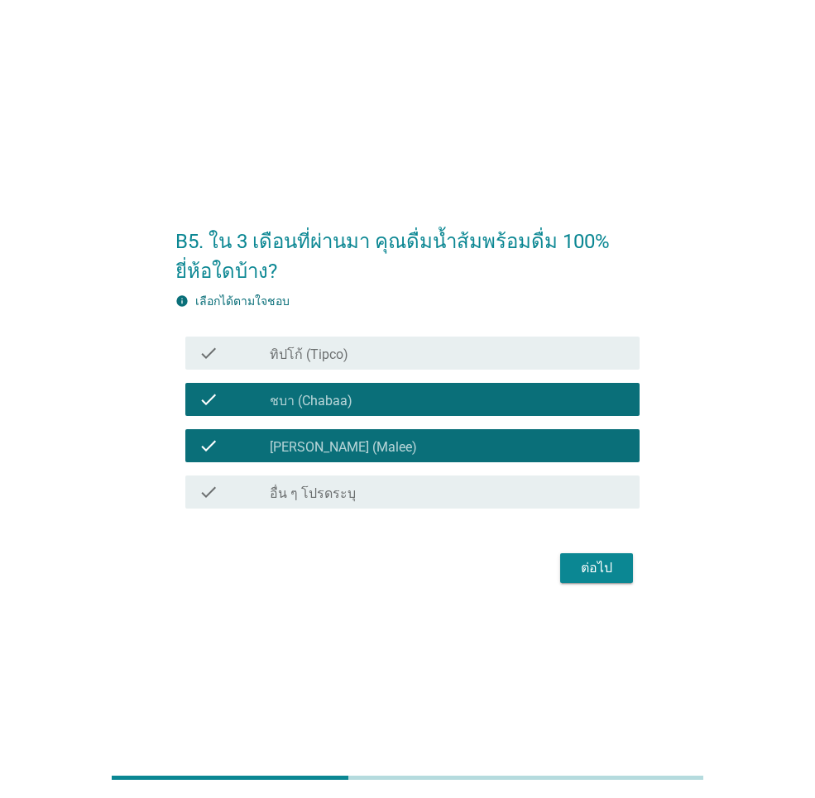
click at [377, 348] on div "check_box ทิปโก้ (Tipco)" at bounding box center [448, 353] width 356 height 20
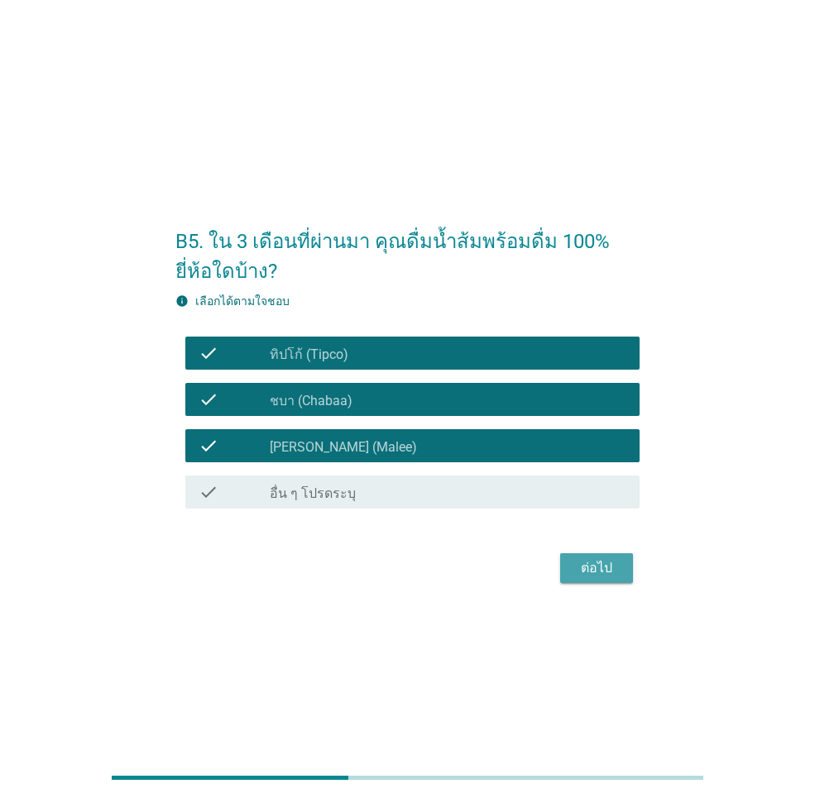
click at [586, 561] on div "ต่อไป" at bounding box center [596, 568] width 46 height 20
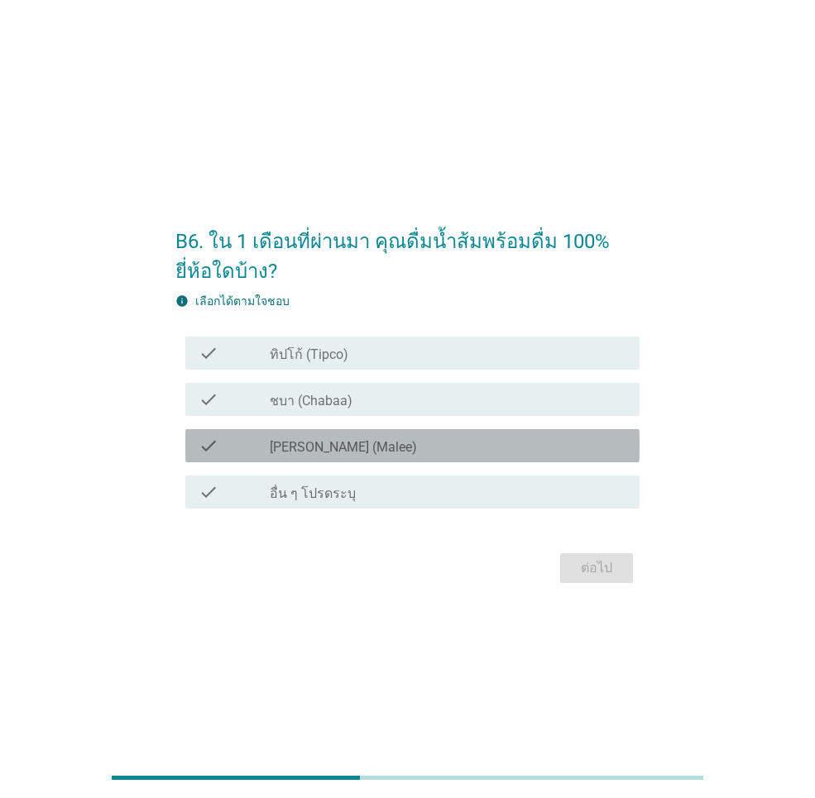
click at [327, 446] on label "[PERSON_NAME] (Malee)" at bounding box center [343, 447] width 147 height 17
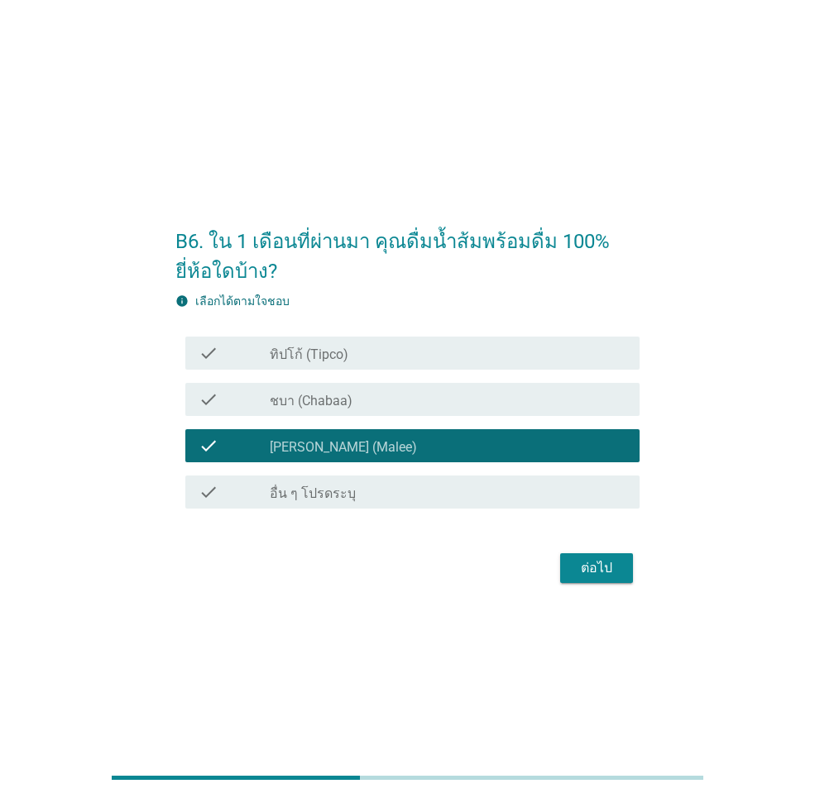
click at [591, 565] on div "ต่อไป" at bounding box center [596, 568] width 46 height 20
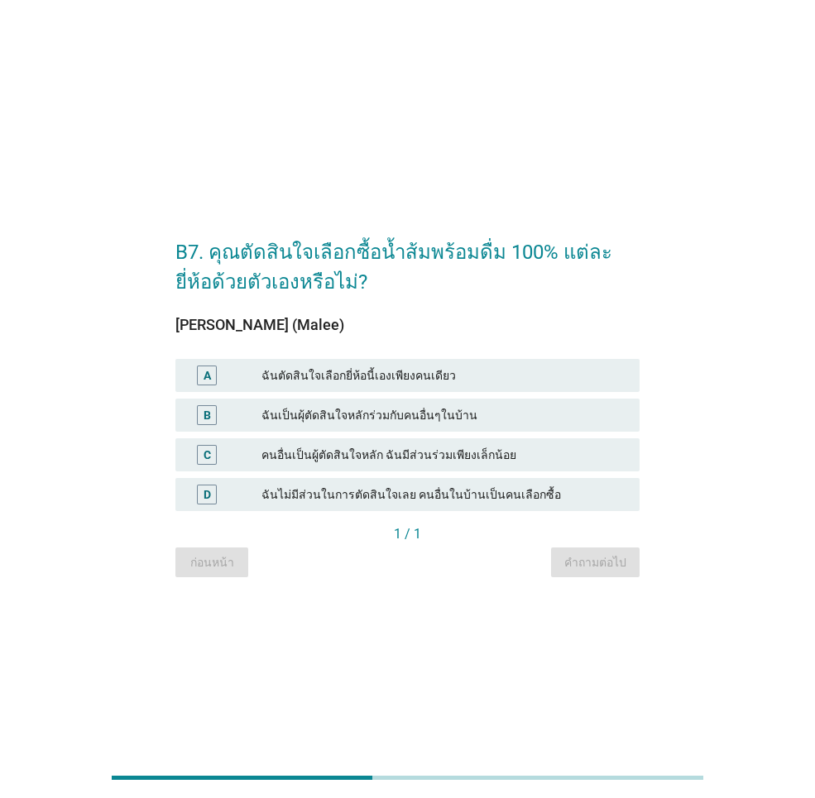
click at [373, 377] on div "ฉันตัดสินใจเลือกยี่ห้อนี้เองเพียงคนเดียว" at bounding box center [443, 376] width 365 height 20
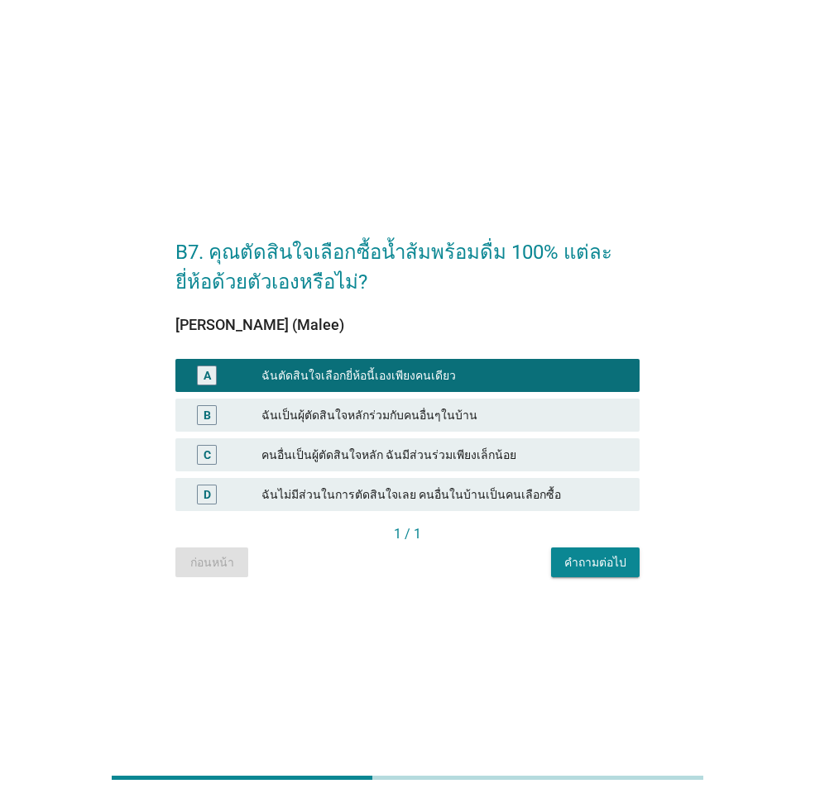
click at [605, 569] on div "คำถามต่อไป" at bounding box center [595, 562] width 62 height 17
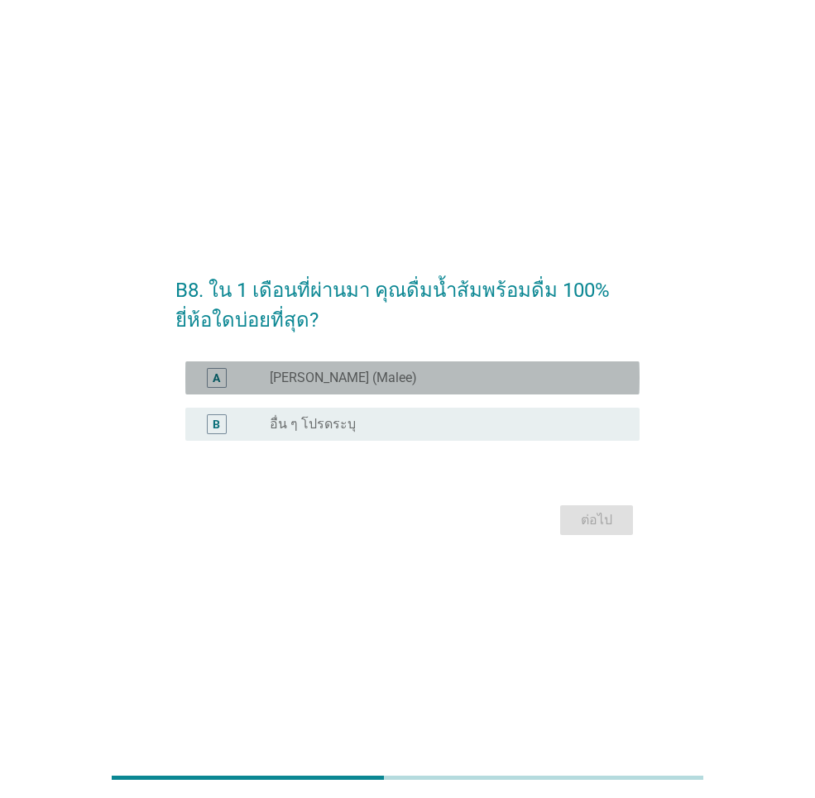
click at [338, 375] on label "[PERSON_NAME] (Malee)" at bounding box center [343, 378] width 147 height 17
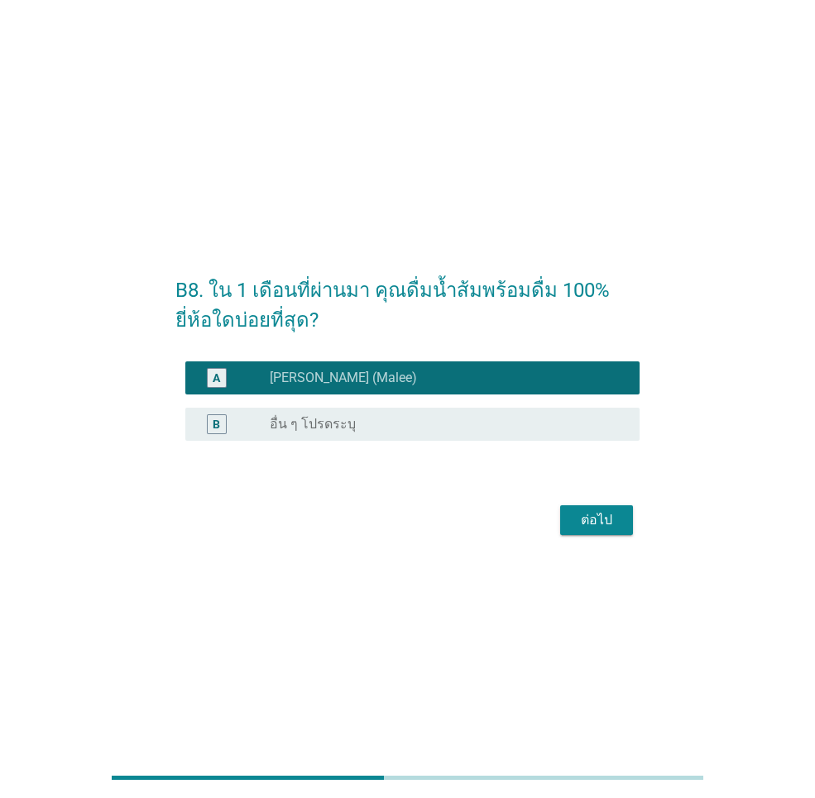
click at [594, 523] on div "ต่อไป" at bounding box center [596, 520] width 46 height 20
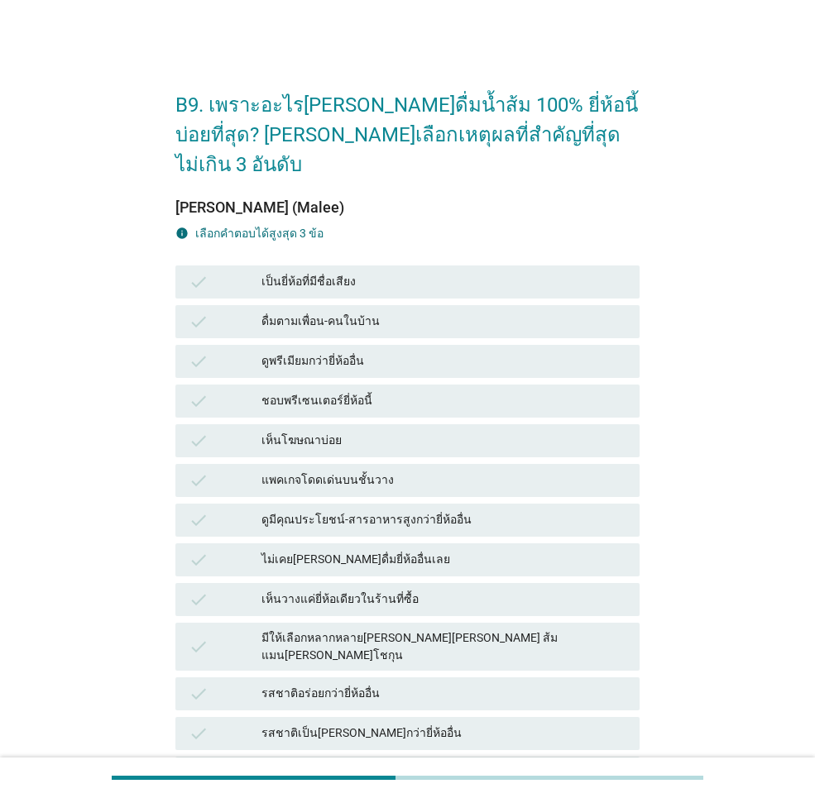
click at [355, 272] on div "เป็นยี่ห้อที่มีชื่อเสียง" at bounding box center [443, 282] width 365 height 20
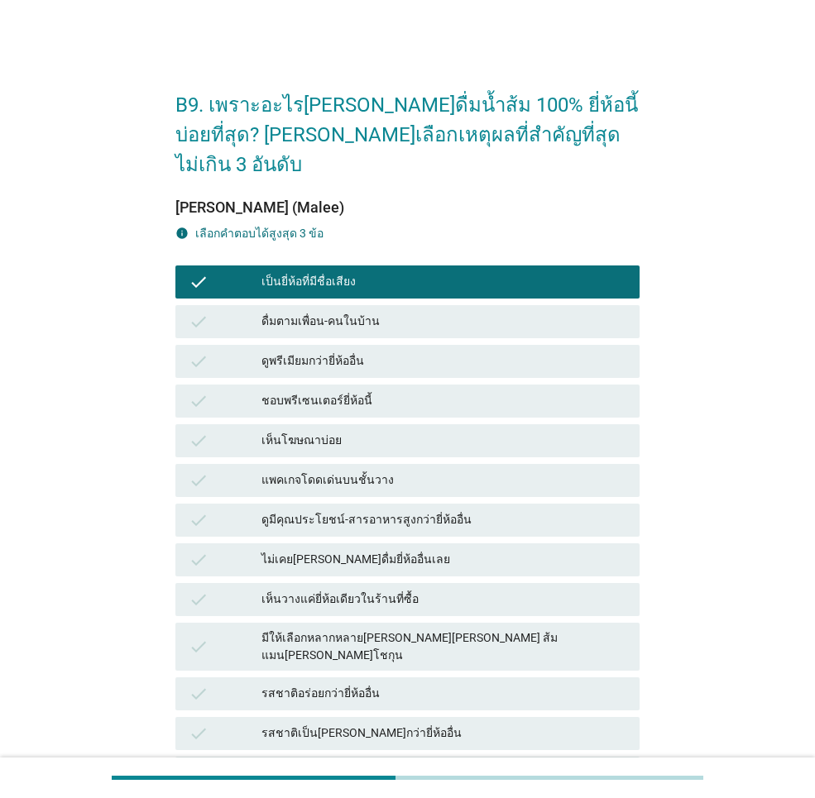
scroll to position [165, 0]
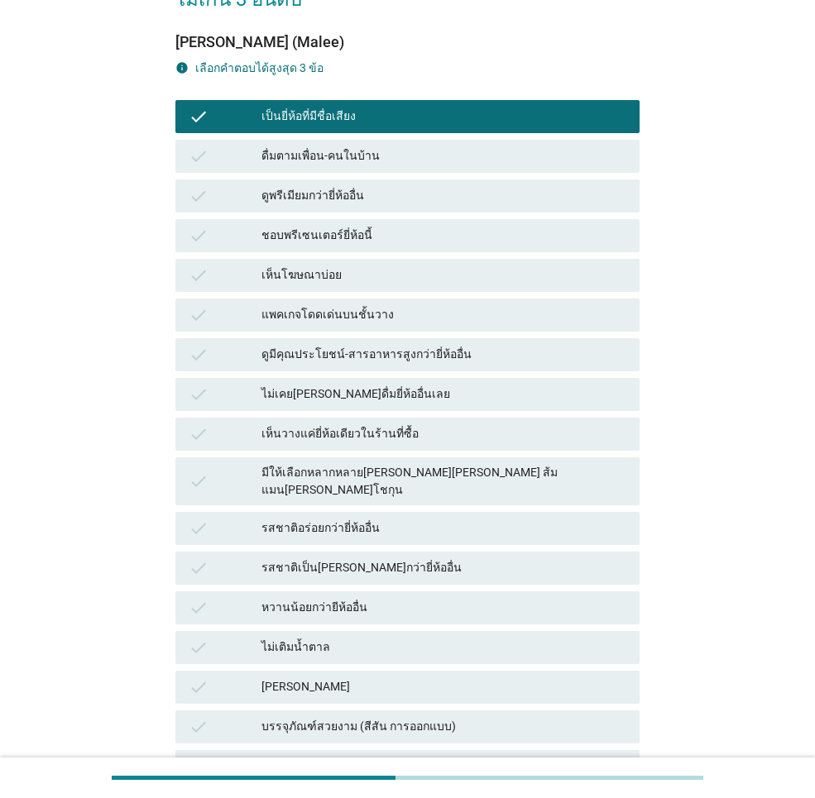
click at [389, 519] on div "รสชาติอร่อยกว่ายี่ห้ออื่น" at bounding box center [443, 529] width 365 height 20
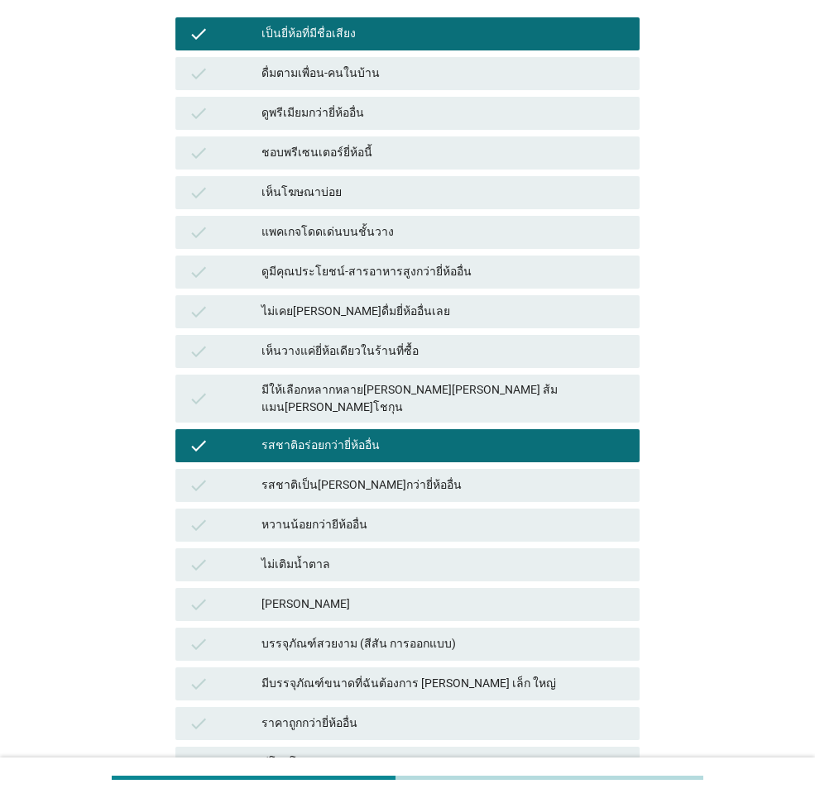
scroll to position [331, 0]
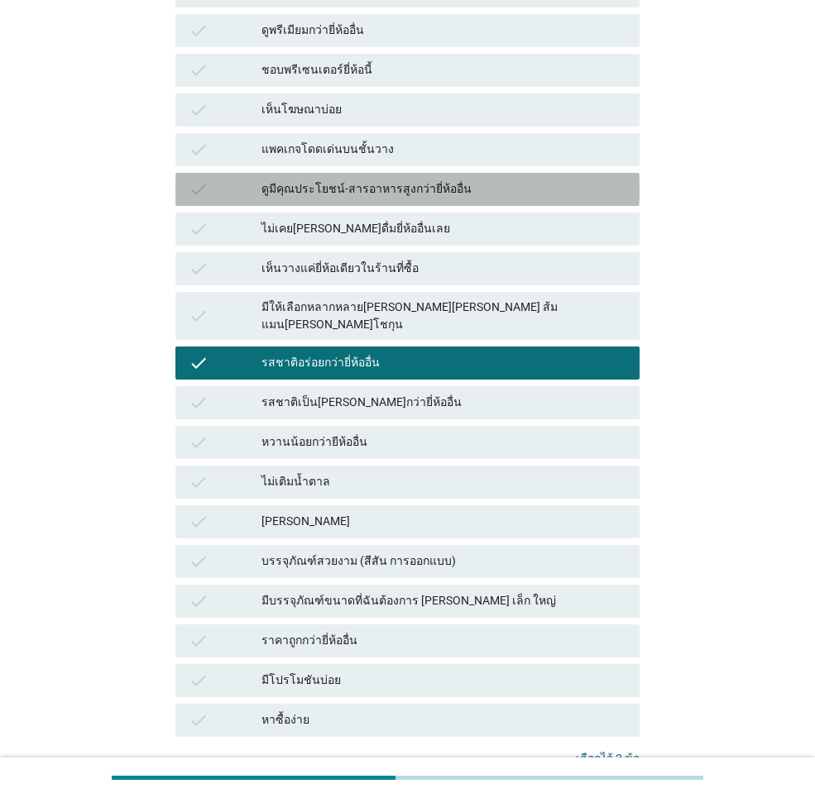
click at [406, 179] on div "ดูมีคุณประโยชน์-สารอาหารสูงกว่ายี่ห้ออื่น" at bounding box center [443, 189] width 365 height 20
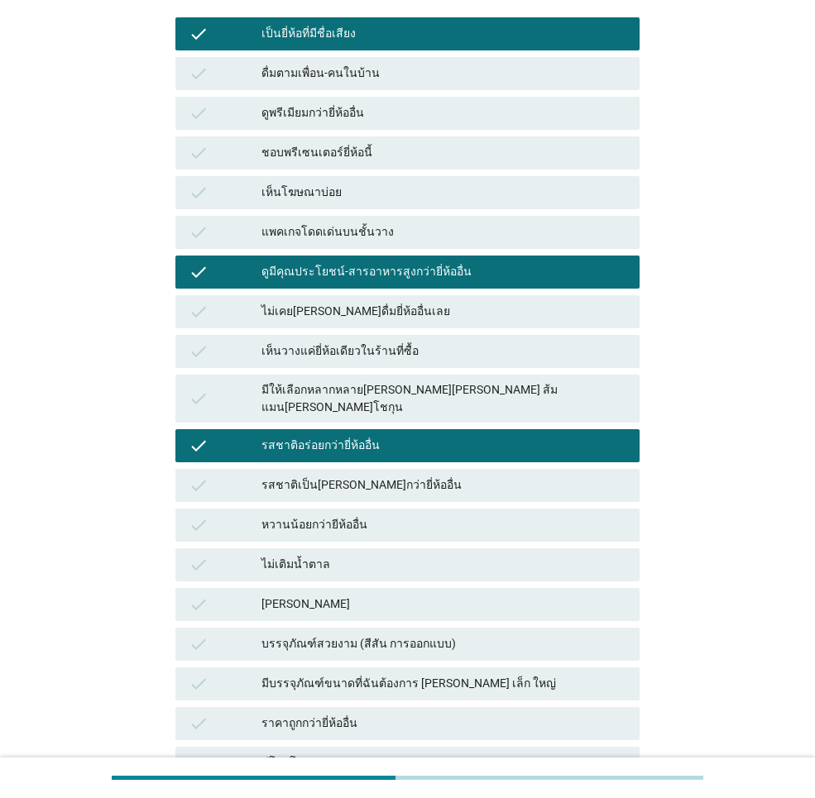
scroll to position [428, 0]
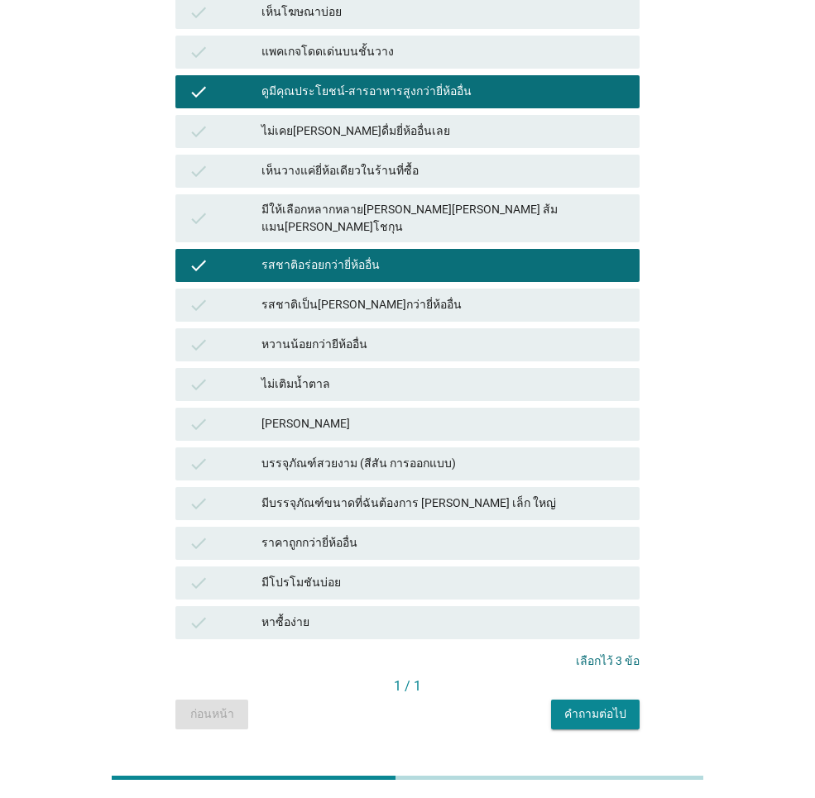
click at [604, 706] on div "คำถามต่อไป" at bounding box center [595, 714] width 62 height 17
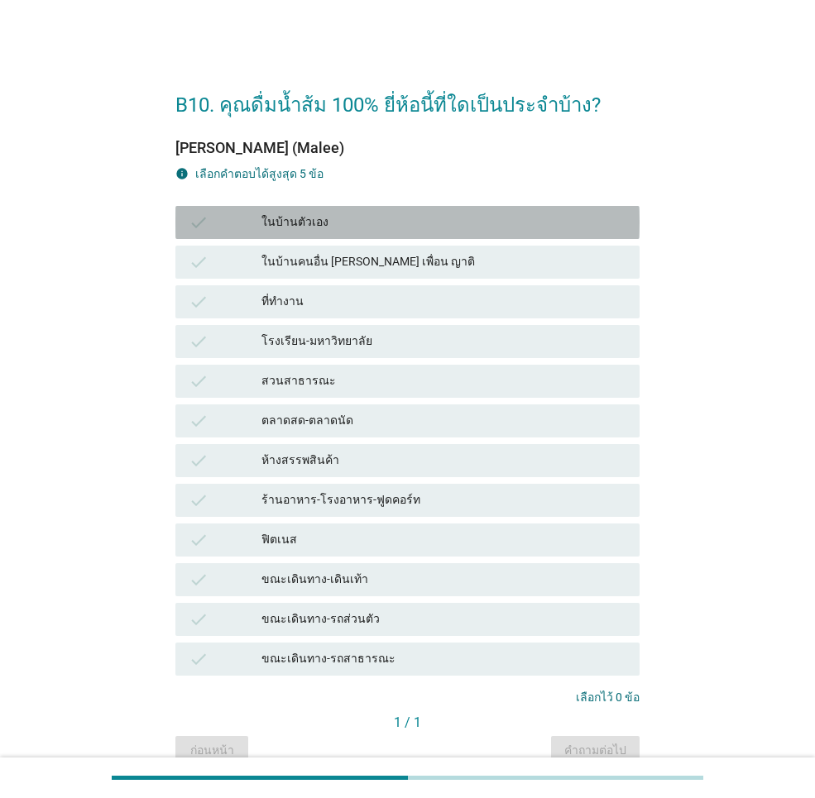
click at [413, 221] on div "ในบ้านตัวเอง" at bounding box center [443, 223] width 365 height 20
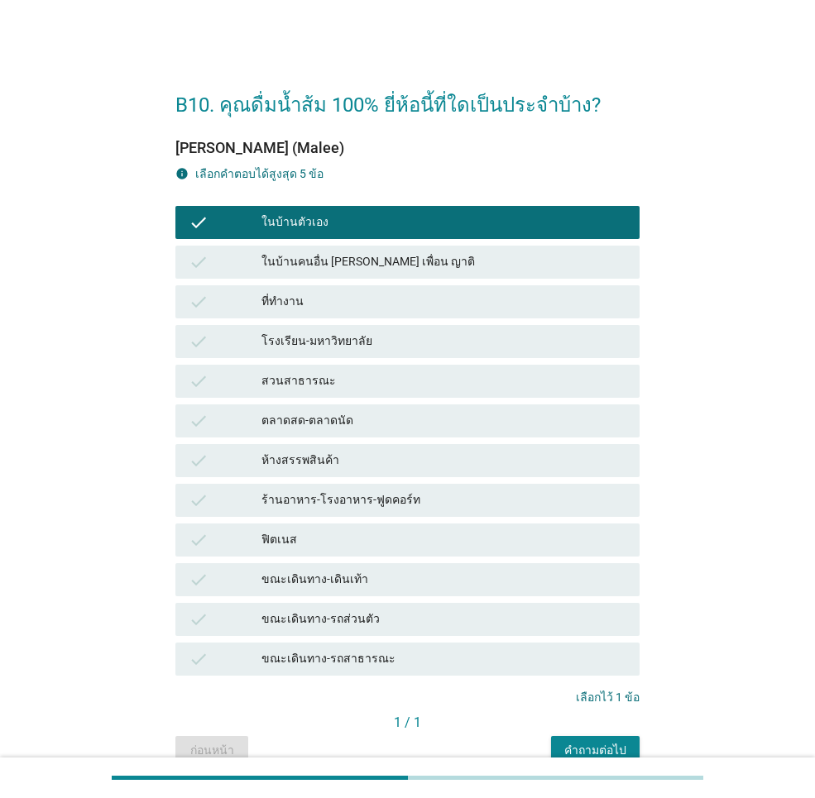
click at [391, 505] on div "ร้านอาหาร-โรงอาหาร-ฟูดคอร์ท" at bounding box center [443, 500] width 365 height 20
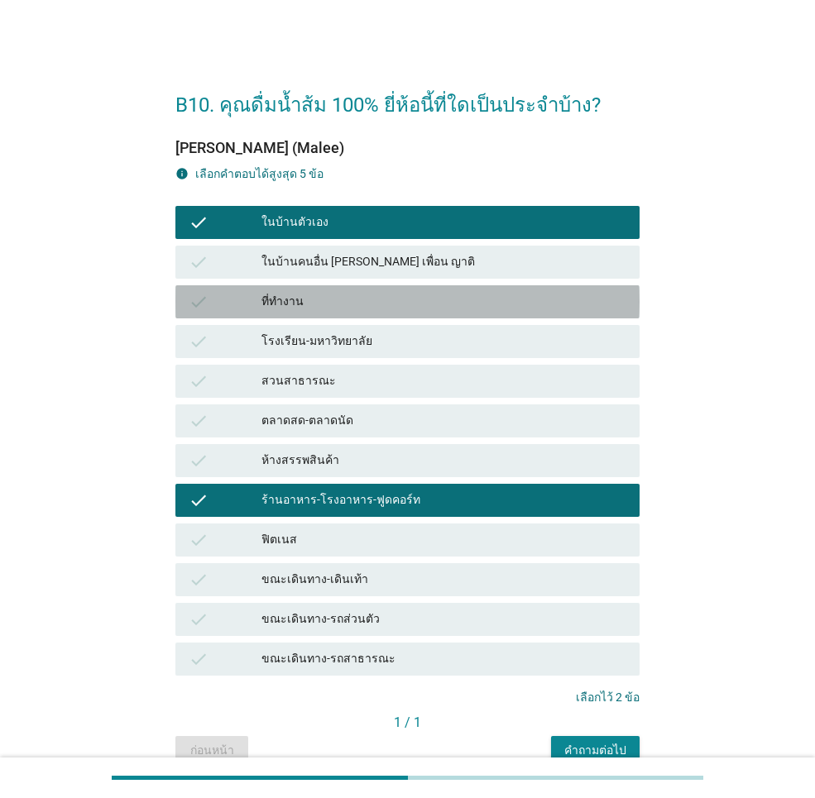
click at [361, 298] on div "ที่ทำงาน" at bounding box center [443, 302] width 365 height 20
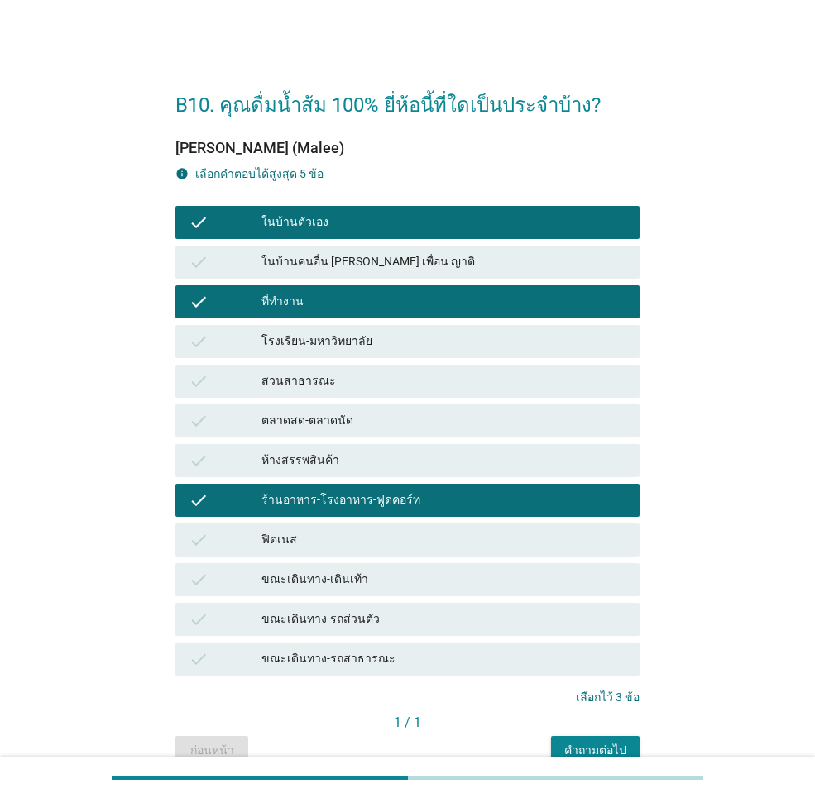
click at [385, 619] on div "ขณะเดินทาง-รถส่วนตัว" at bounding box center [443, 620] width 365 height 20
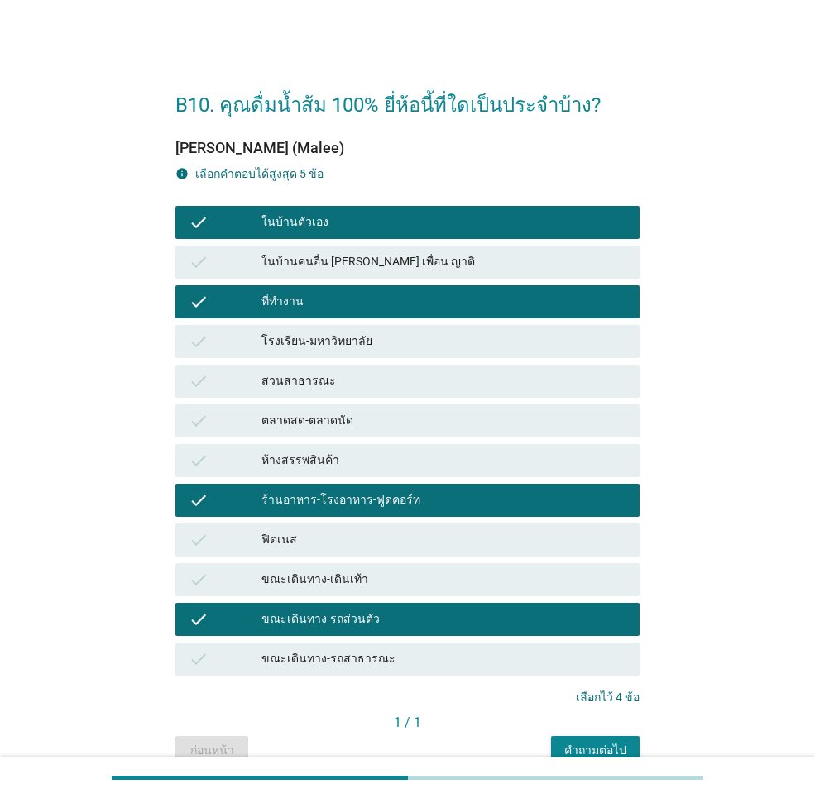
click at [359, 386] on div "สวนสาธารณะ" at bounding box center [443, 381] width 365 height 20
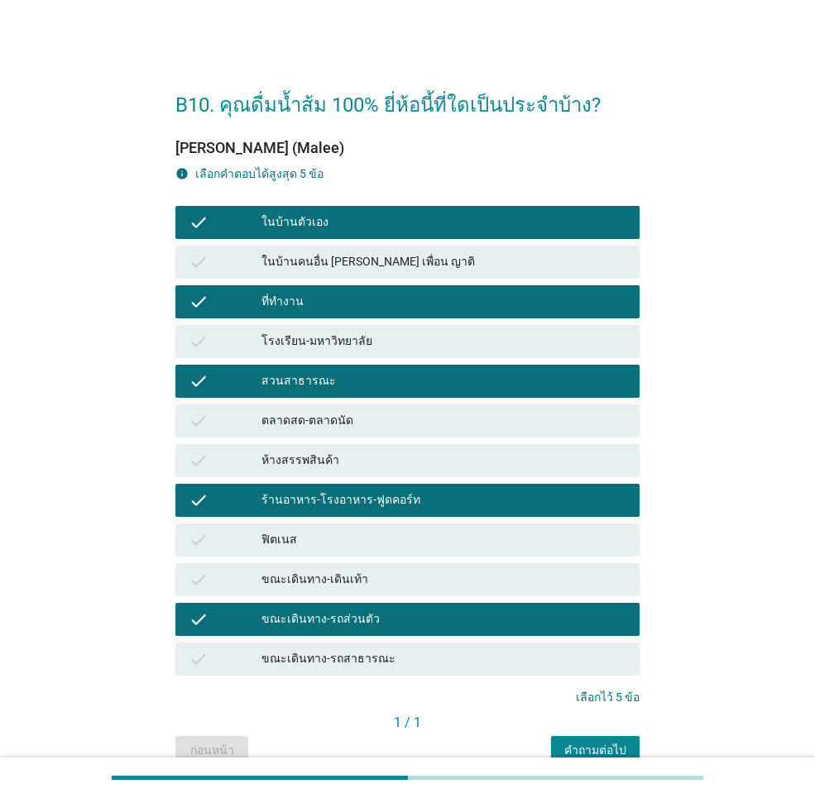
click at [588, 752] on div "คำถามต่อไป" at bounding box center [595, 750] width 62 height 17
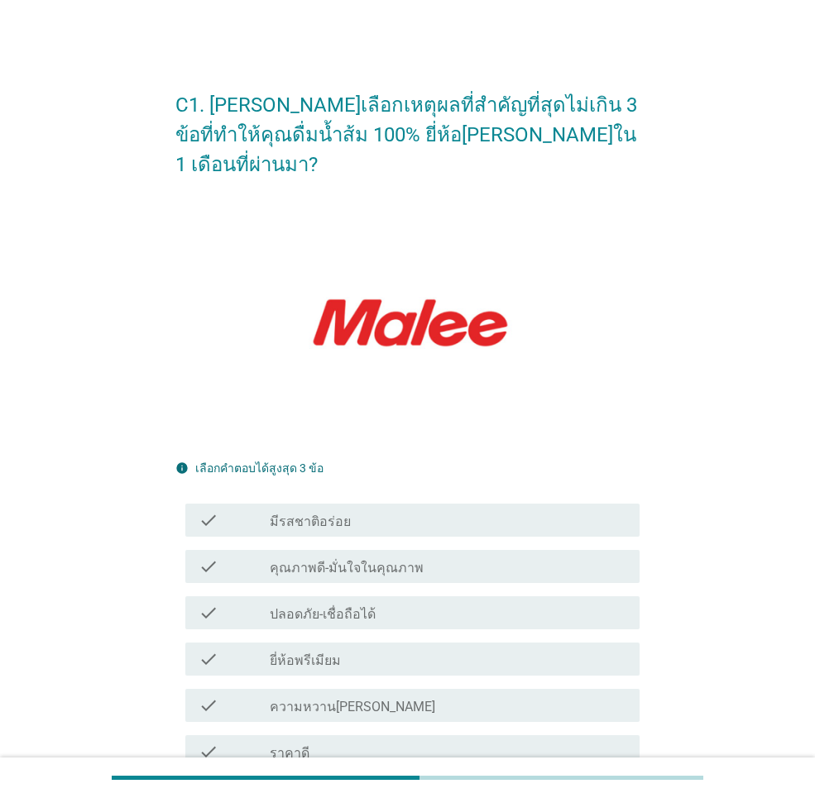
scroll to position [165, 0]
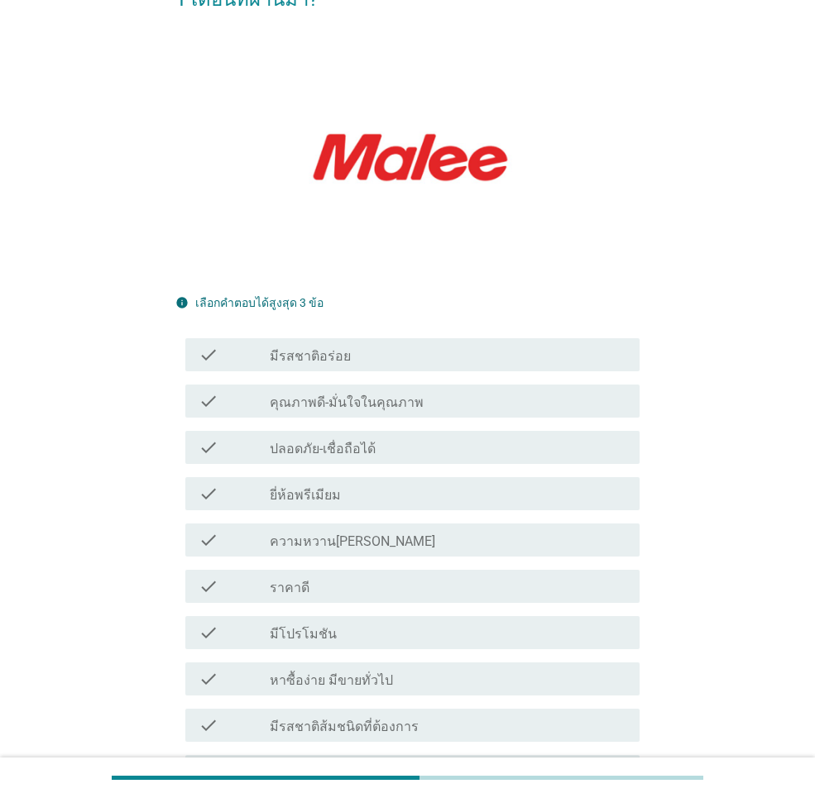
click at [386, 345] on div "check_box_outline_blank มีรสชาติอร่อย" at bounding box center [448, 355] width 356 height 20
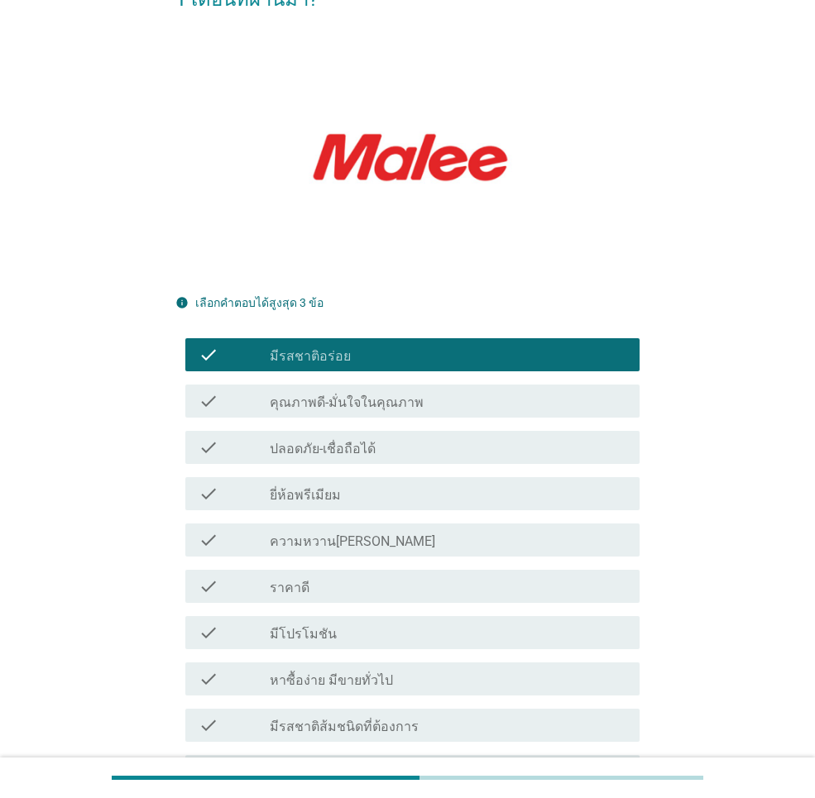
click at [400, 395] on label "คุณภาพดี-มั่นใจในคุณภาพ" at bounding box center [347, 403] width 154 height 17
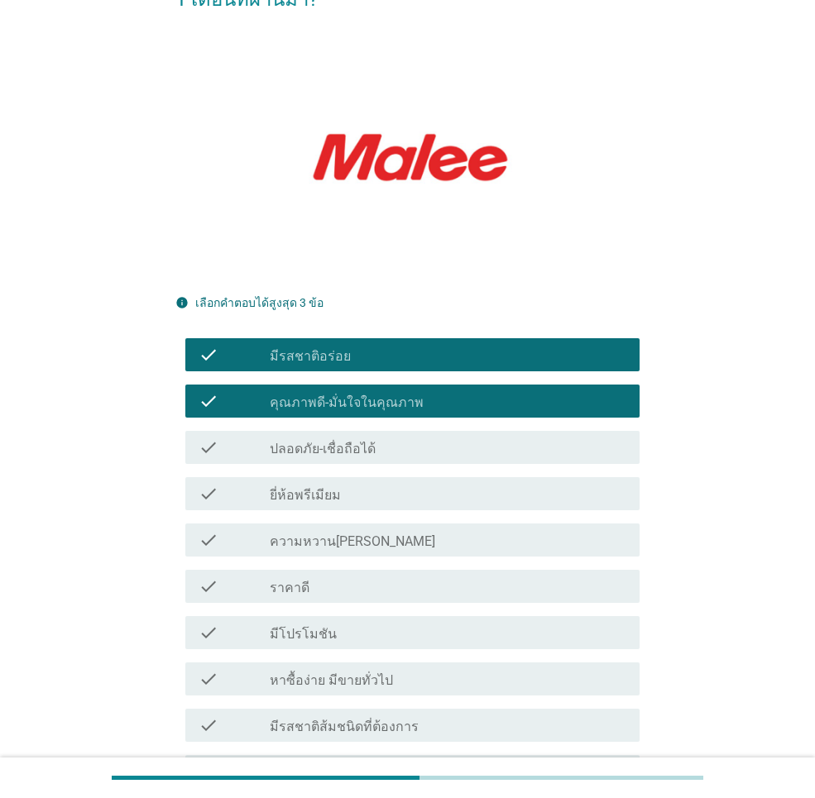
scroll to position [331, 0]
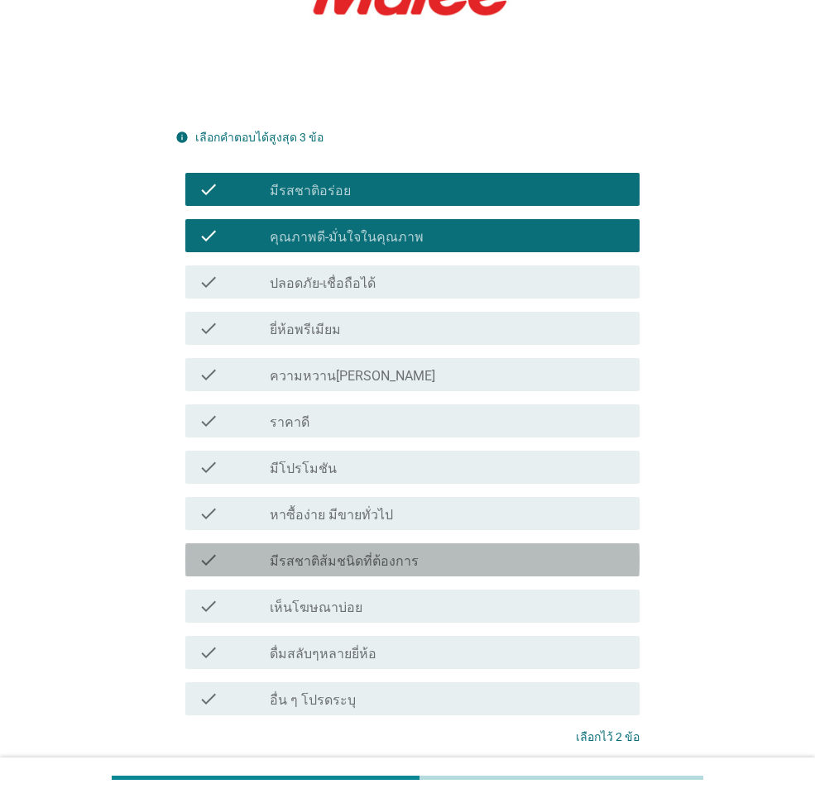
click at [403, 553] on label "มีรสชาติส้มชนิดที่ต้องการ" at bounding box center [344, 561] width 149 height 17
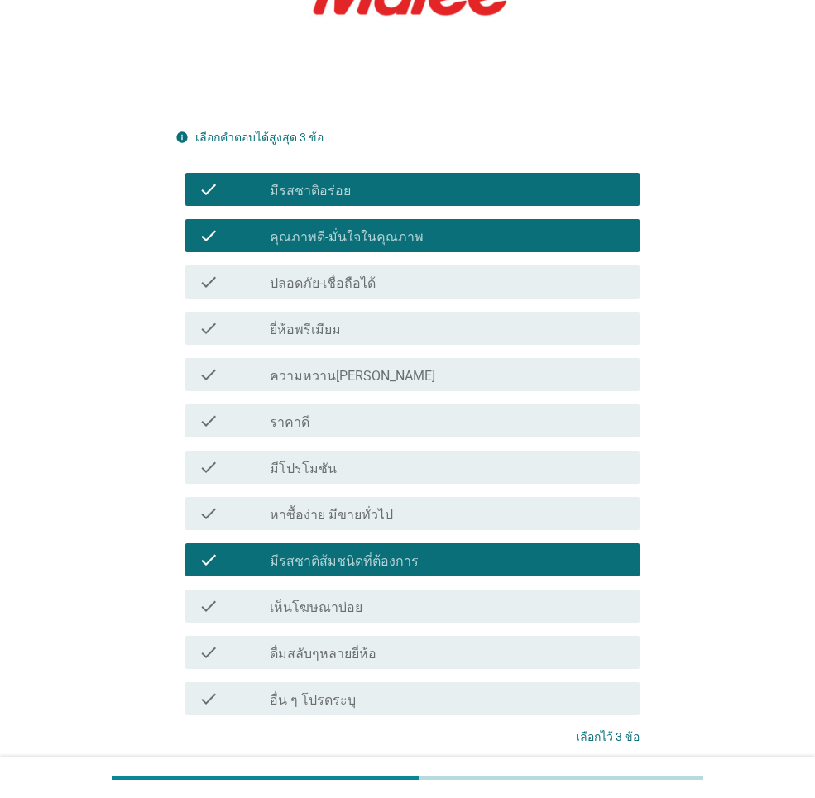
click at [403, 553] on label "มีรสชาติส้มชนิดที่ต้องการ" at bounding box center [344, 561] width 149 height 17
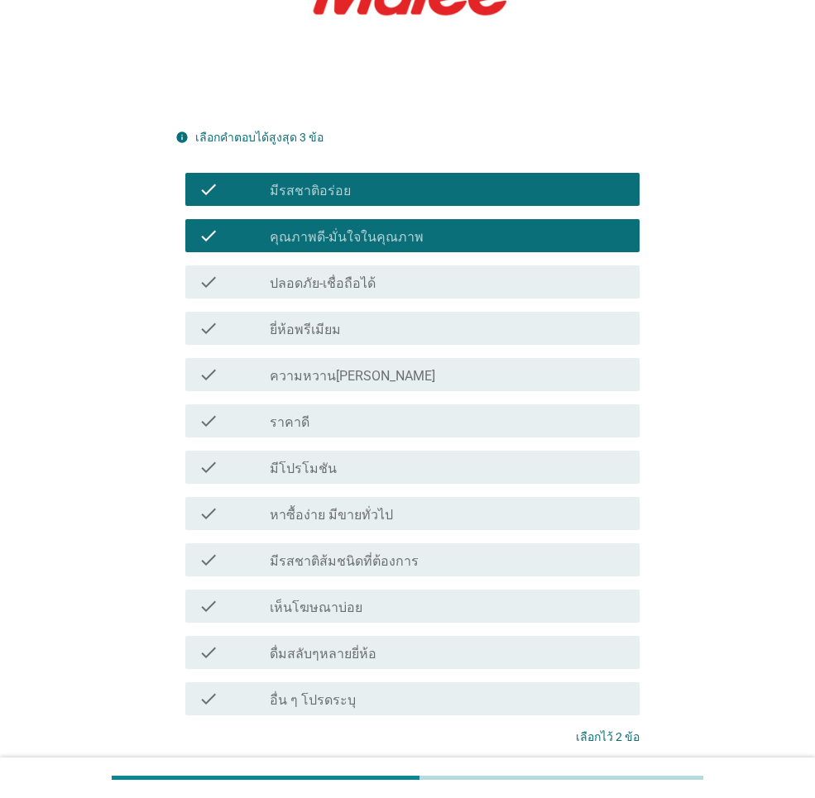
click at [390, 272] on div "check_box_outline_blank ปลอดภัย-เชื่อถือได้" at bounding box center [448, 282] width 356 height 20
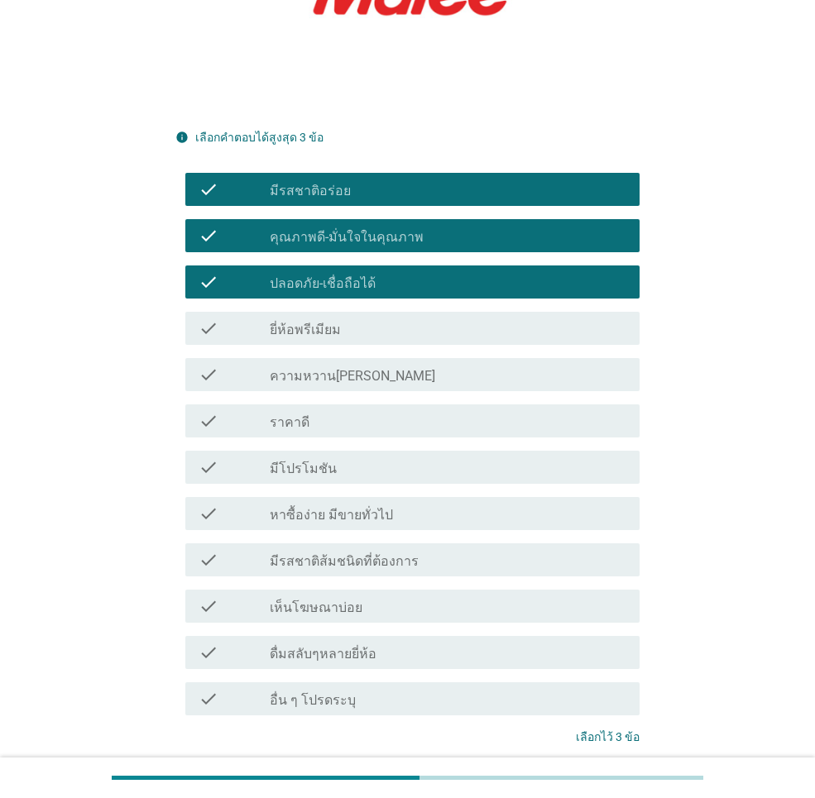
scroll to position [435, 0]
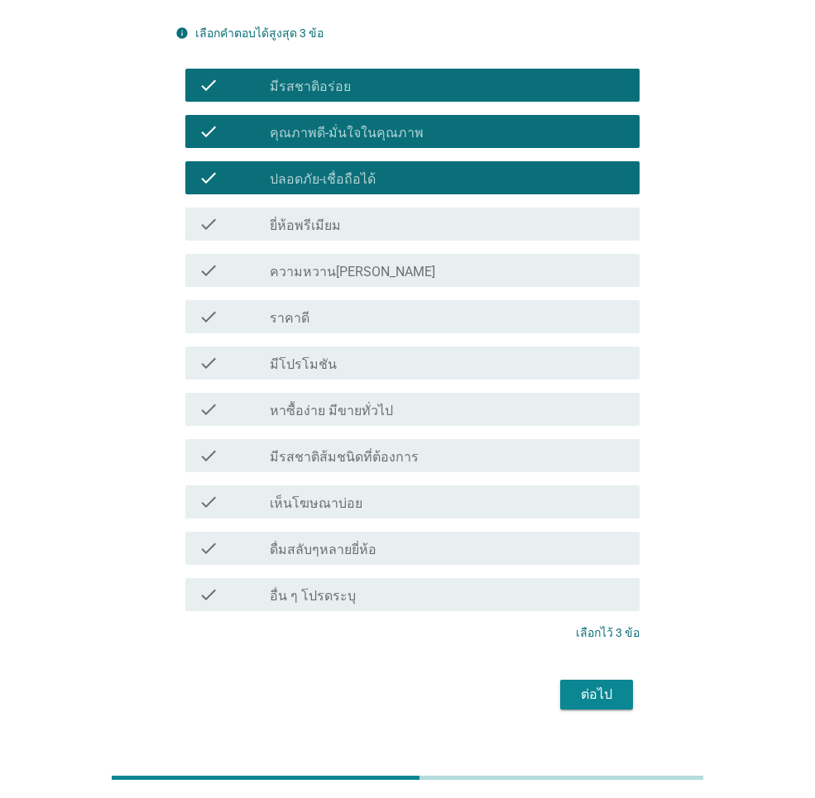
click at [593, 685] on div "ต่อไป" at bounding box center [596, 695] width 46 height 20
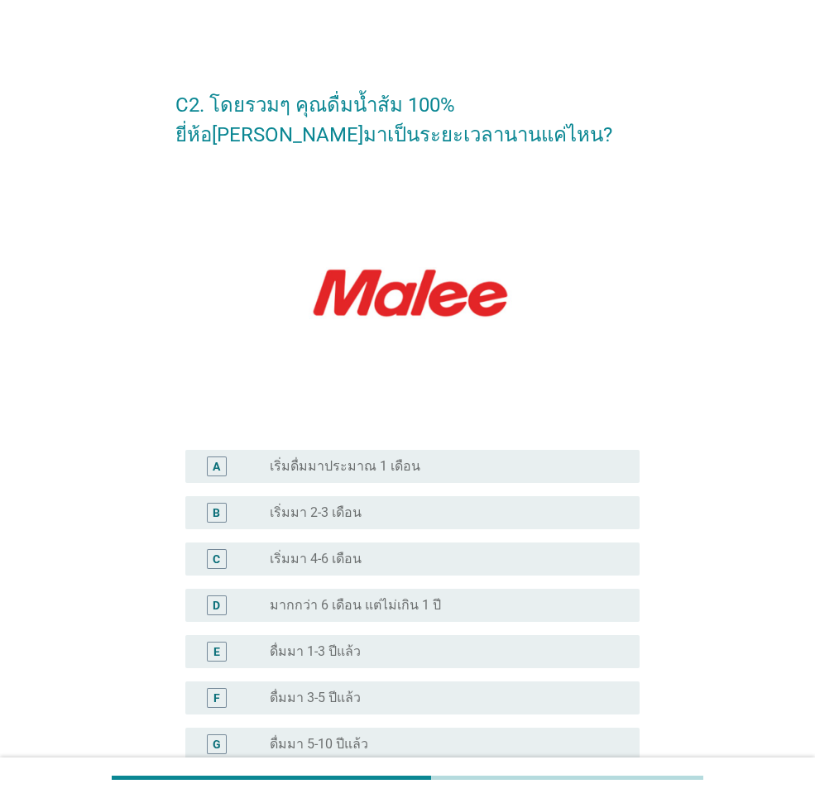
scroll to position [222, 0]
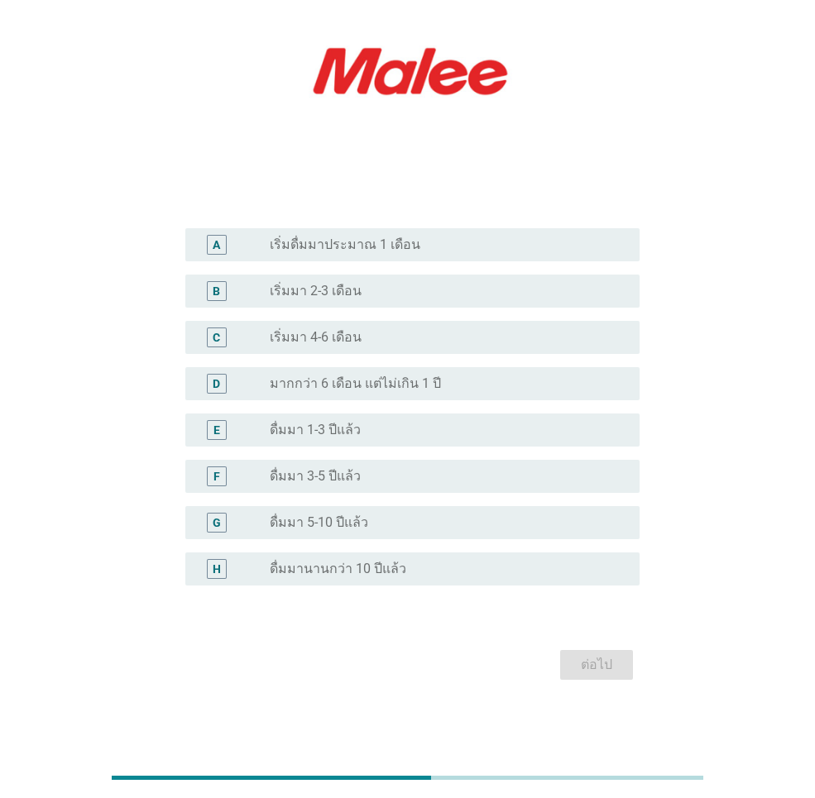
click at [410, 562] on div "radio_button_unchecked ดื่มมานานกว่า 10 ปีแล้ว" at bounding box center [441, 569] width 343 height 17
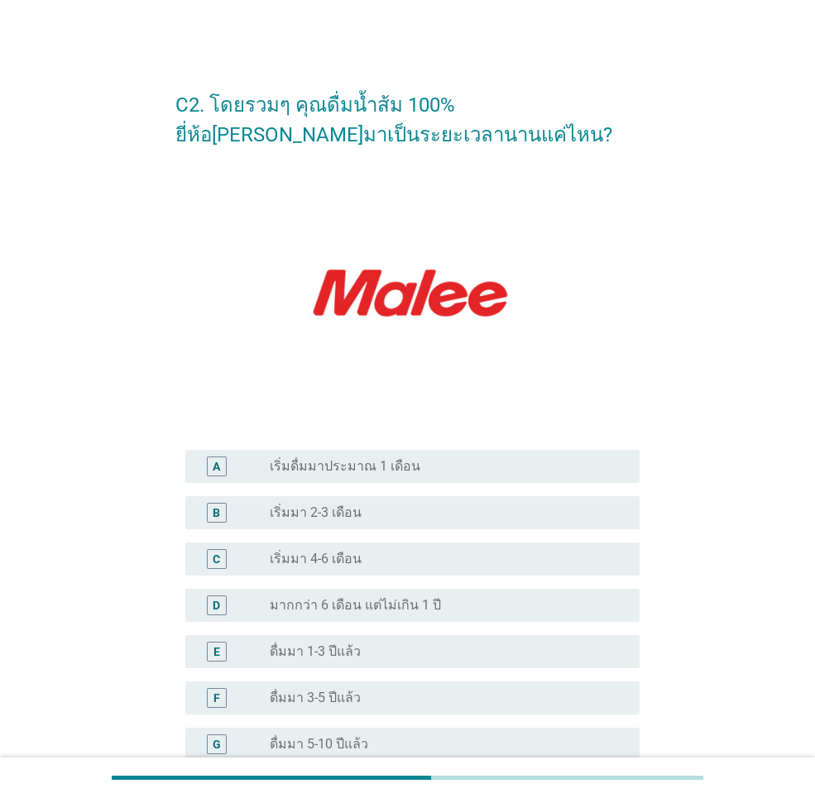
scroll to position [165, 0]
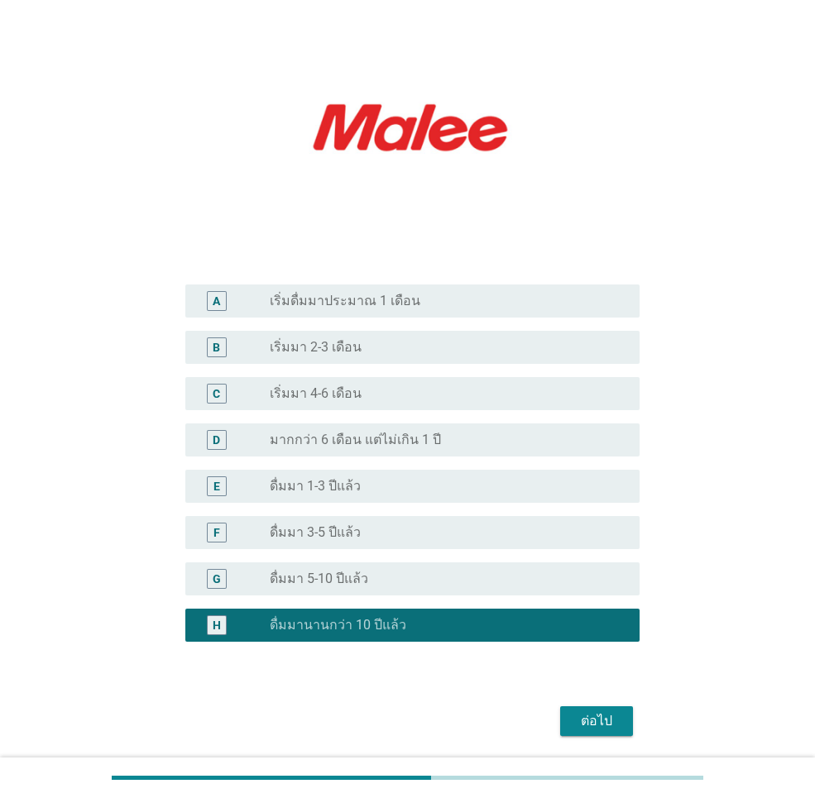
click at [584, 725] on div "ต่อไป" at bounding box center [596, 721] width 46 height 20
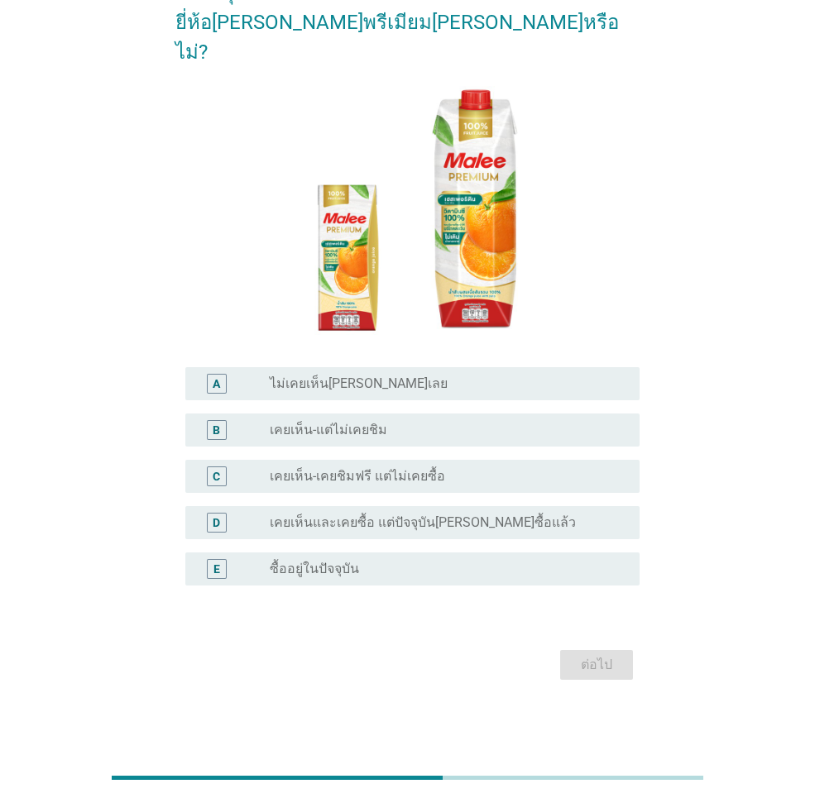
scroll to position [0, 0]
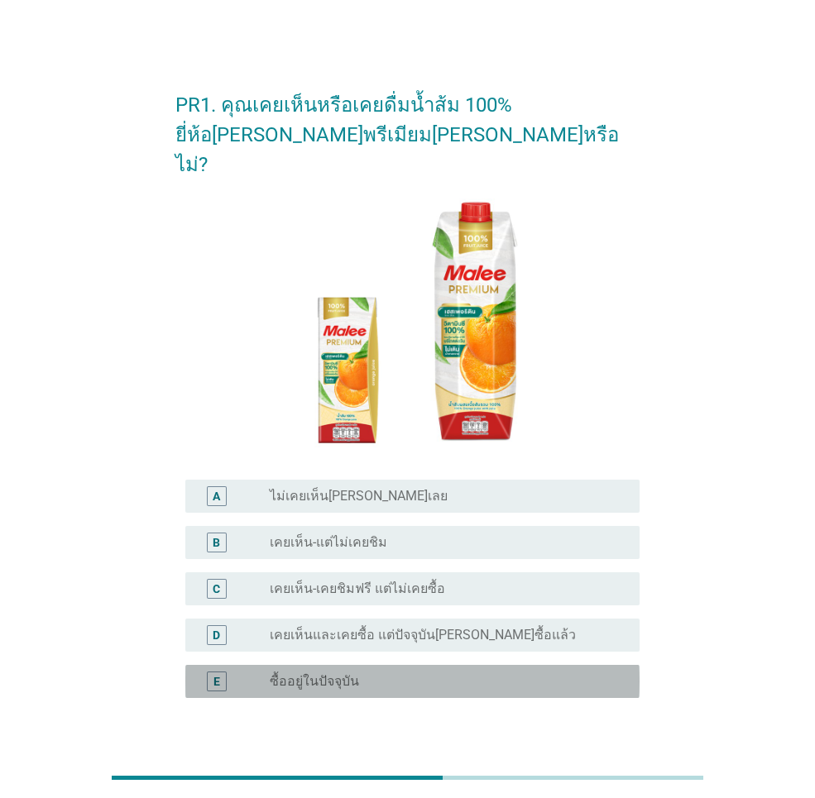
click at [366, 673] on div "radio_button_unchecked ซื้ออยู่ในปัจจุบัน" at bounding box center [441, 681] width 343 height 17
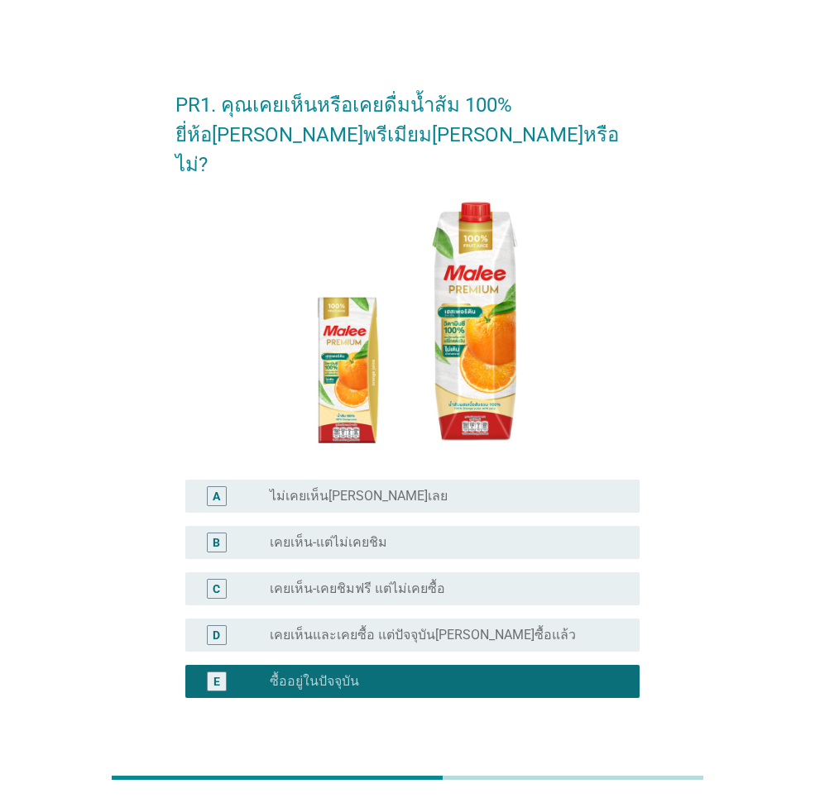
click at [594, 768] on div "ต่อไป" at bounding box center [596, 778] width 46 height 20
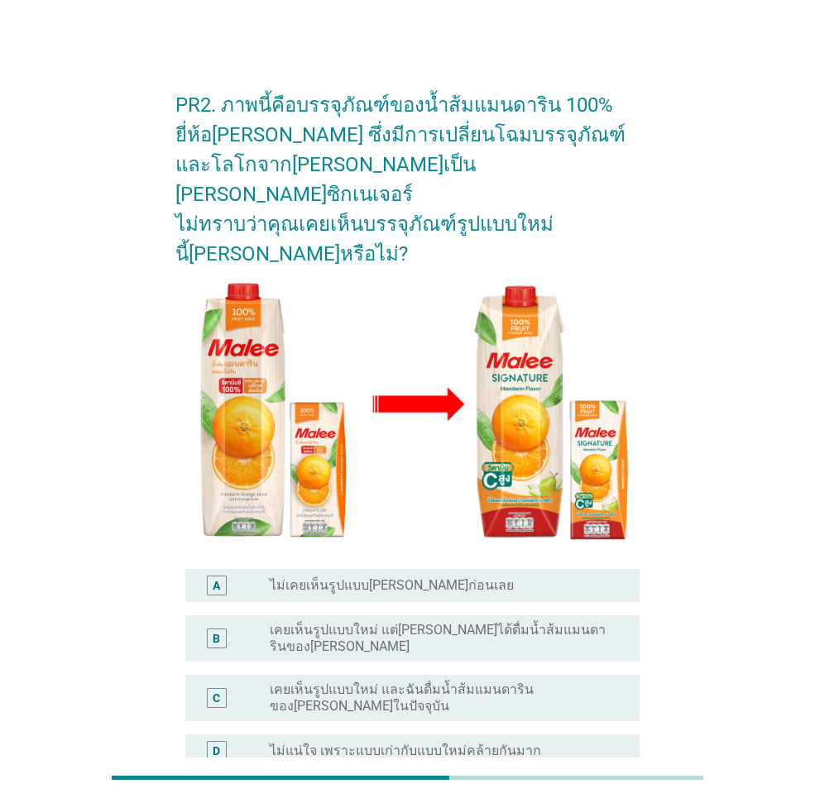
scroll to position [83, 0]
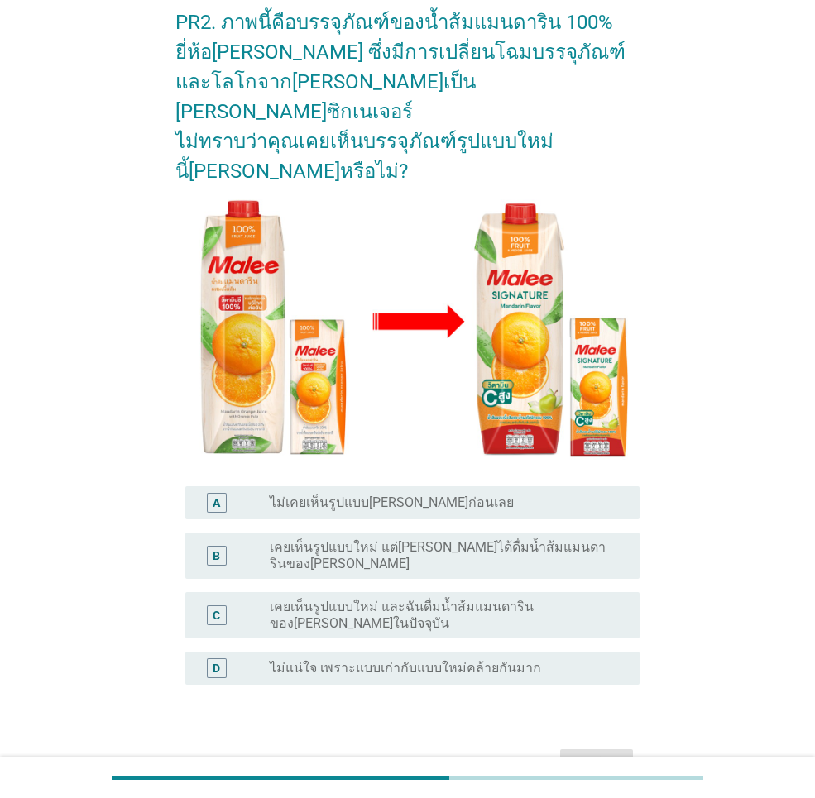
click at [399, 599] on label "เคยเห็นรูปแบบใหม่ และฉันดื่มน้ำส้มแมนดารินของ[PERSON_NAME]ในปัจจุบัน" at bounding box center [441, 615] width 343 height 33
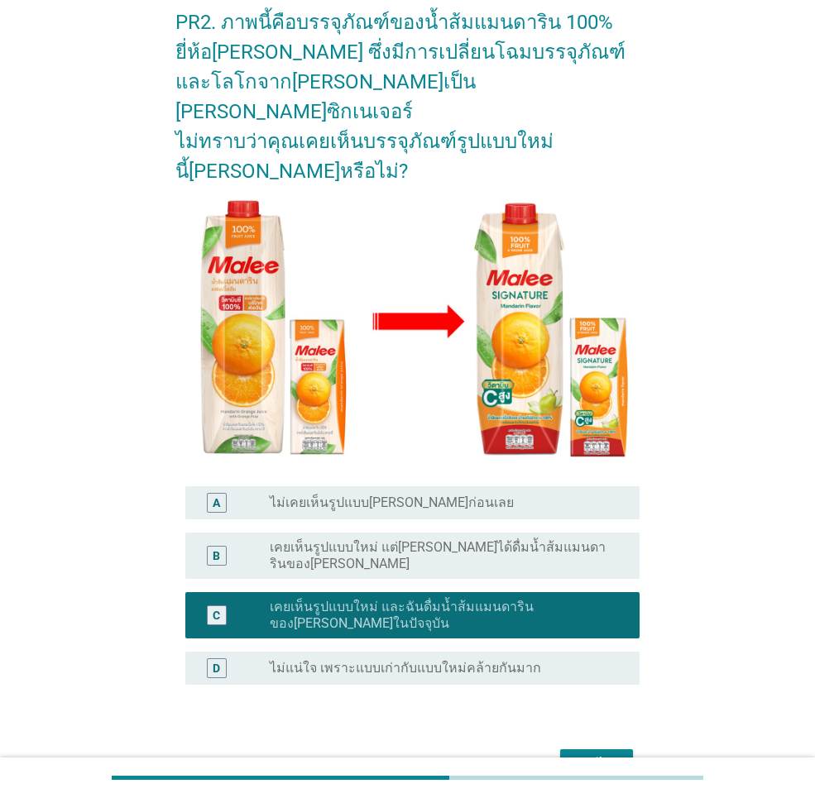
click at [595, 754] on div "ต่อไป" at bounding box center [596, 764] width 46 height 20
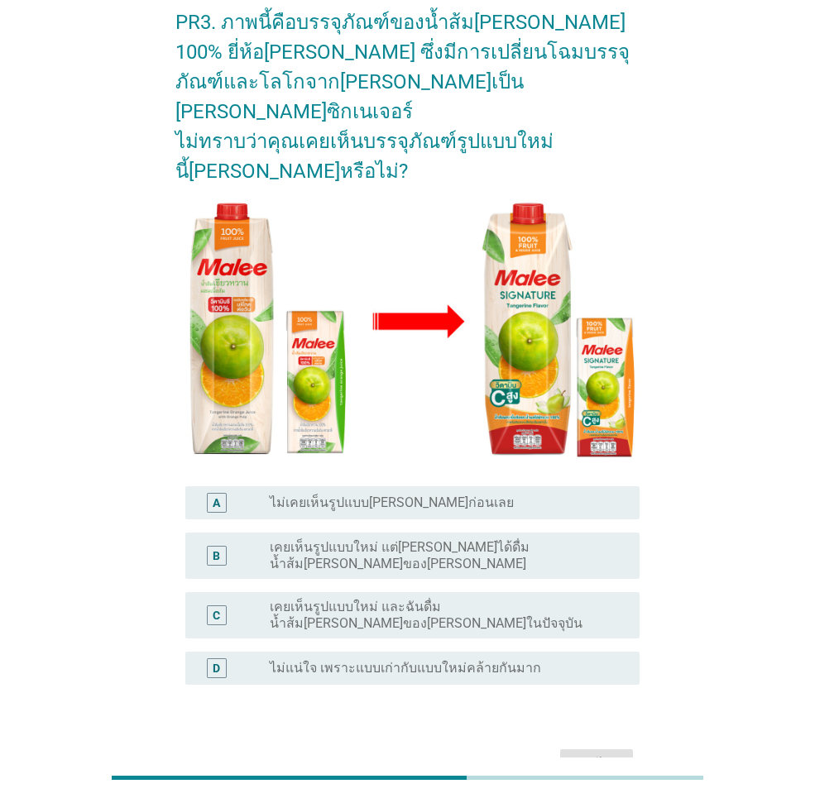
scroll to position [0, 0]
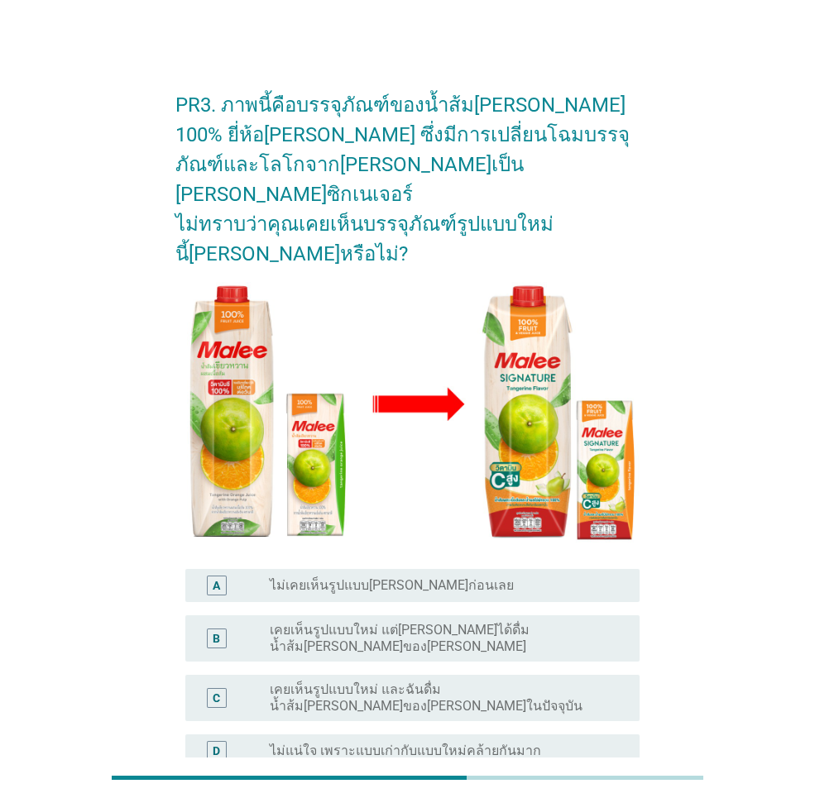
click at [451, 682] on label "เคยเห็นรูปแบบใหม่ และฉันดื่มน้ำส้ม[PERSON_NAME]ของ[PERSON_NAME]ในปัจจุบัน" at bounding box center [441, 698] width 343 height 33
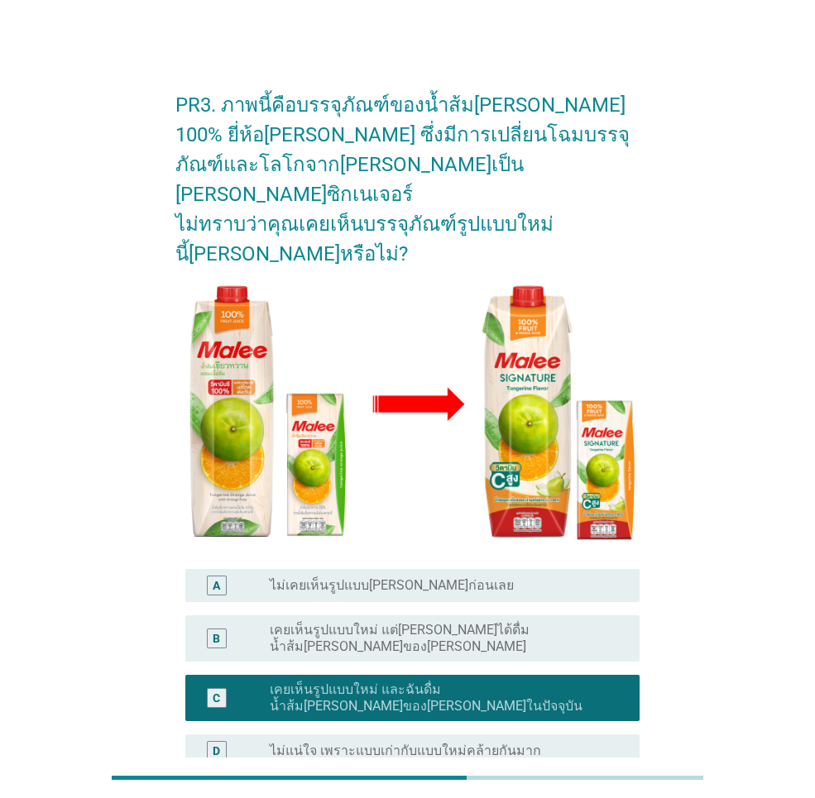
scroll to position [139, 0]
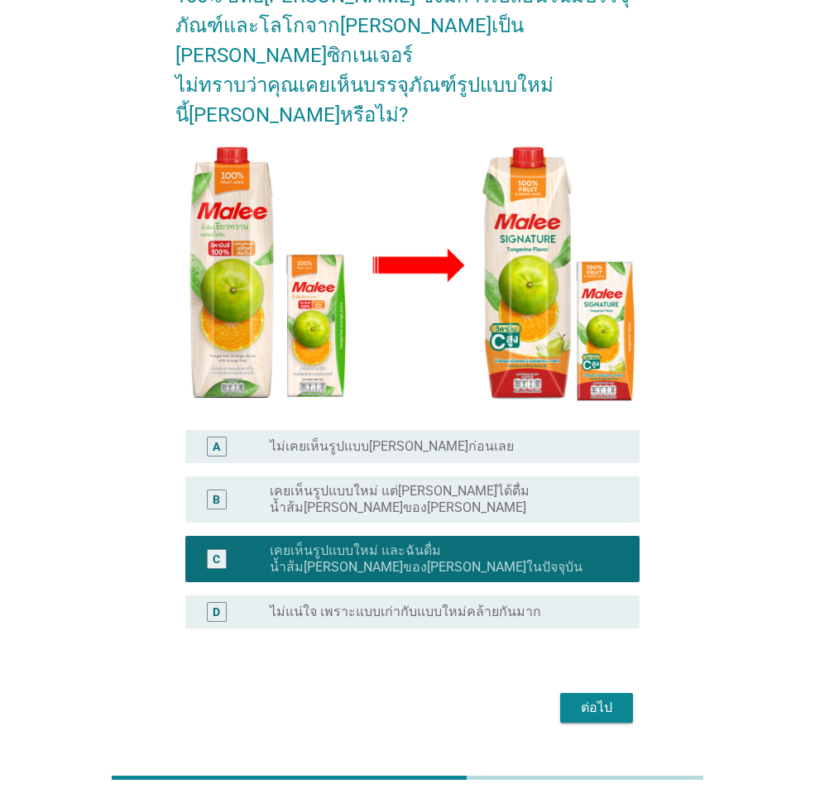
click at [610, 698] on div "ต่อไป" at bounding box center [596, 708] width 46 height 20
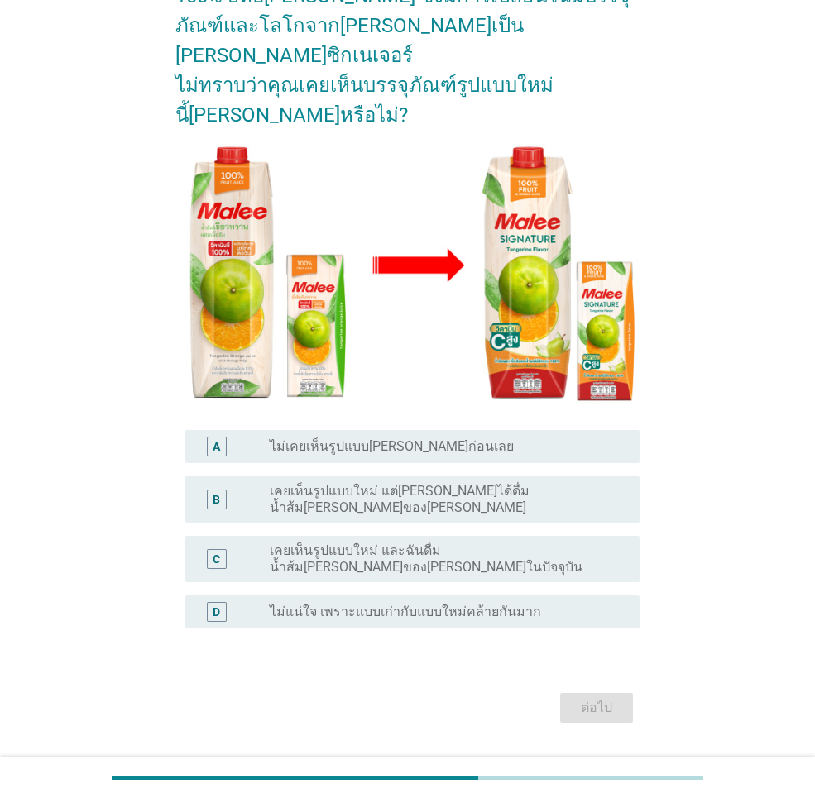
scroll to position [0, 0]
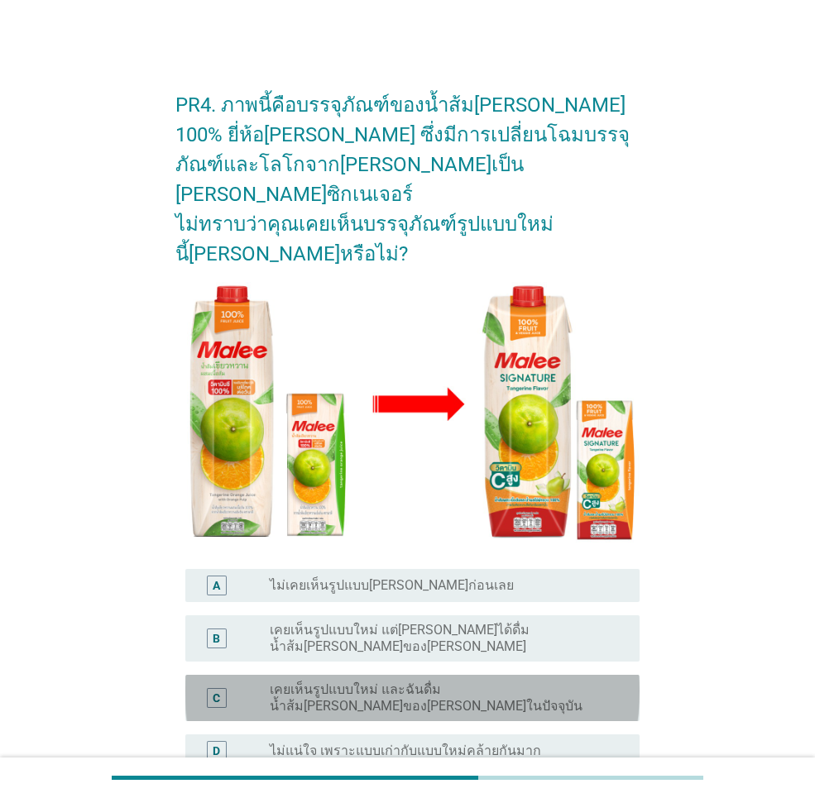
click at [395, 682] on label "เคยเห็นรูปแบบใหม่ และฉันดื่มน้ำส้ม[PERSON_NAME]ของ[PERSON_NAME]ในปัจจุบัน" at bounding box center [441, 698] width 343 height 33
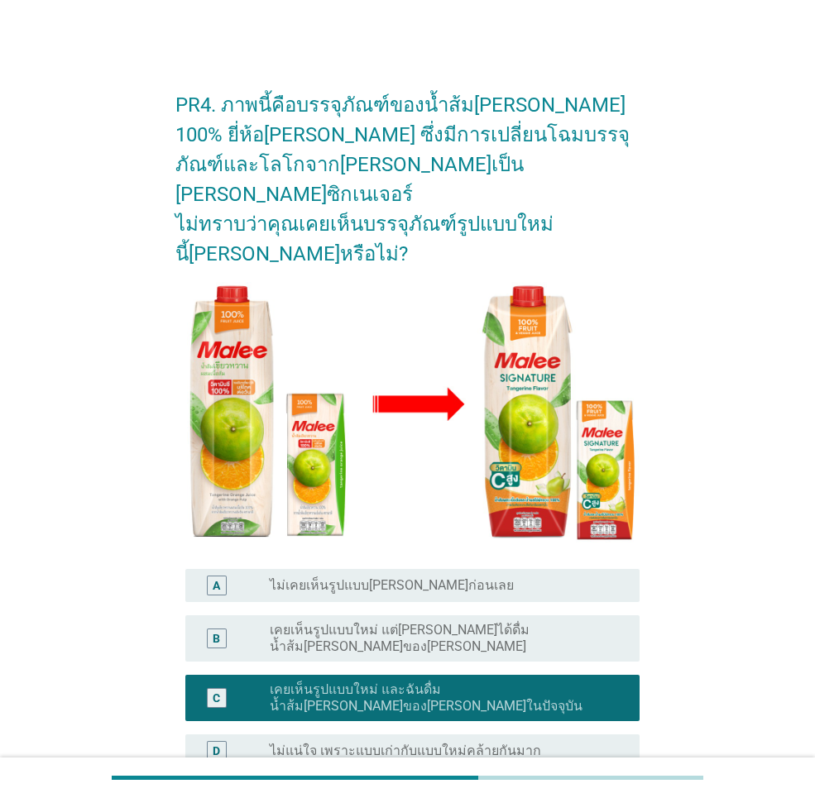
scroll to position [126, 0]
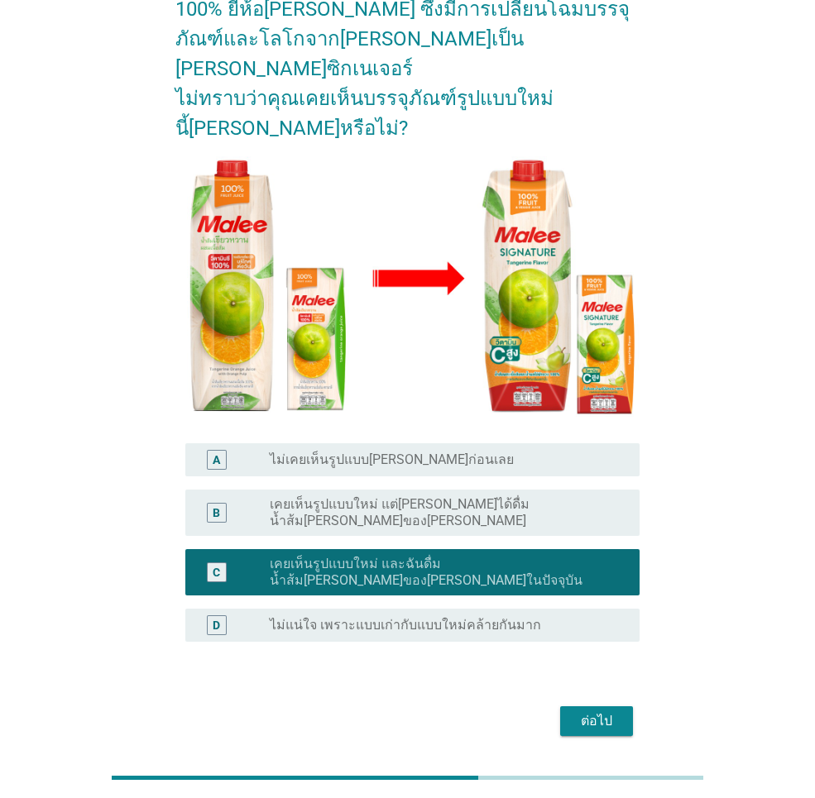
click at [592, 711] on div "ต่อไป" at bounding box center [596, 721] width 46 height 20
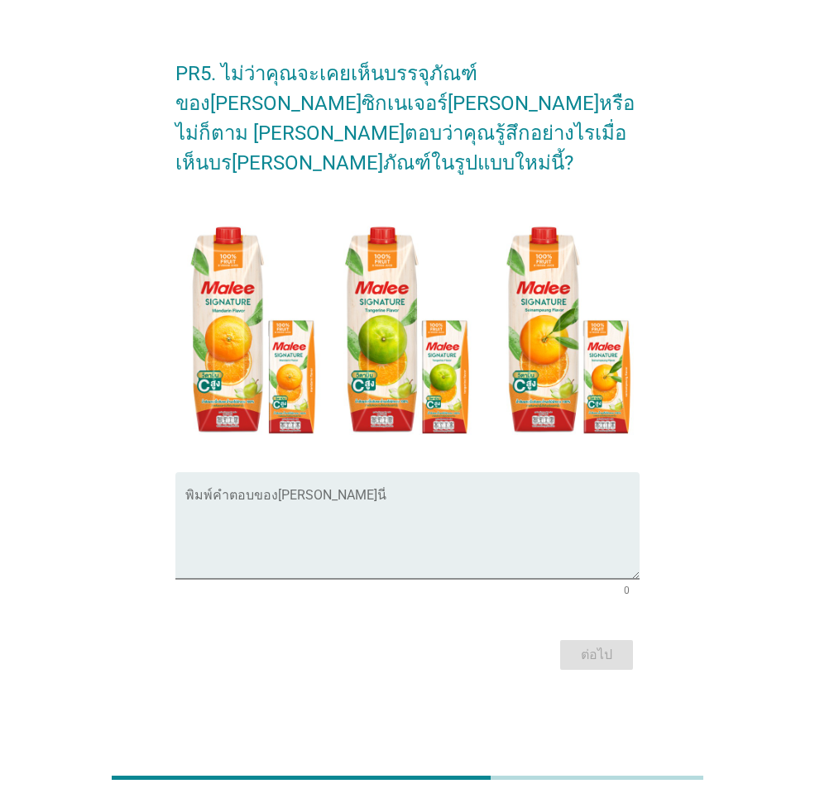
scroll to position [0, 0]
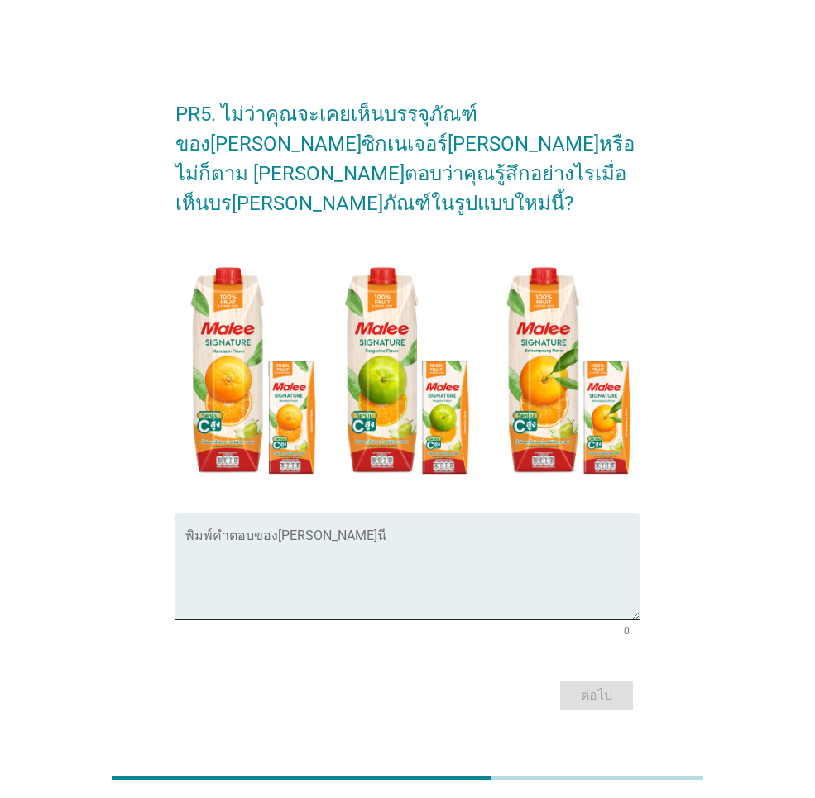
click at [365, 551] on textarea "พิมพ์คำตอบของคุณ ที่นี่" at bounding box center [412, 576] width 454 height 87
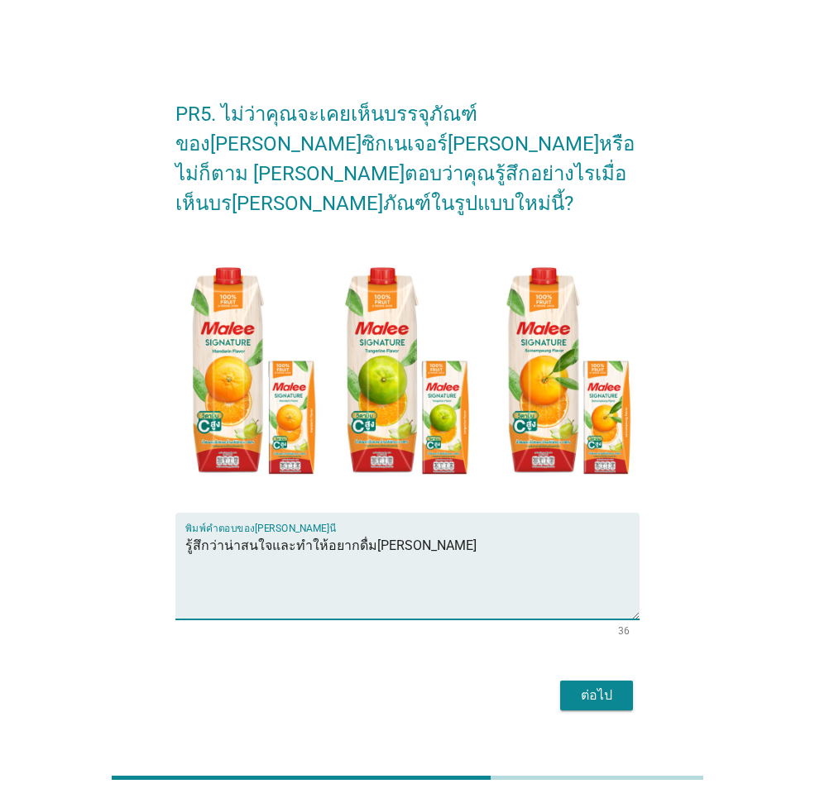
type textarea "รู้สึกว่าน่าสนใจและทำให้อยากดื่ม[PERSON_NAME]"
click at [586, 686] on div "ต่อไป" at bounding box center [596, 696] width 46 height 20
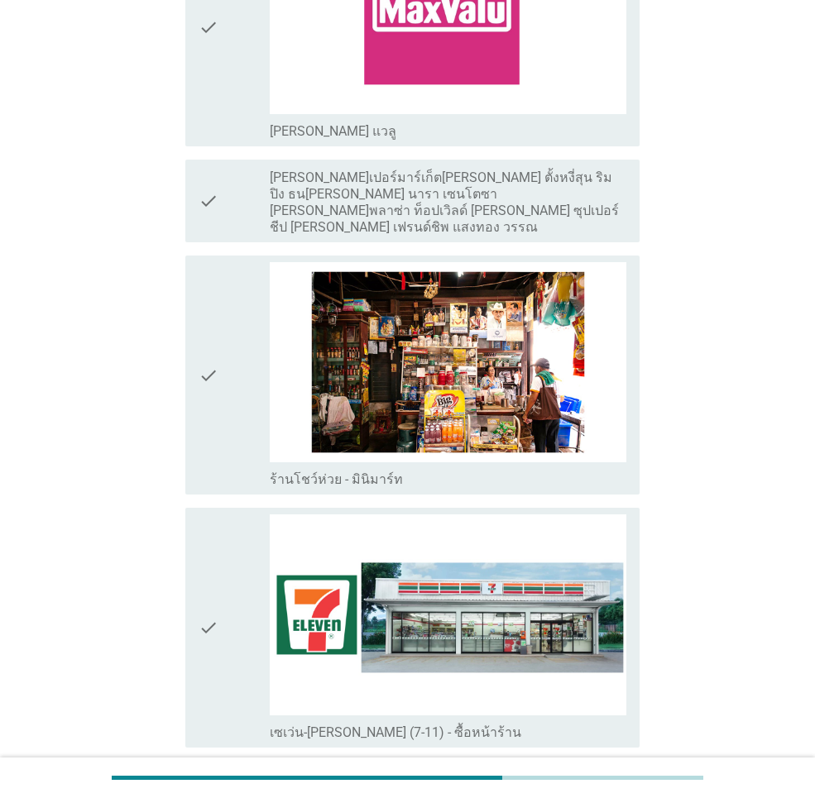
scroll to position [2895, 0]
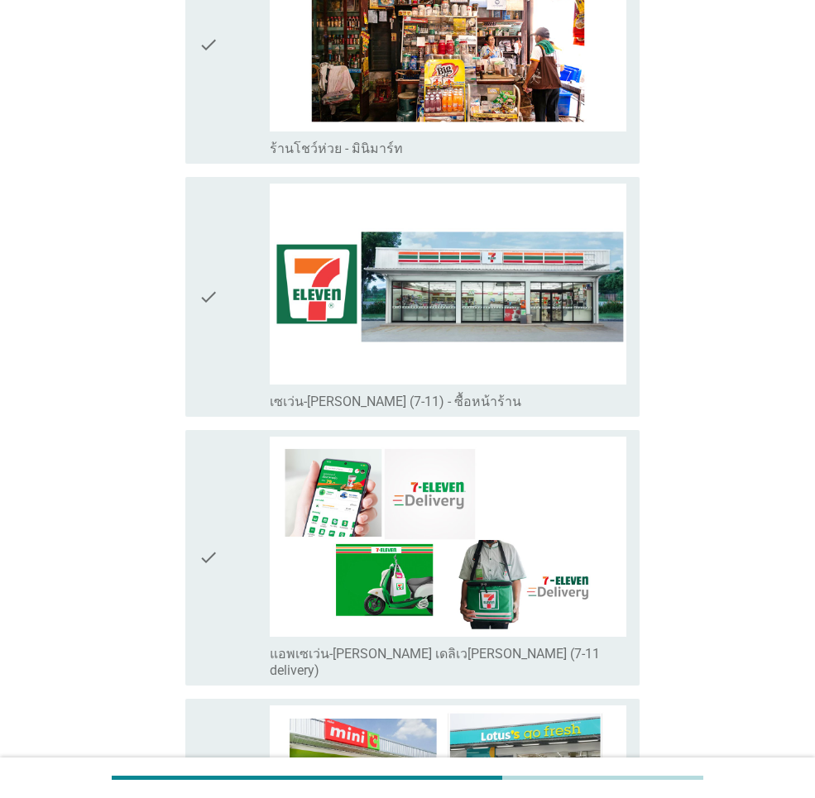
click at [209, 284] on icon "check" at bounding box center [209, 297] width 20 height 226
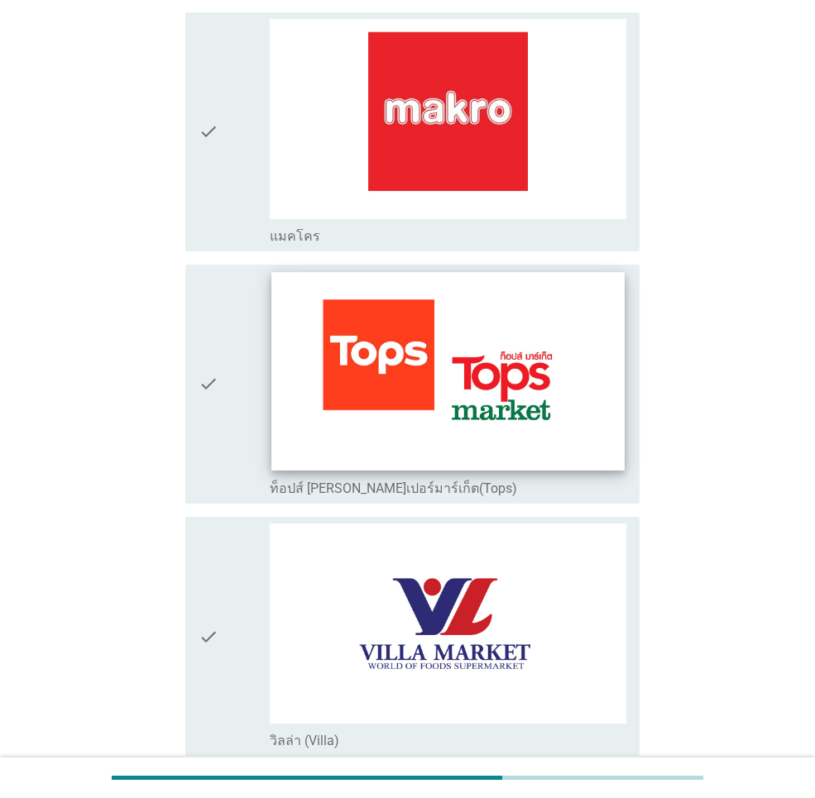
scroll to position [523, 0]
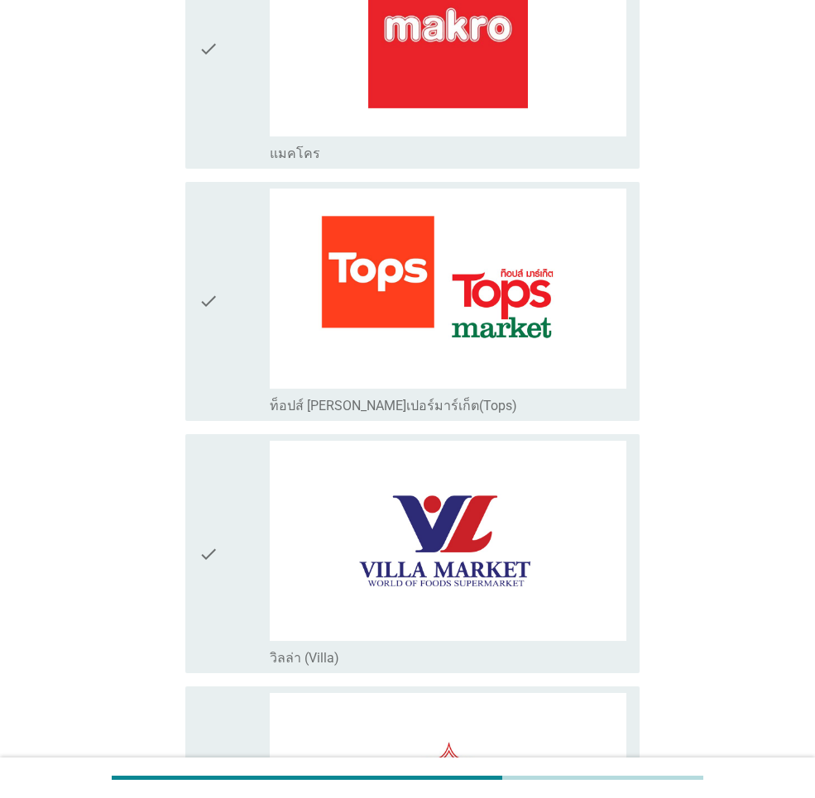
click at [230, 323] on div "check" at bounding box center [234, 302] width 71 height 226
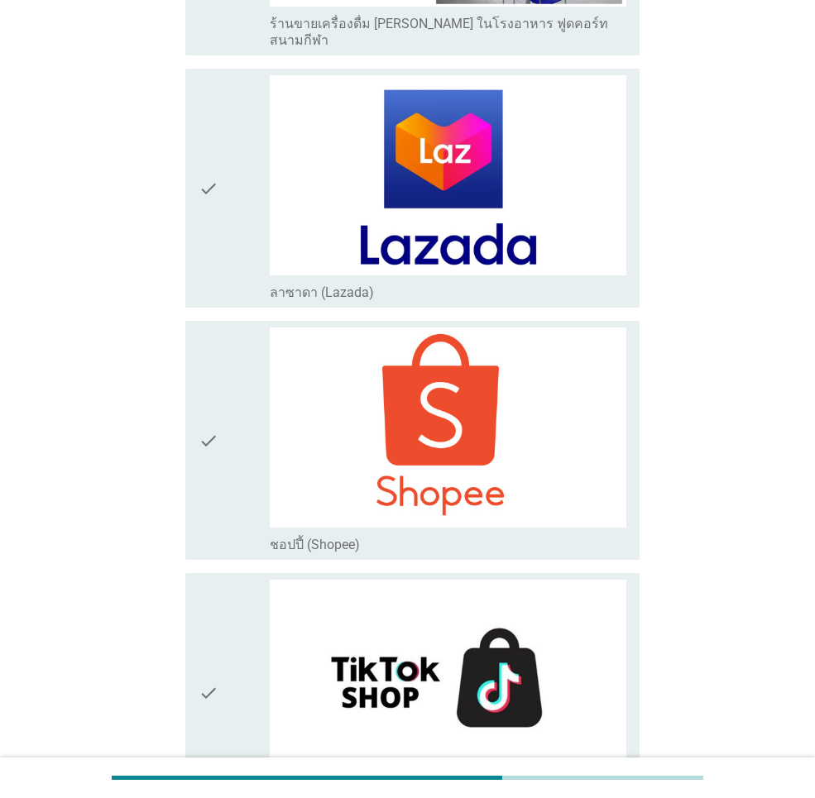
scroll to position [4245, 0]
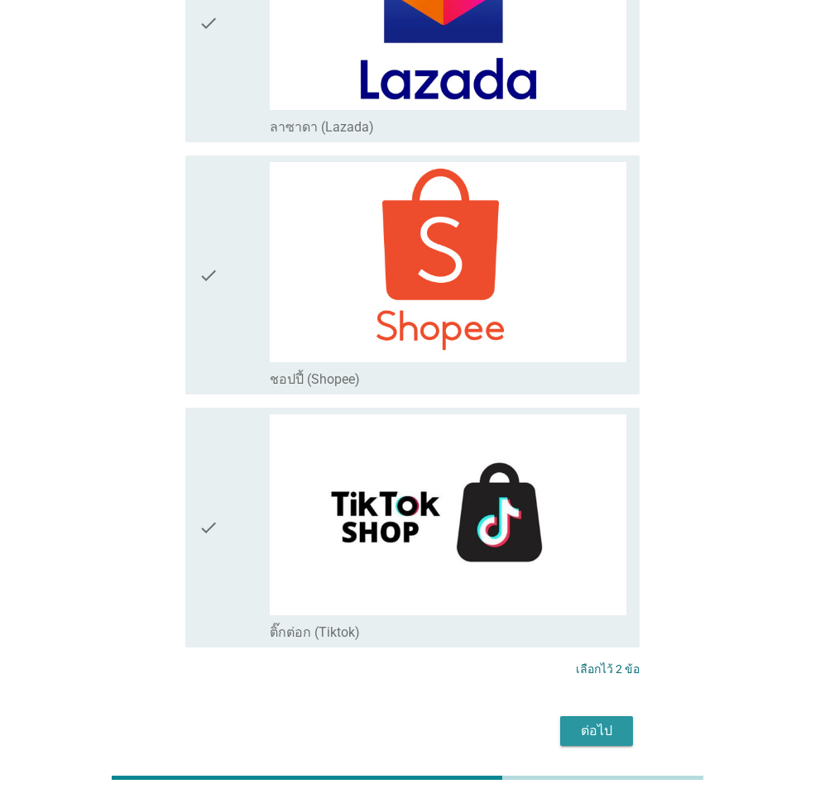
click at [609, 721] on div "ต่อไป" at bounding box center [596, 731] width 46 height 20
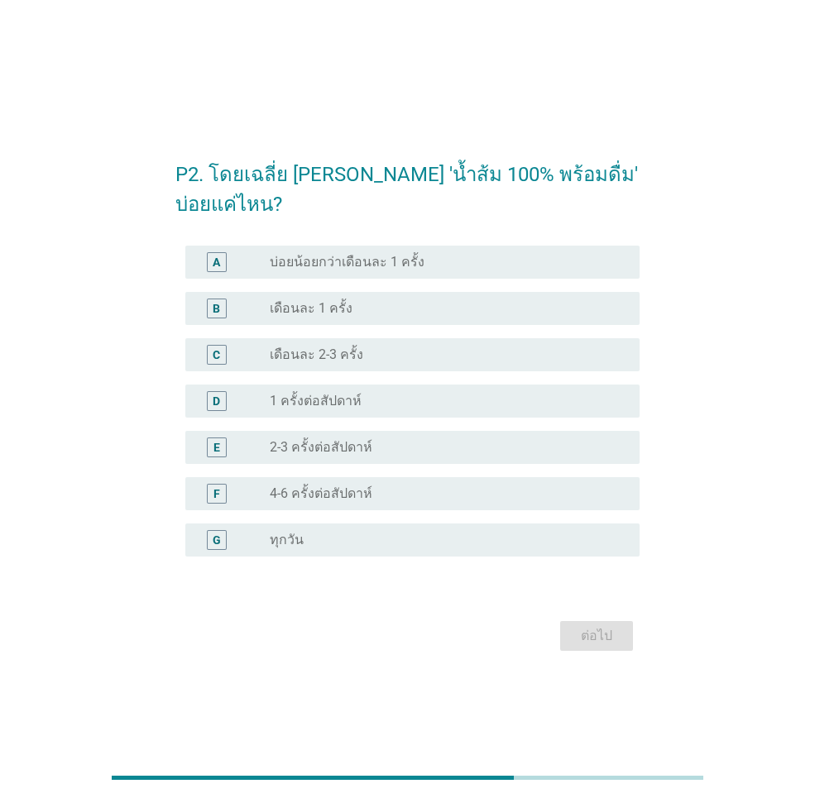
click at [386, 398] on div "radio_button_unchecked 1 ครั้งต่อสัปดาห์" at bounding box center [441, 401] width 343 height 17
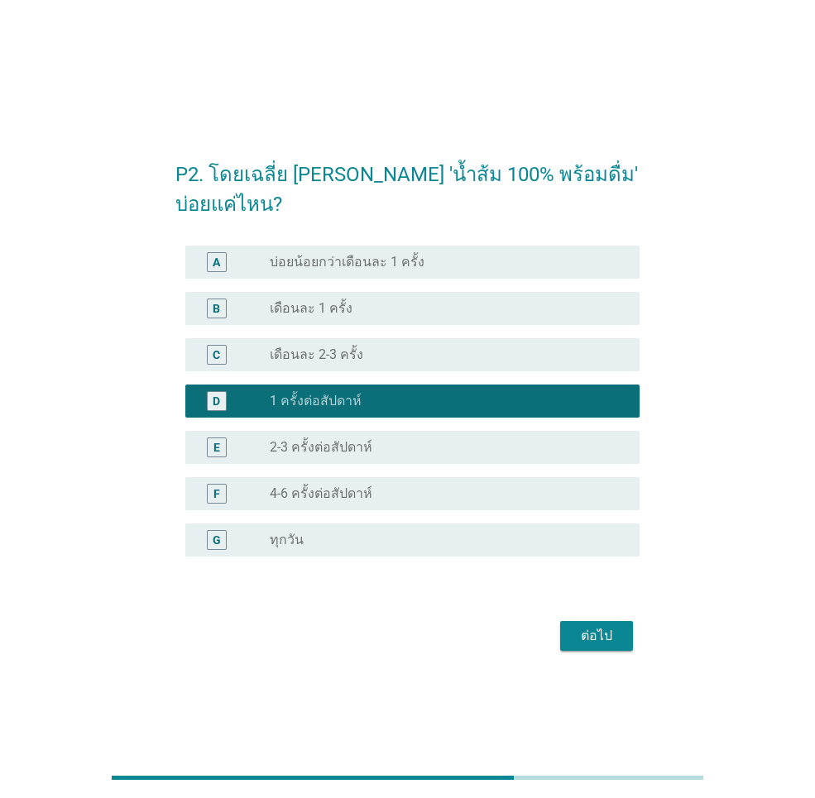
click at [587, 647] on button "ต่อไป" at bounding box center [596, 636] width 73 height 30
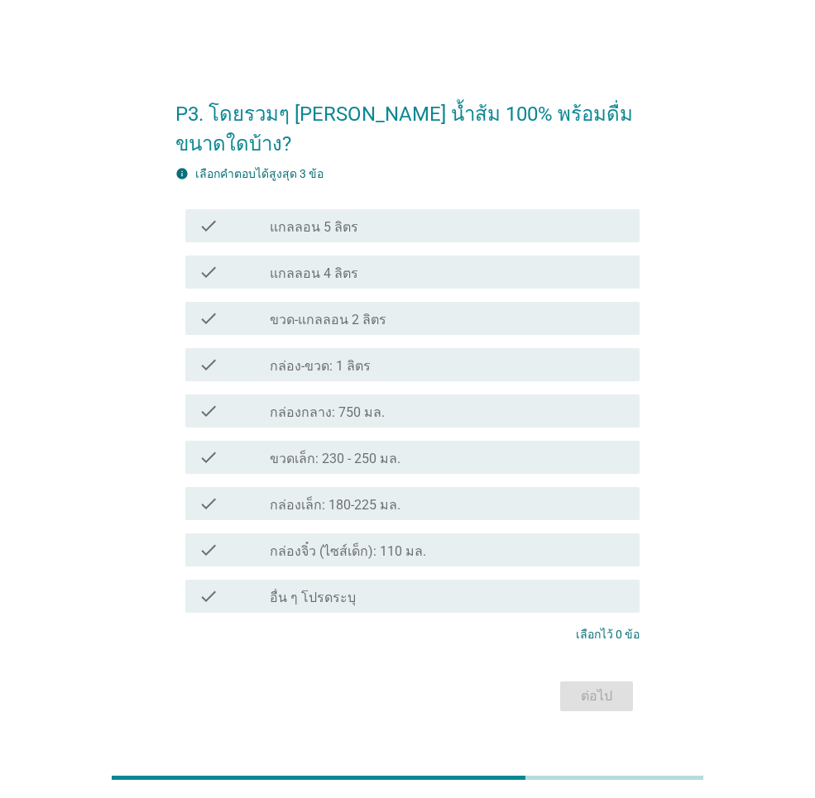
click at [399, 355] on div "check_box_outline_blank กล่อง-ขวด: 1 ลิตร" at bounding box center [448, 365] width 356 height 20
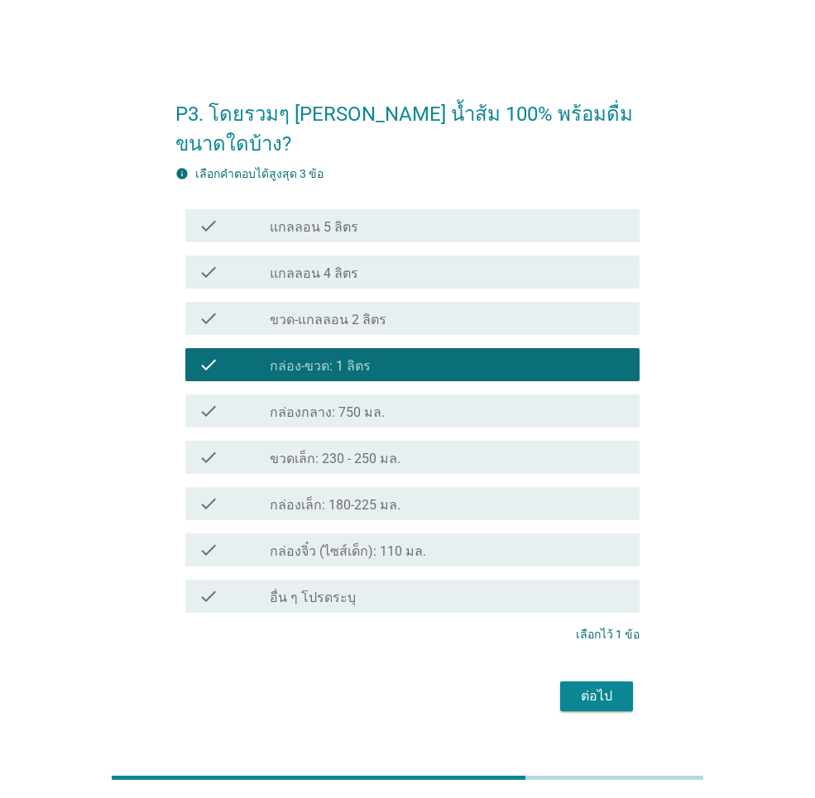
click at [396, 309] on div "check_box_outline_blank ขวด-แกลลอน 2 ลิตร" at bounding box center [448, 319] width 356 height 20
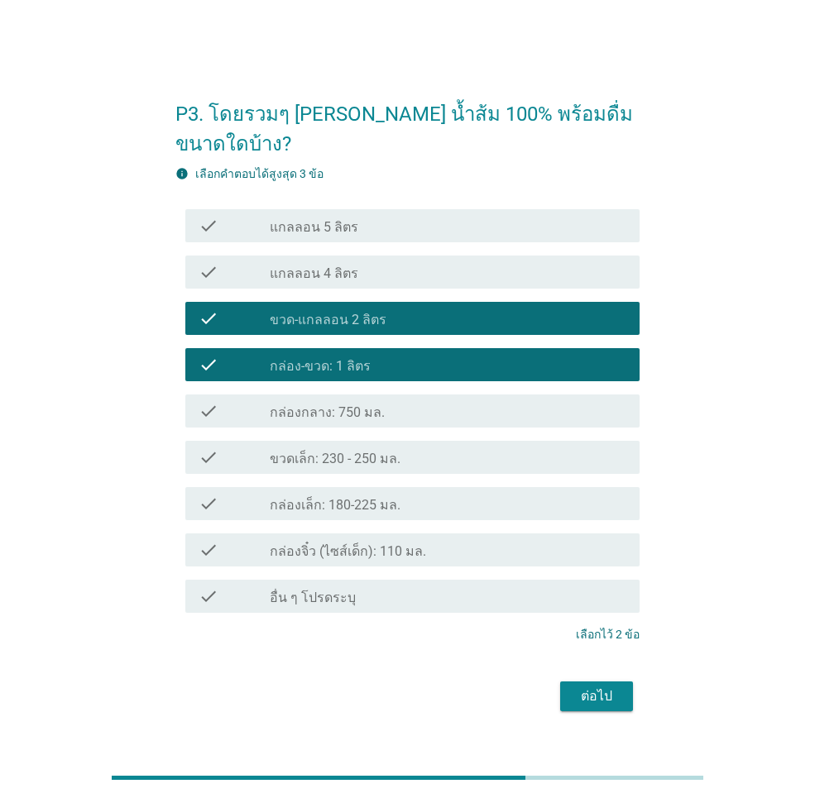
click at [402, 309] on div "check_box_outline_blank ขวด-แกลลอน 2 ลิตร" at bounding box center [448, 319] width 356 height 20
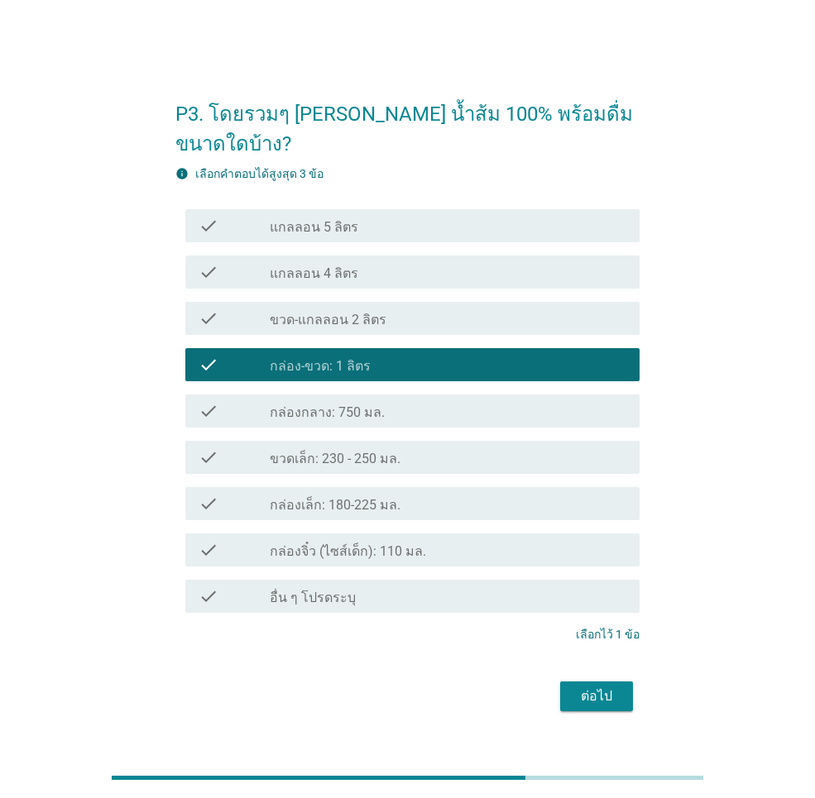
click at [407, 494] on div "check_box_outline_blank กล่องเล็ก: 180-225 มล." at bounding box center [448, 504] width 356 height 20
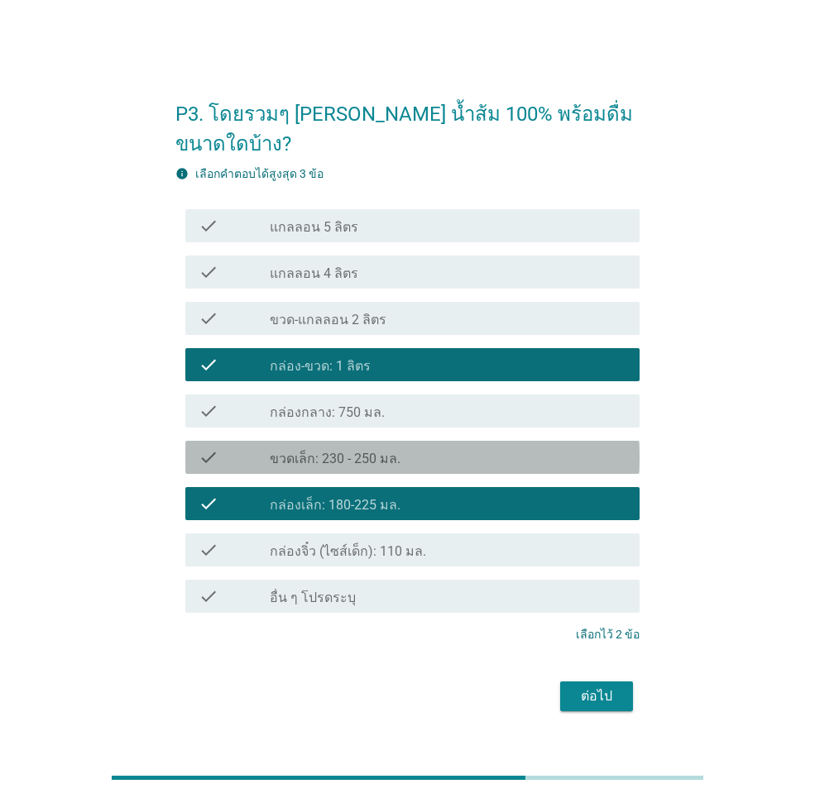
click at [412, 447] on div "check_box_outline_blank ขวดเล็ก: 230 - 250 มล." at bounding box center [448, 457] width 356 height 20
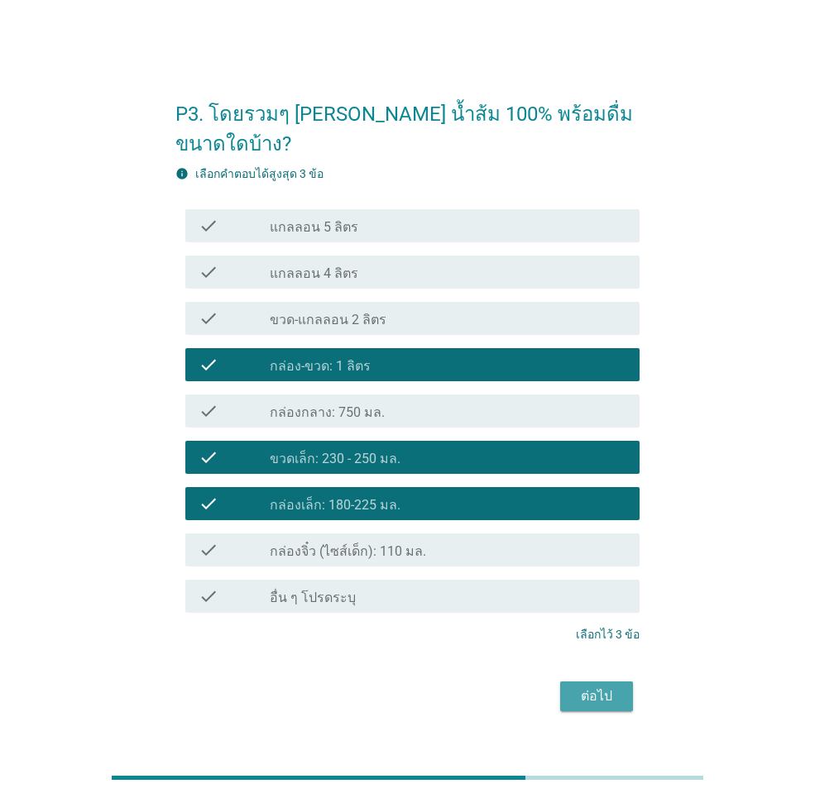
click at [610, 686] on div "ต่อไป" at bounding box center [596, 696] width 46 height 20
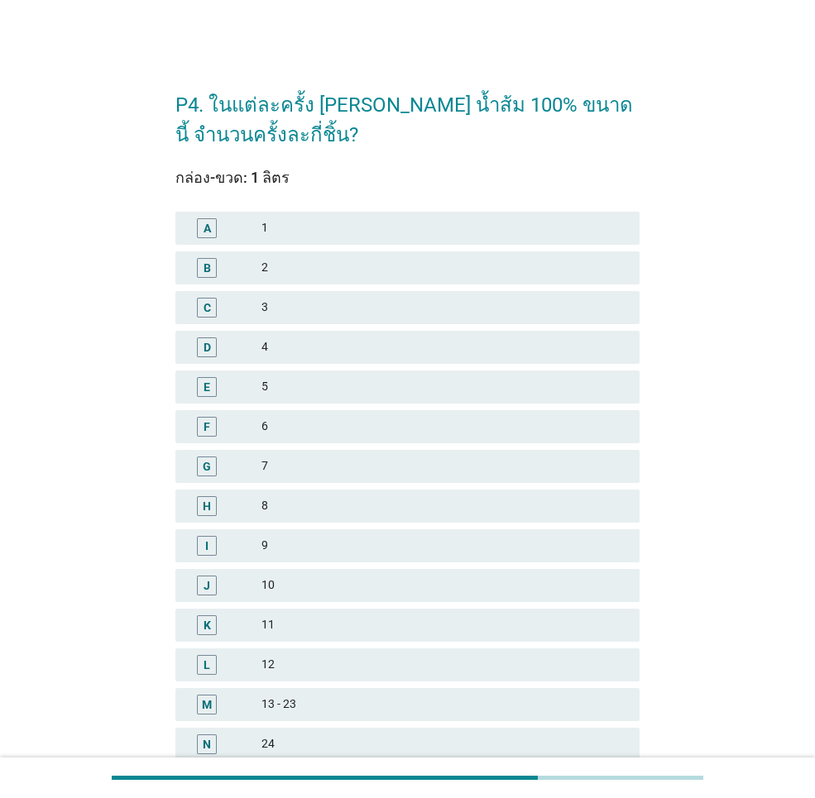
click at [323, 424] on div "6" at bounding box center [443, 427] width 365 height 20
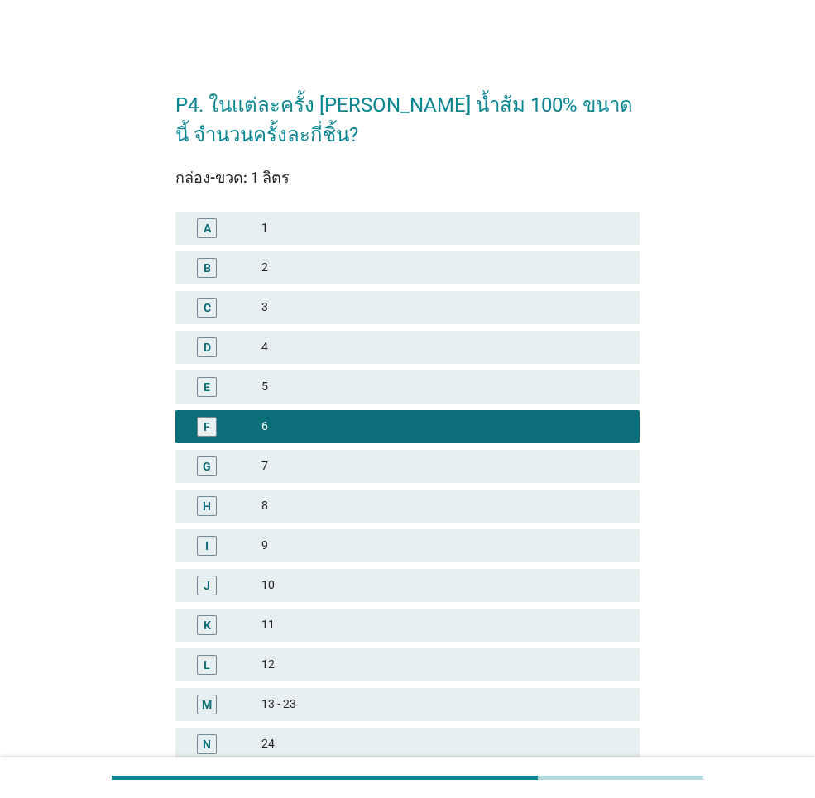
click at [346, 207] on div "กล่อง-ขวด: 1 ลิตร A 1 B 2 C 3 D 4 E 5 F 6 G 7 H 8 I 9 J 10 K 11 L 12 M 13 - 23 …" at bounding box center [407, 492] width 464 height 644
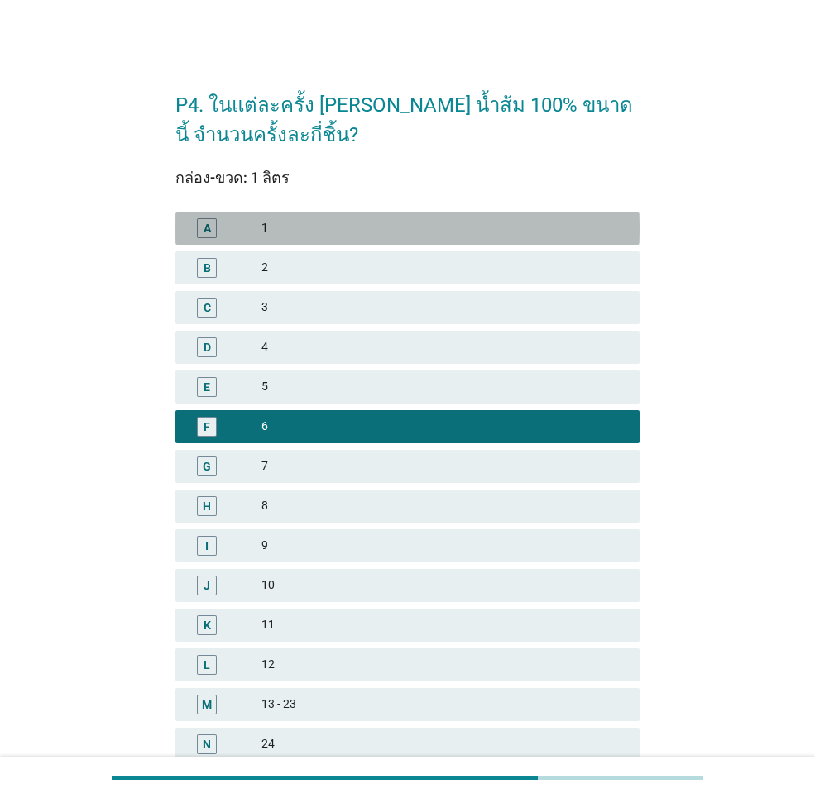
click at [358, 227] on div "1" at bounding box center [443, 228] width 365 height 20
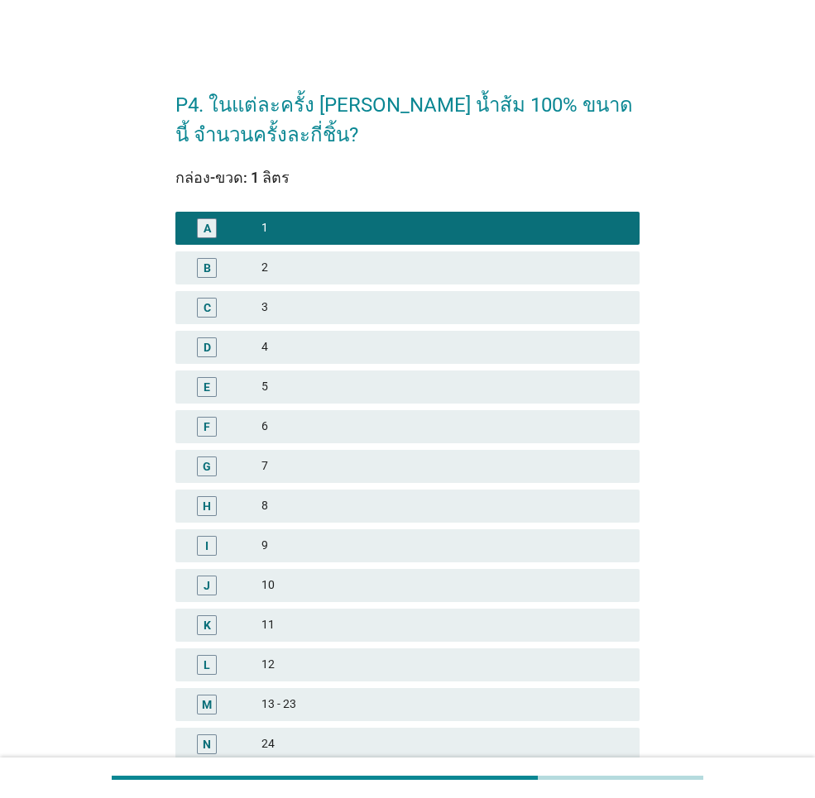
scroll to position [182, 0]
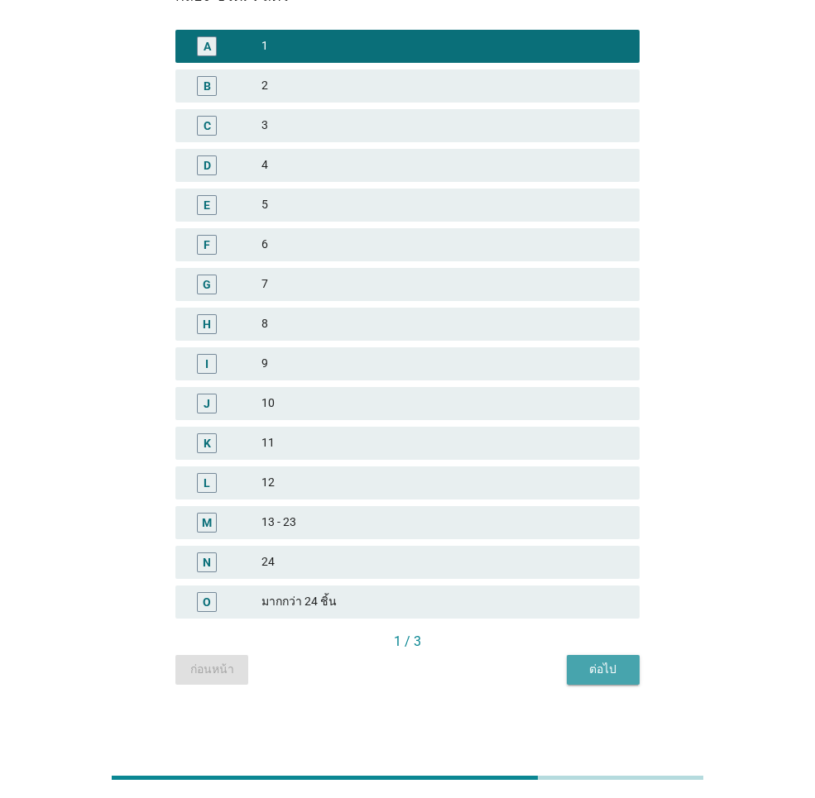
click at [618, 663] on div "ต่อไป" at bounding box center [603, 669] width 46 height 17
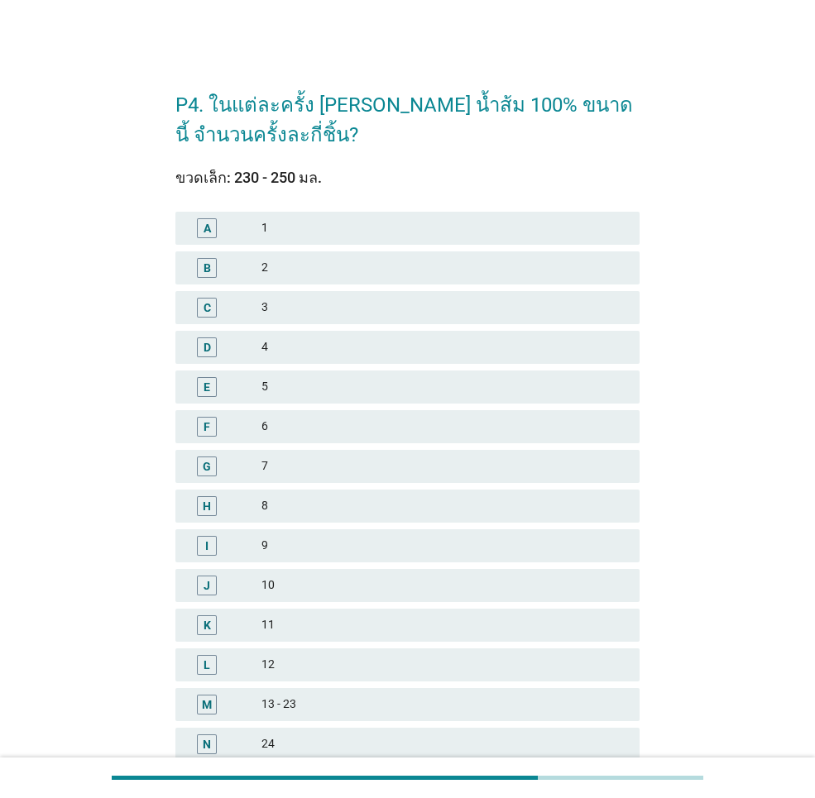
click at [384, 425] on div "6" at bounding box center [443, 427] width 365 height 20
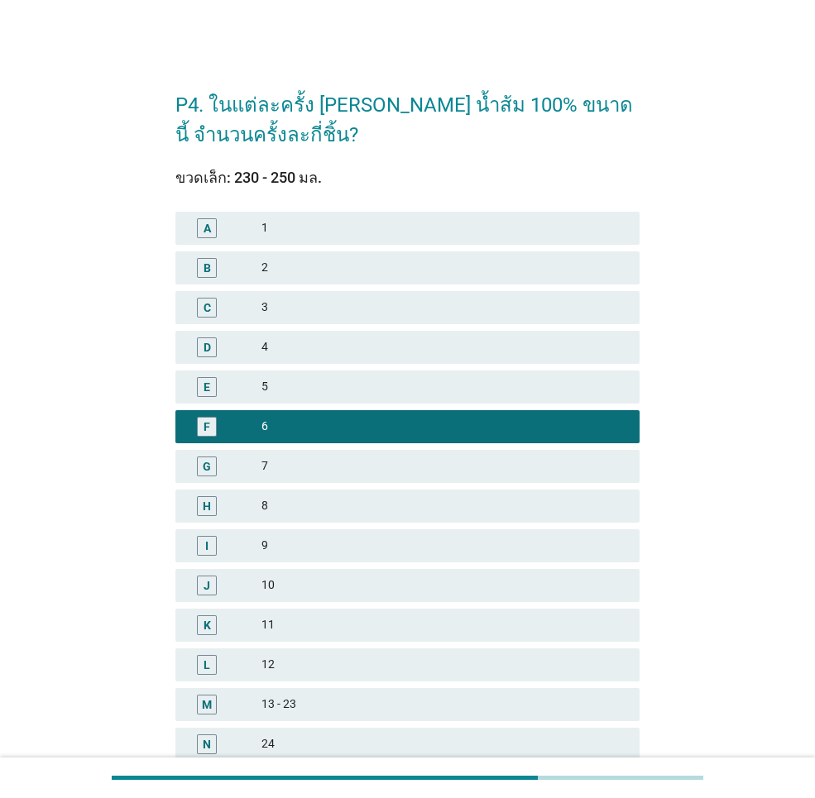
scroll to position [182, 0]
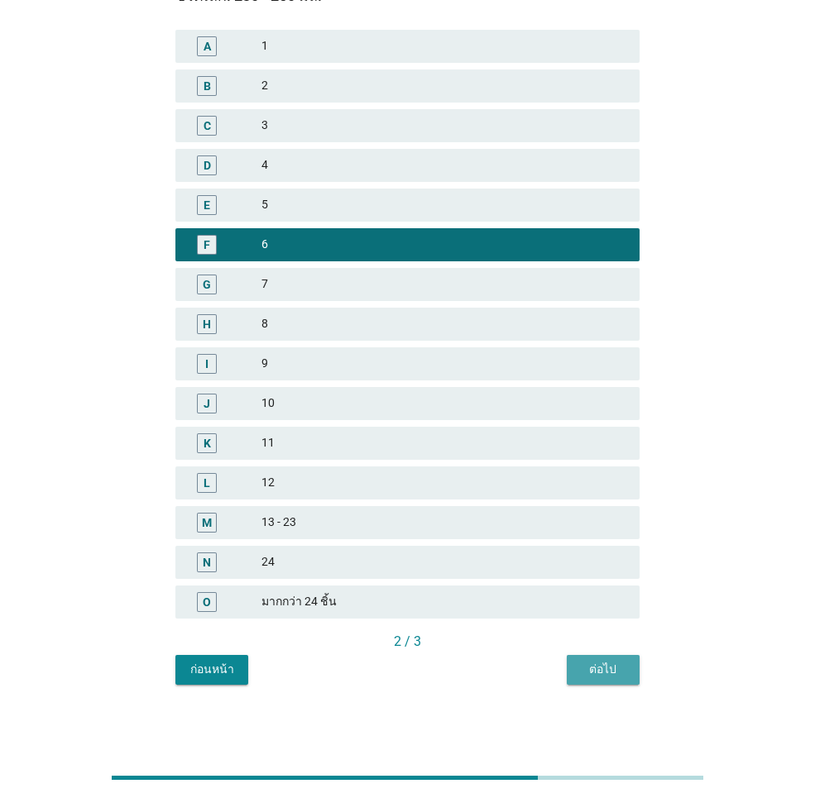
click at [593, 660] on button "ต่อไป" at bounding box center [603, 670] width 73 height 30
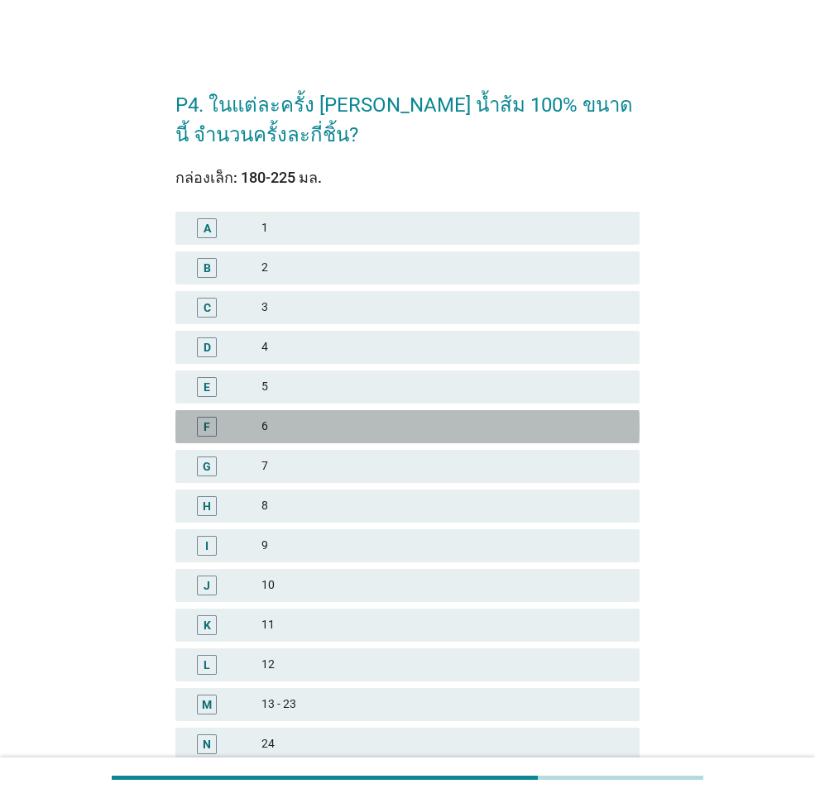
click at [383, 423] on div "6" at bounding box center [443, 427] width 365 height 20
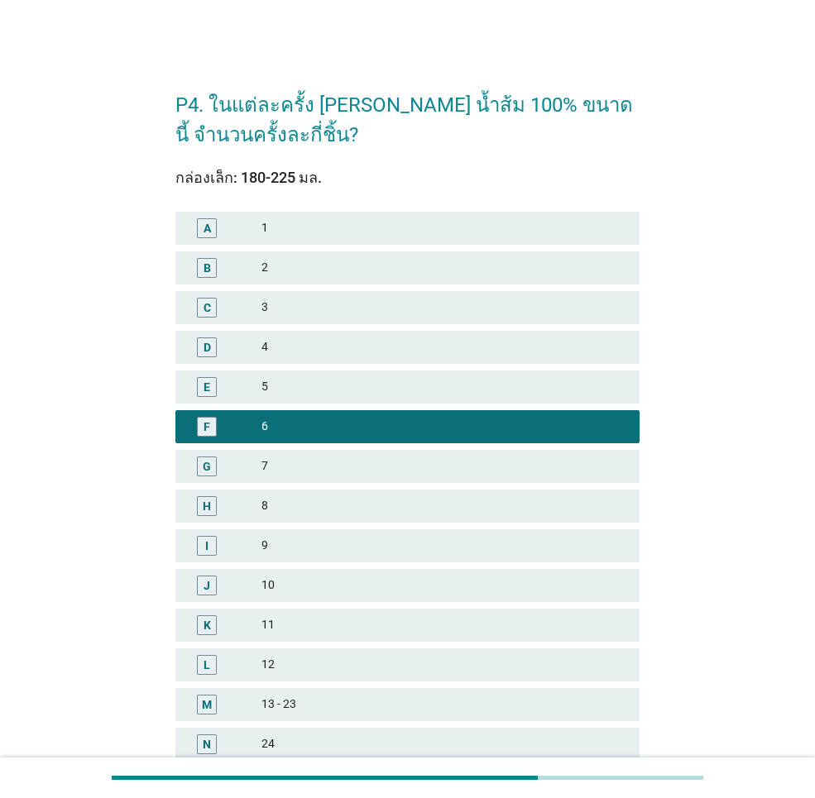
scroll to position [182, 0]
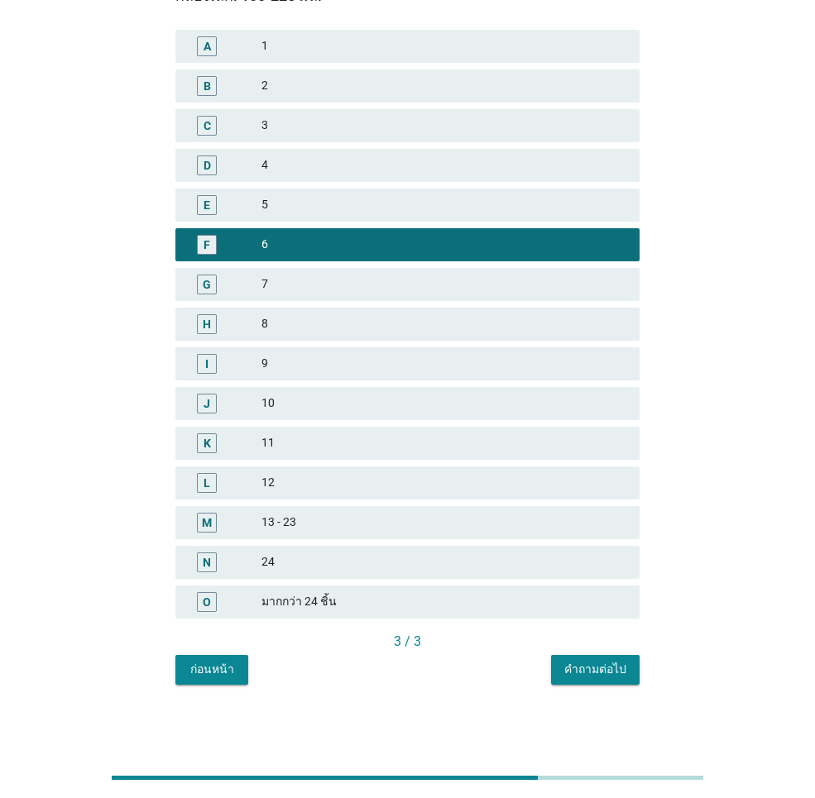
click at [405, 480] on div "12" at bounding box center [443, 483] width 365 height 20
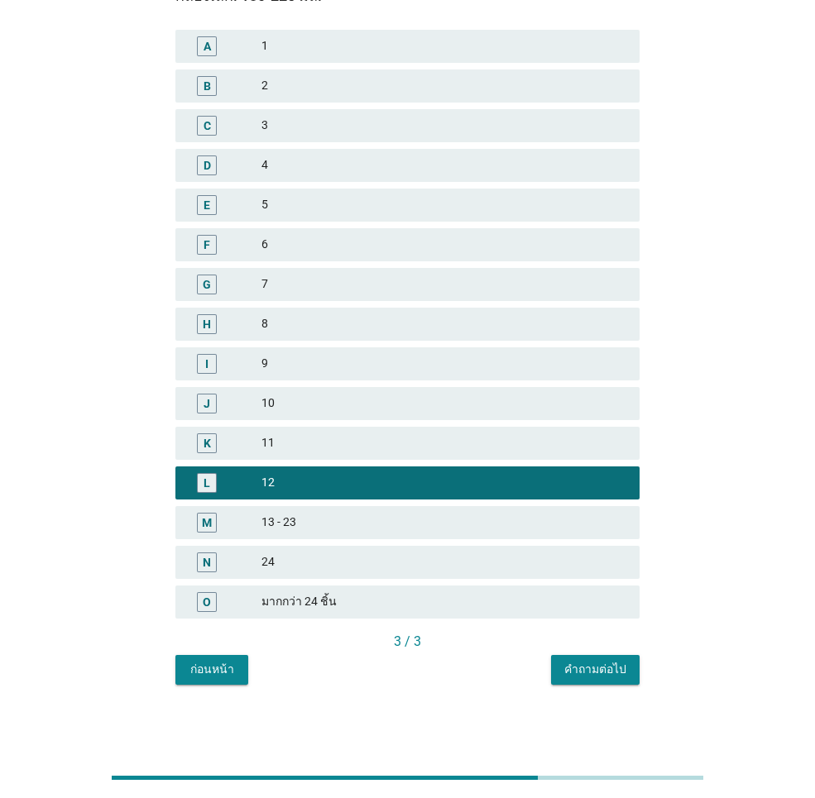
click at [597, 677] on div "คำถามต่อไป" at bounding box center [595, 669] width 62 height 17
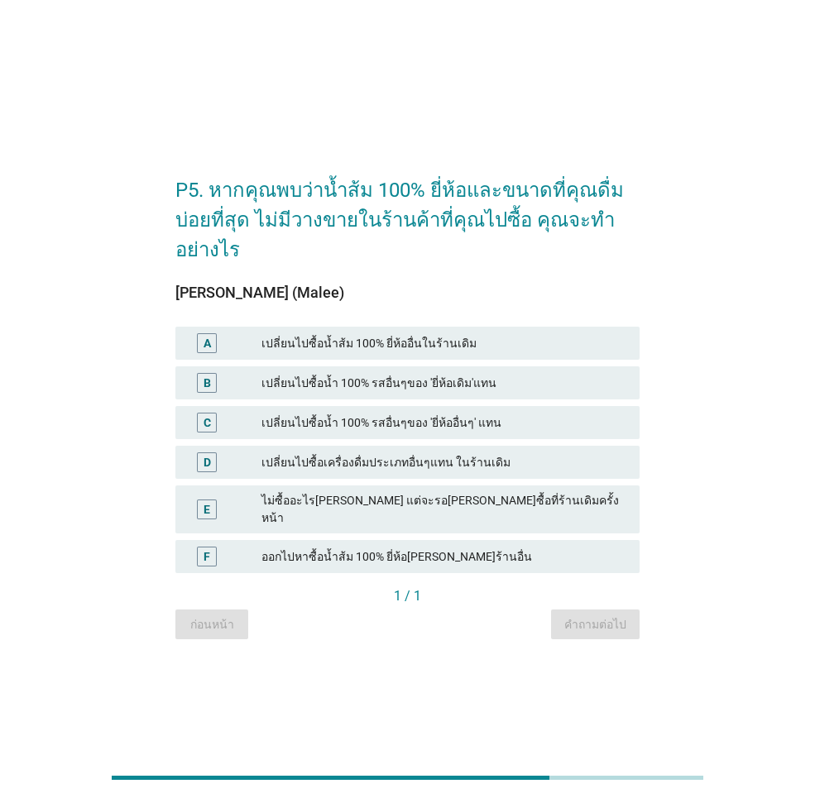
click at [486, 554] on div "ออกไปหาซื้อน้ำส้ม 100% ยี่ห้อ[PERSON_NAME]ร้านอื่น" at bounding box center [443, 557] width 365 height 20
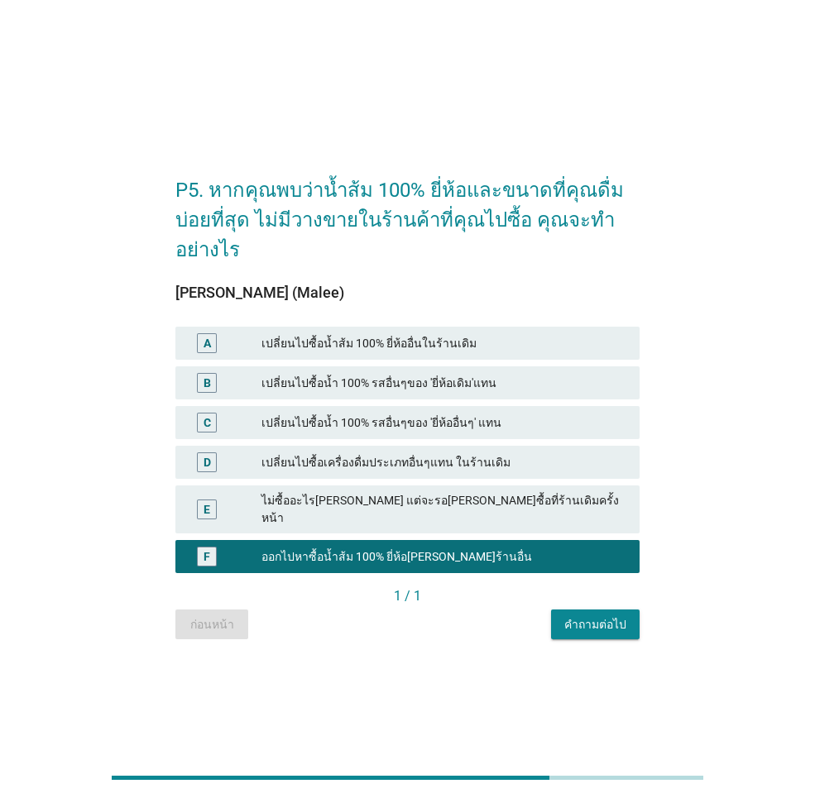
click at [578, 616] on div "คำถามต่อไป" at bounding box center [595, 624] width 62 height 17
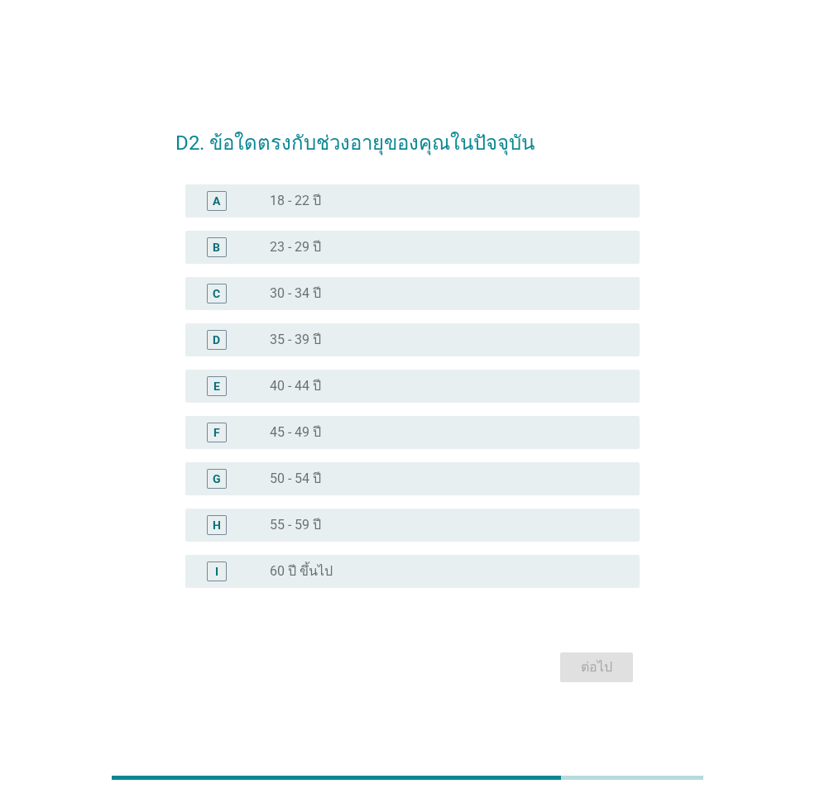
click at [373, 339] on div "radio_button_unchecked 35 - 39 ปี" at bounding box center [441, 340] width 343 height 17
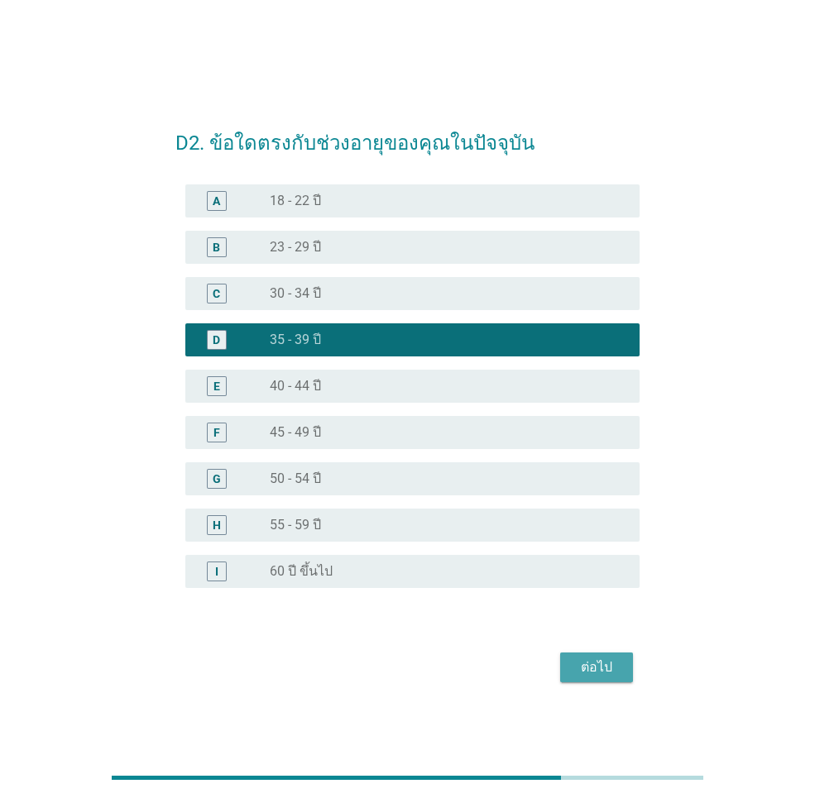
click at [591, 662] on div "ต่อไป" at bounding box center [596, 668] width 46 height 20
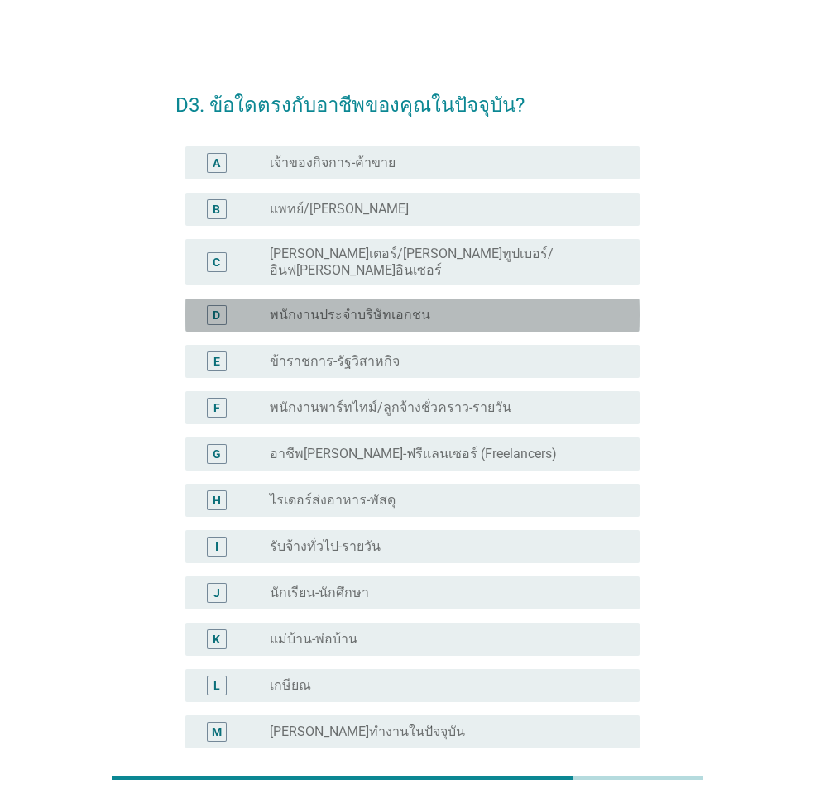
click at [428, 307] on div "radio_button_unchecked พนักงานประจำบริษัทเอกชน" at bounding box center [441, 315] width 343 height 17
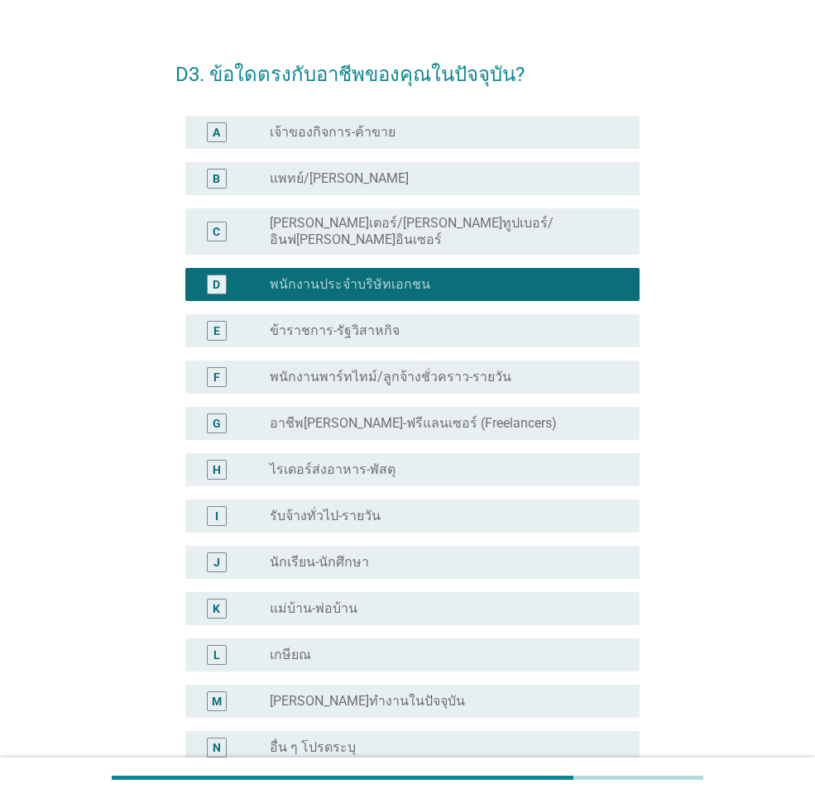
scroll to position [196, 0]
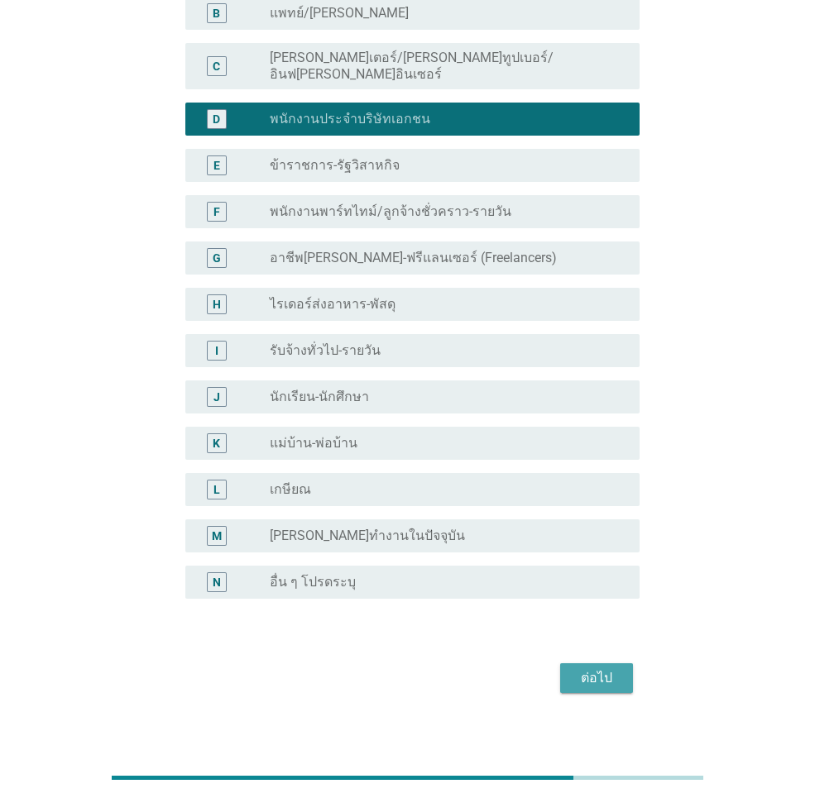
click at [616, 668] on div "ต่อไป" at bounding box center [596, 678] width 46 height 20
